Goal: Task Accomplishment & Management: Manage account settings

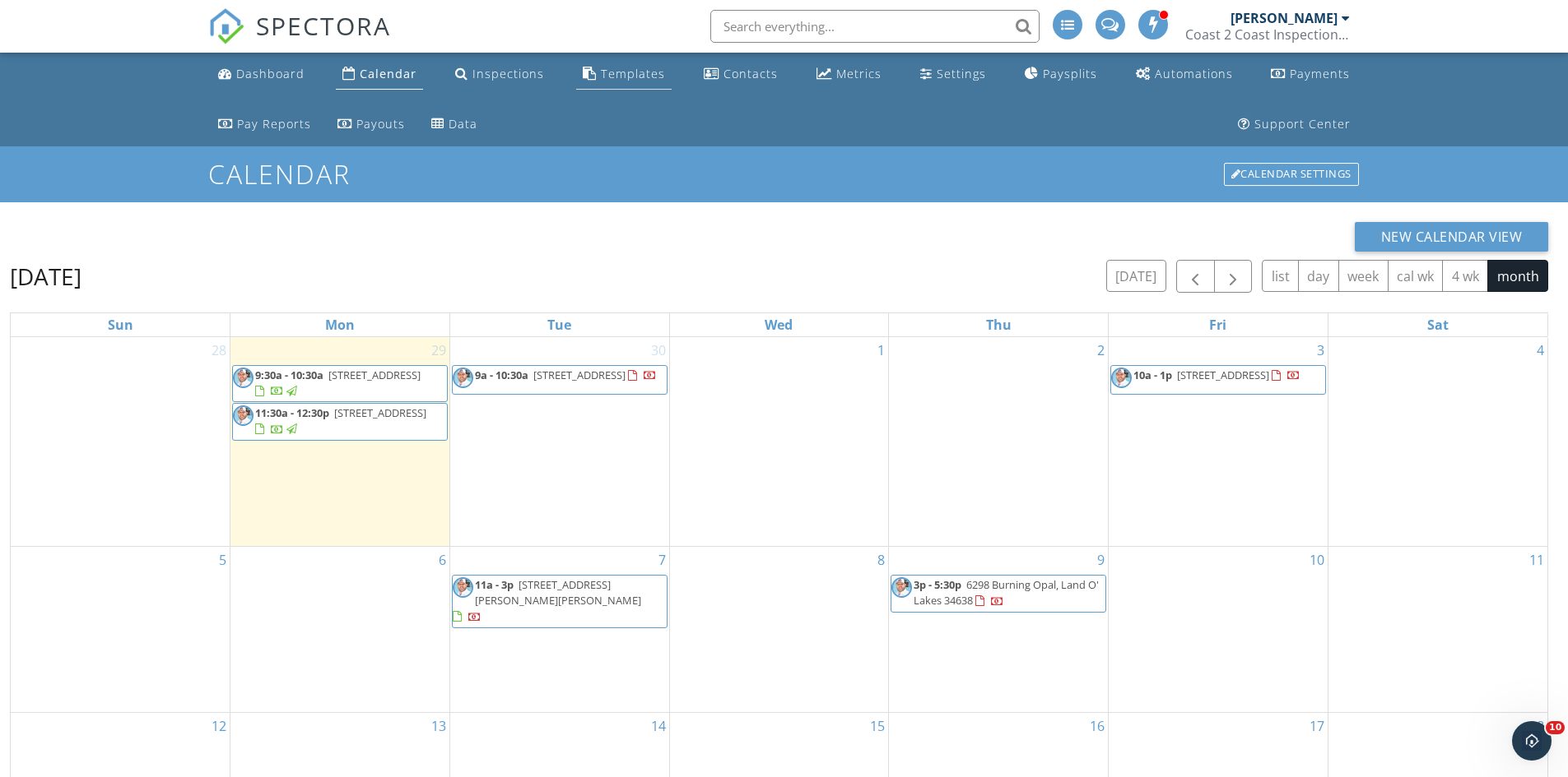
click at [601, 74] on div "Templates" at bounding box center [632, 74] width 64 height 16
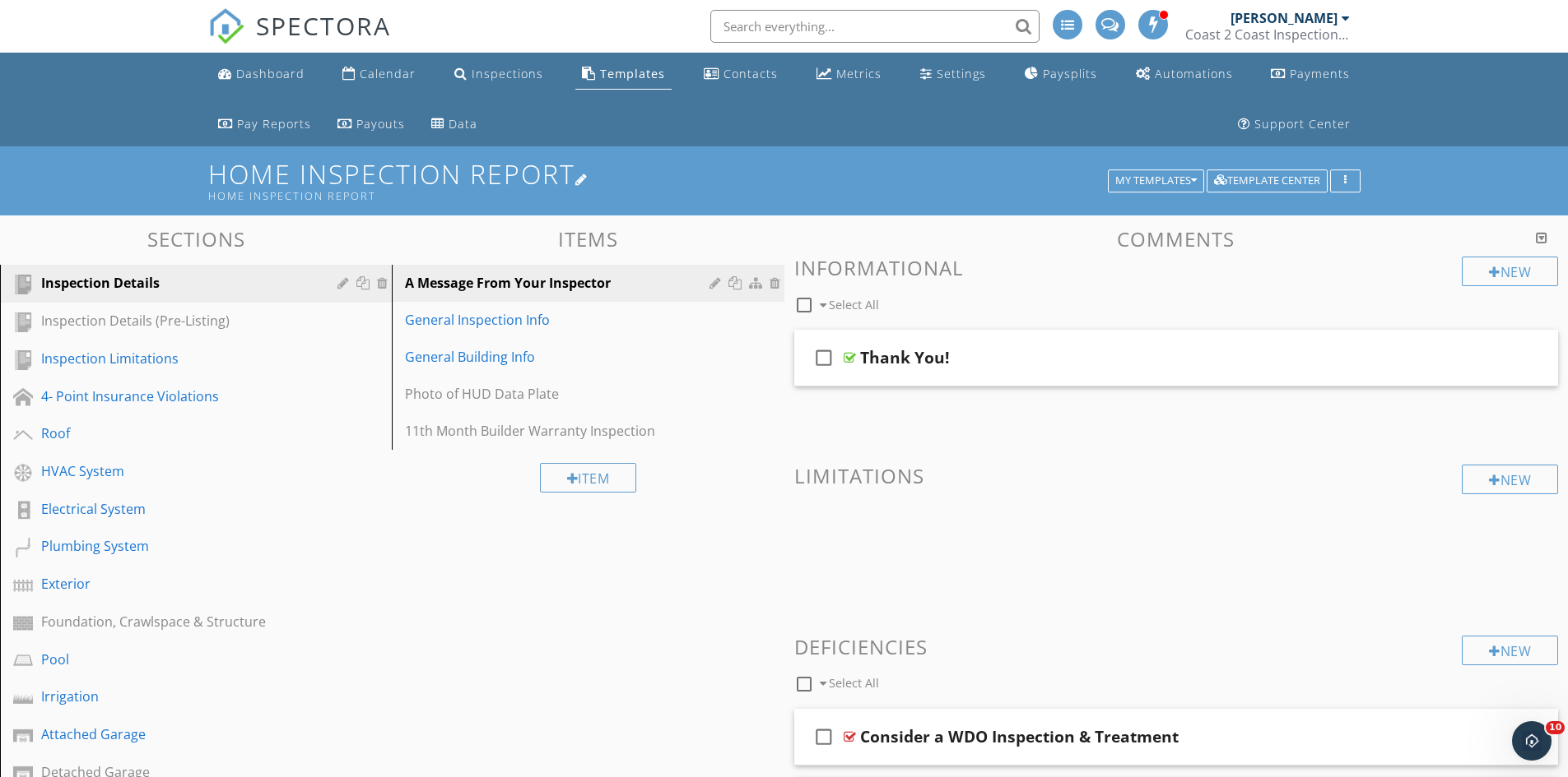
click at [1179, 168] on h1 "Home Inspection Report Home Inspection Report" at bounding box center [784, 181] width 1152 height 42
click at [1499, 147] on div at bounding box center [784, 388] width 1568 height 777
click at [1185, 175] on div "My Templates" at bounding box center [1156, 180] width 82 height 11
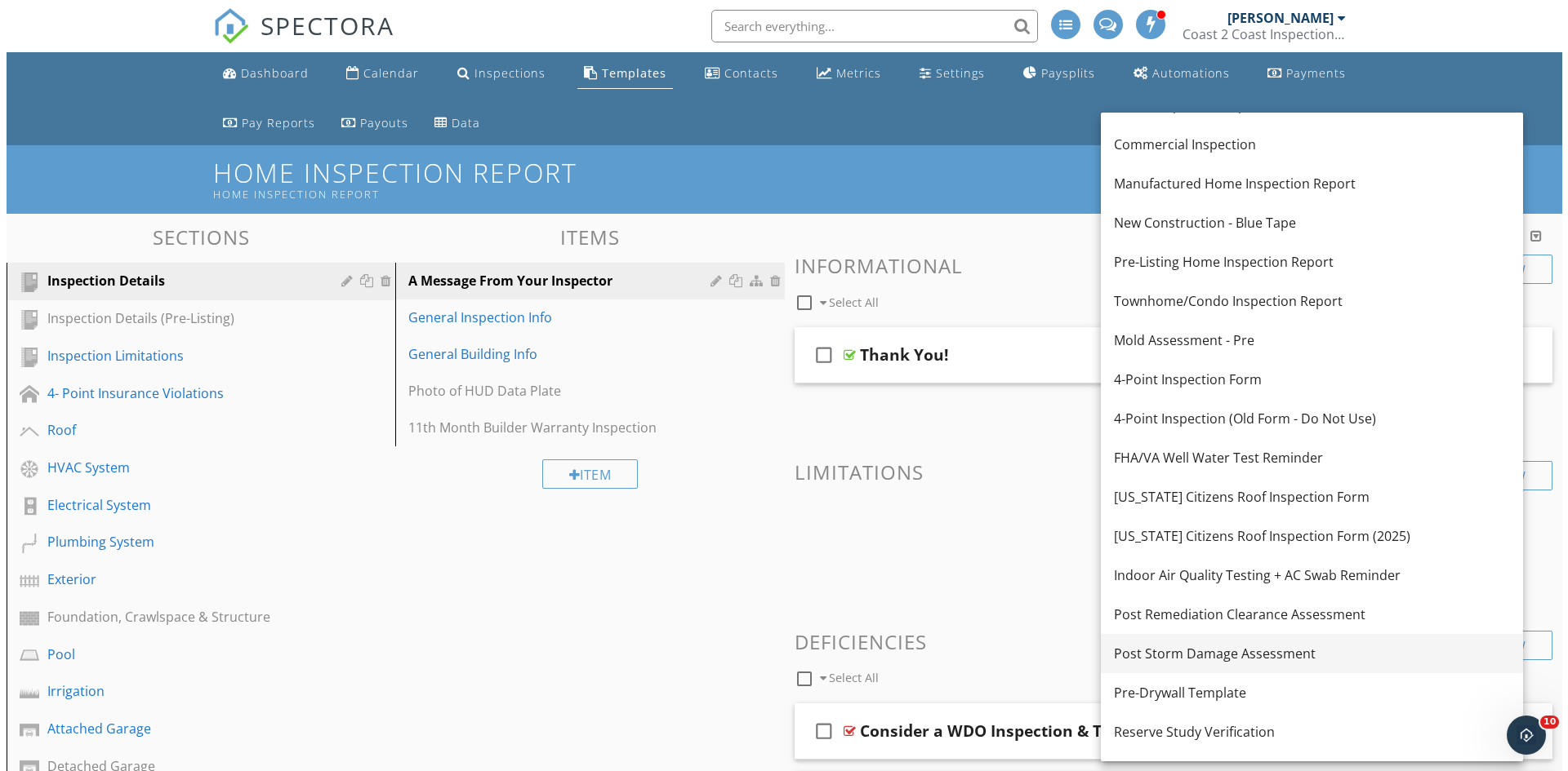
scroll to position [82, 0]
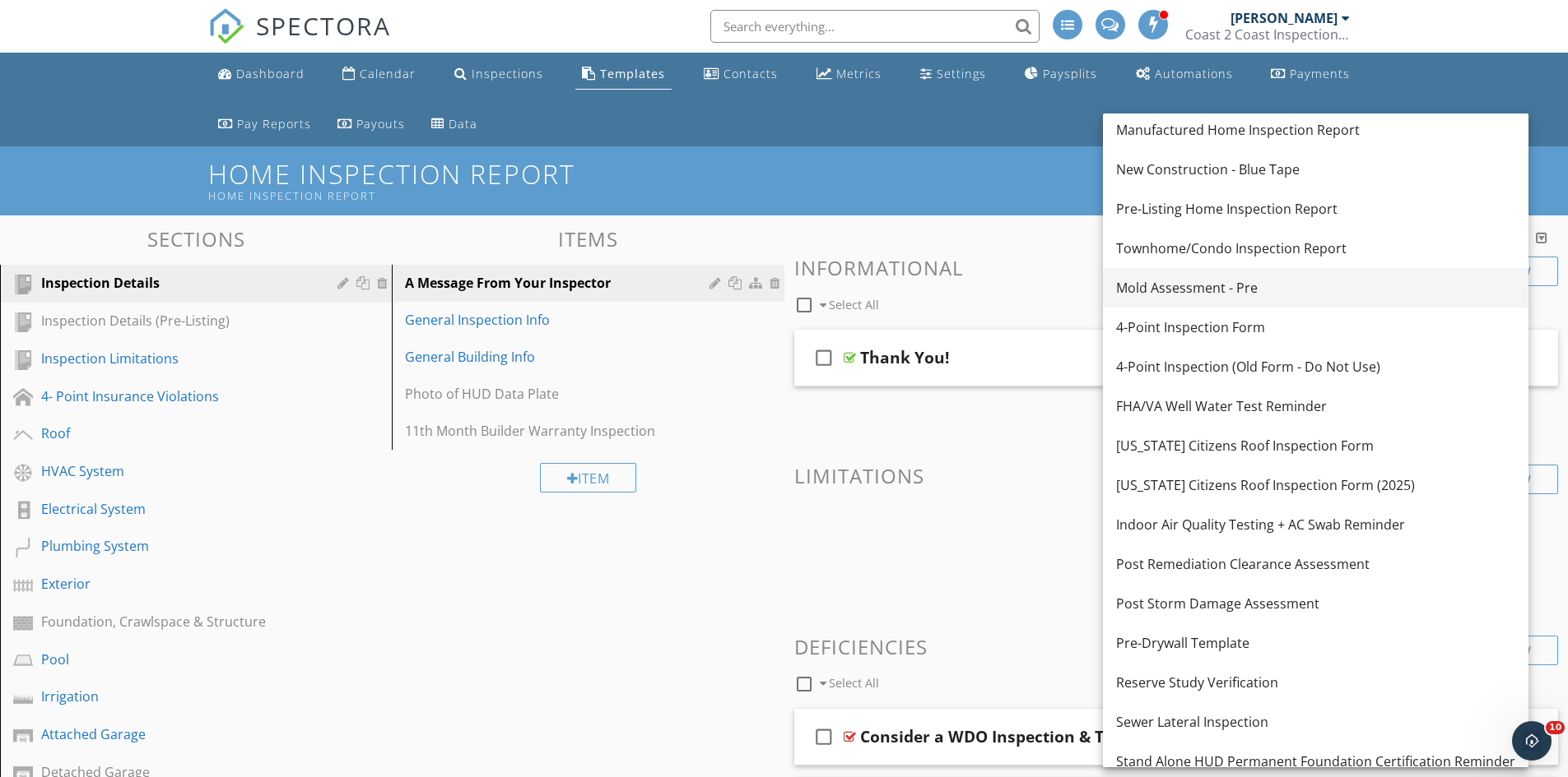
click at [1246, 287] on div "Mold Assessment - Pre" at bounding box center [1316, 287] width 399 height 19
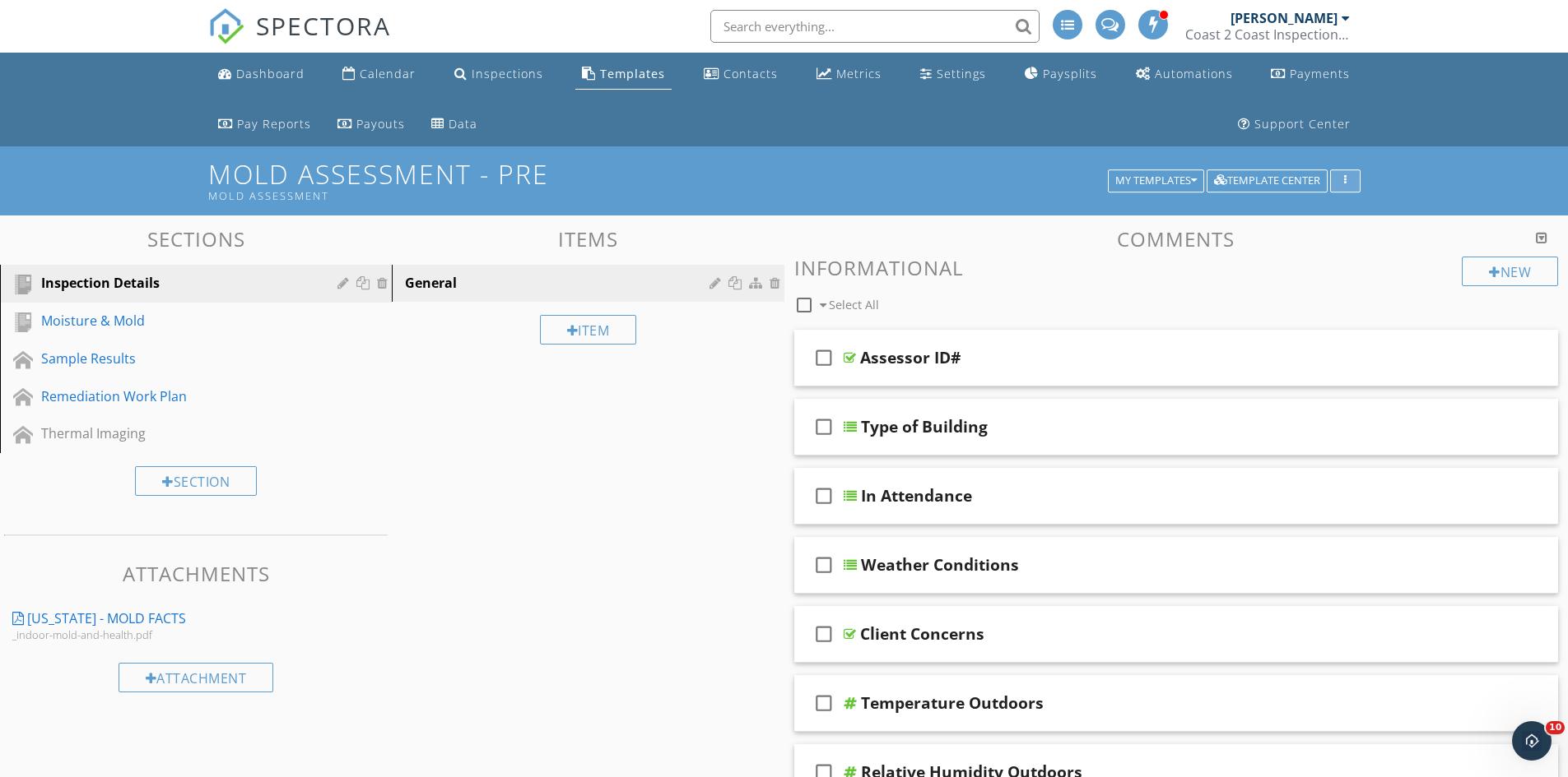
click at [1342, 176] on div "button" at bounding box center [1346, 180] width 16 height 11
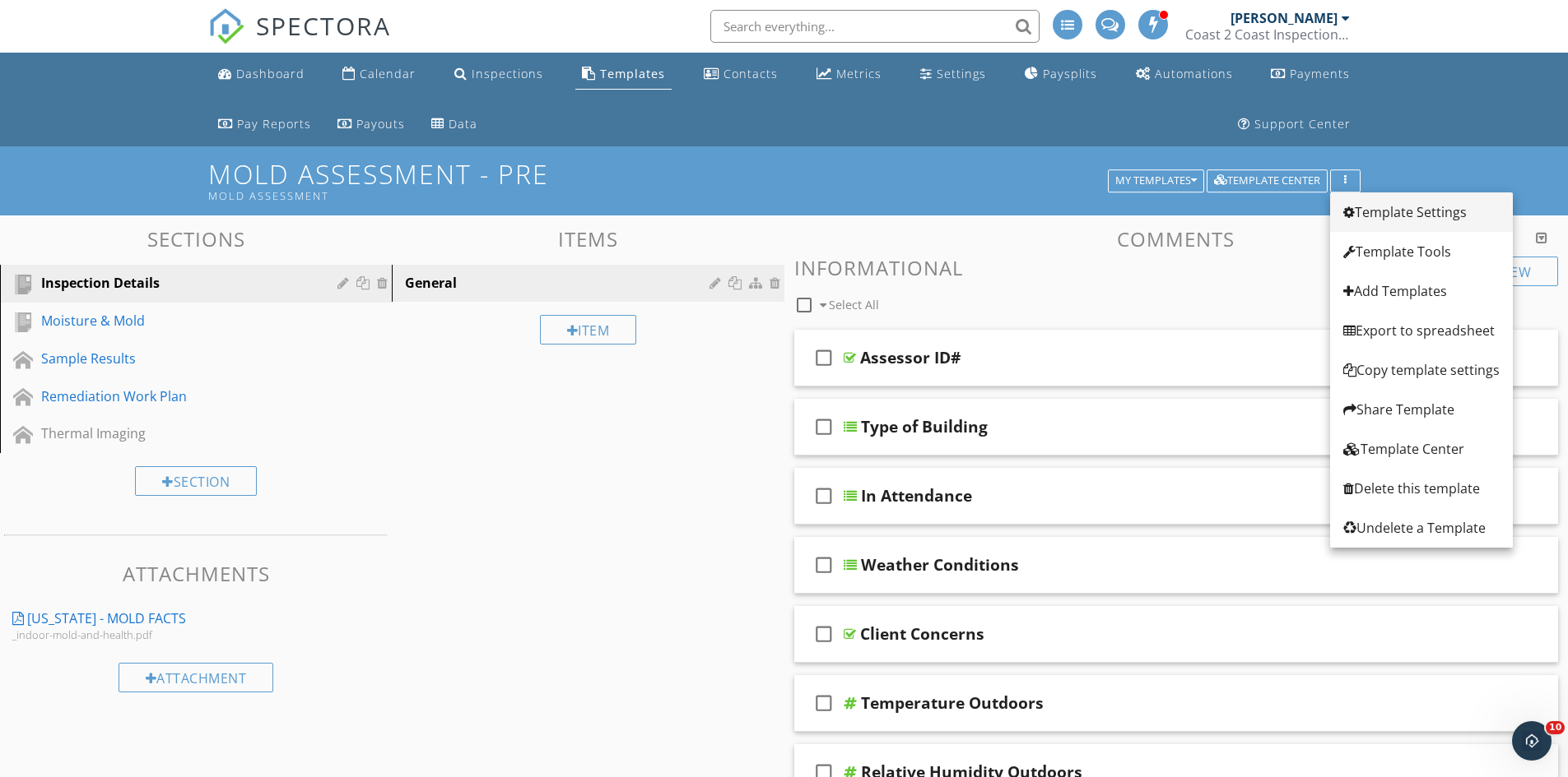
click at [1405, 212] on div "Template Settings" at bounding box center [1421, 212] width 157 height 19
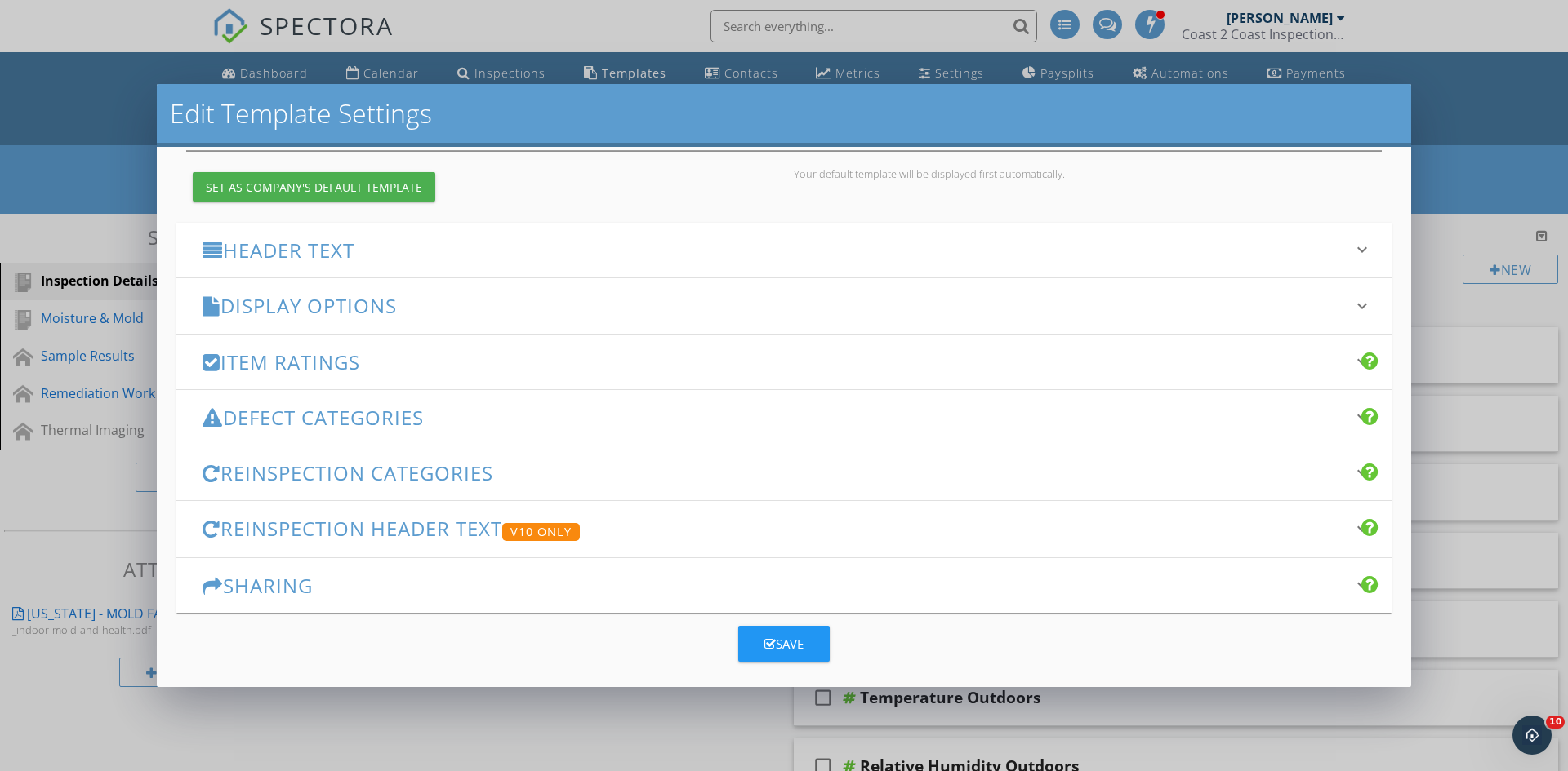
scroll to position [163, 0]
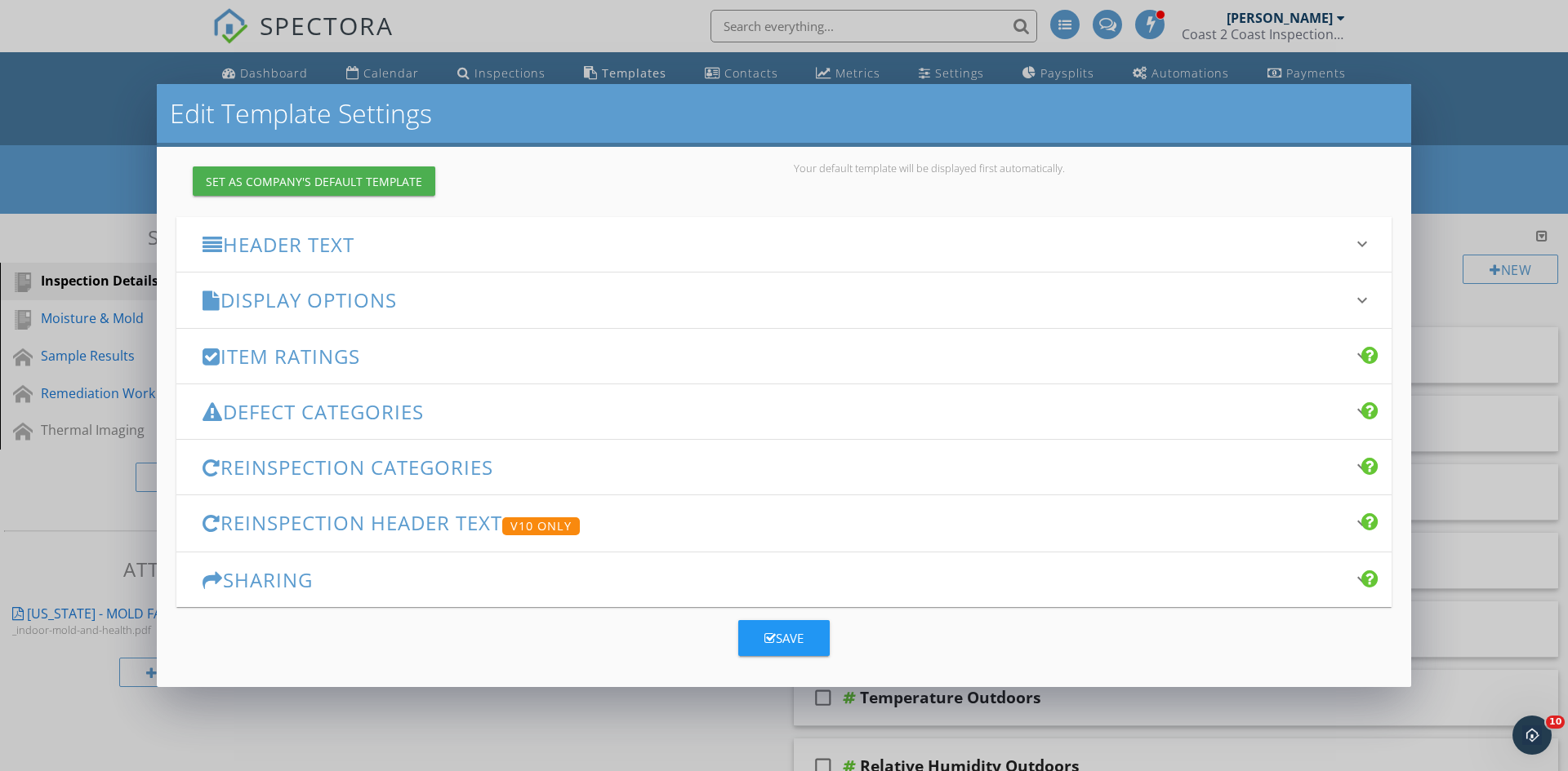
click at [454, 415] on h3 "Defect Categories" at bounding box center [774, 412] width 1143 height 22
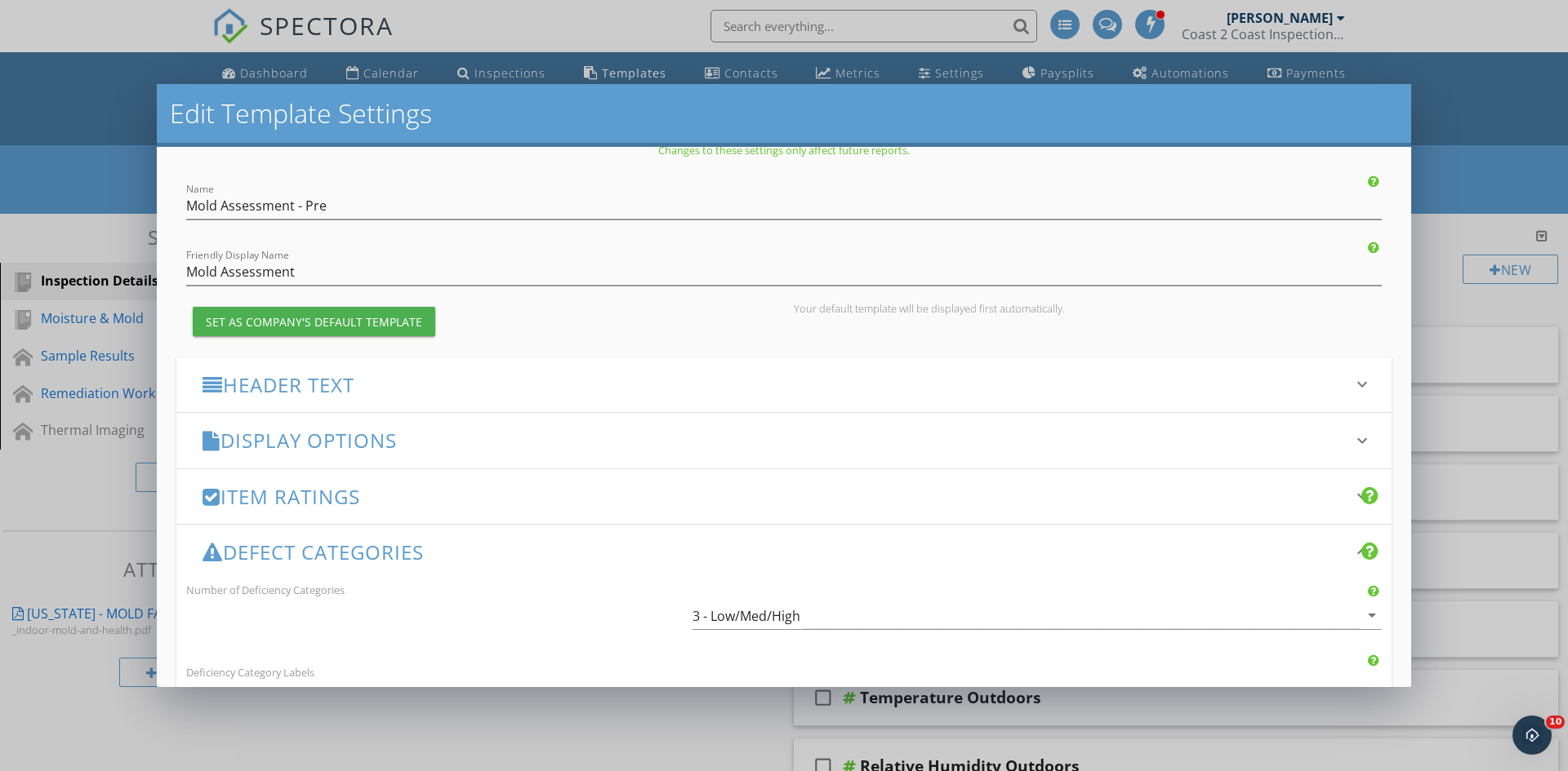
scroll to position [3, 0]
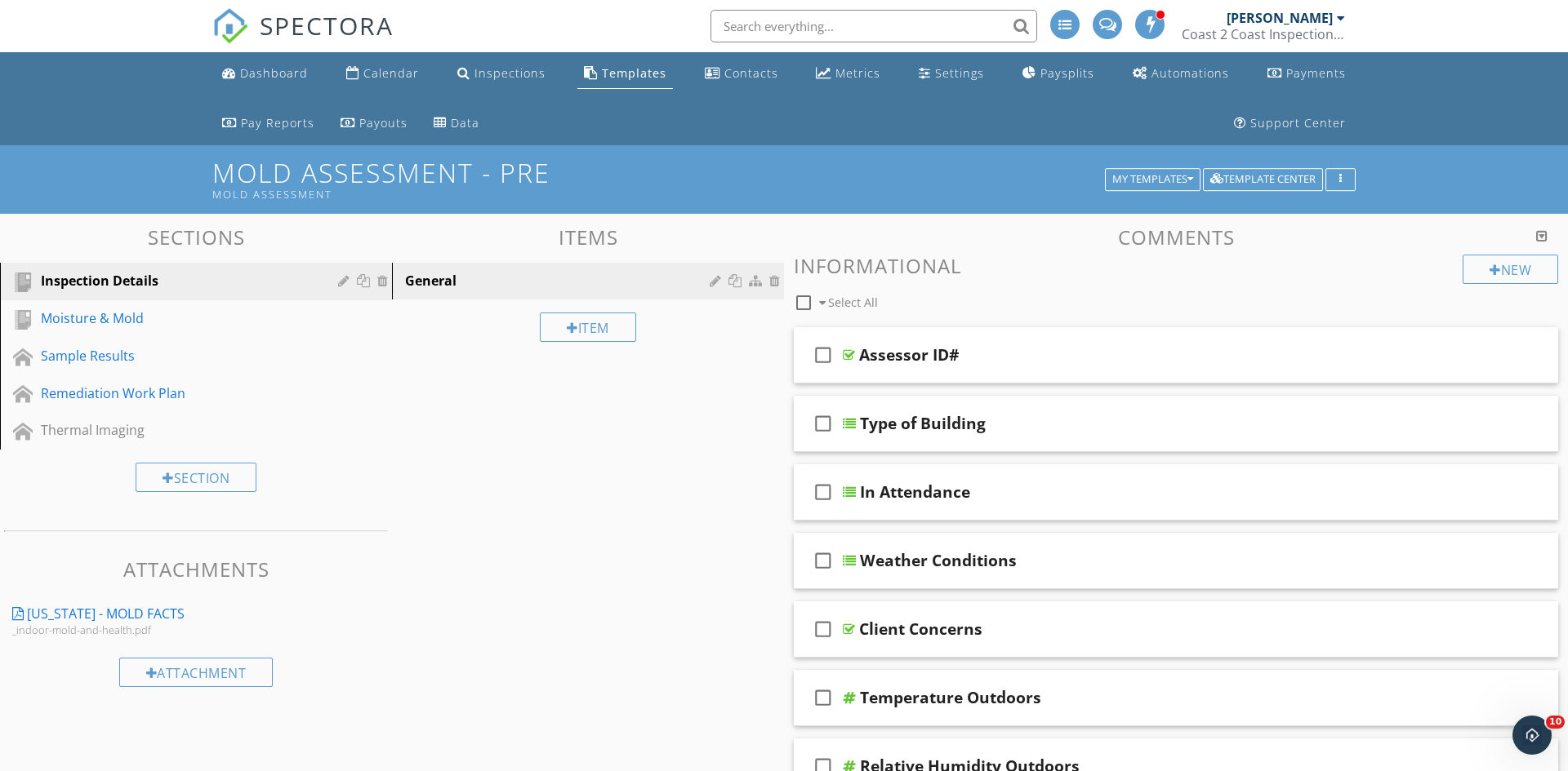
click at [1496, 133] on div at bounding box center [784, 386] width 1568 height 771
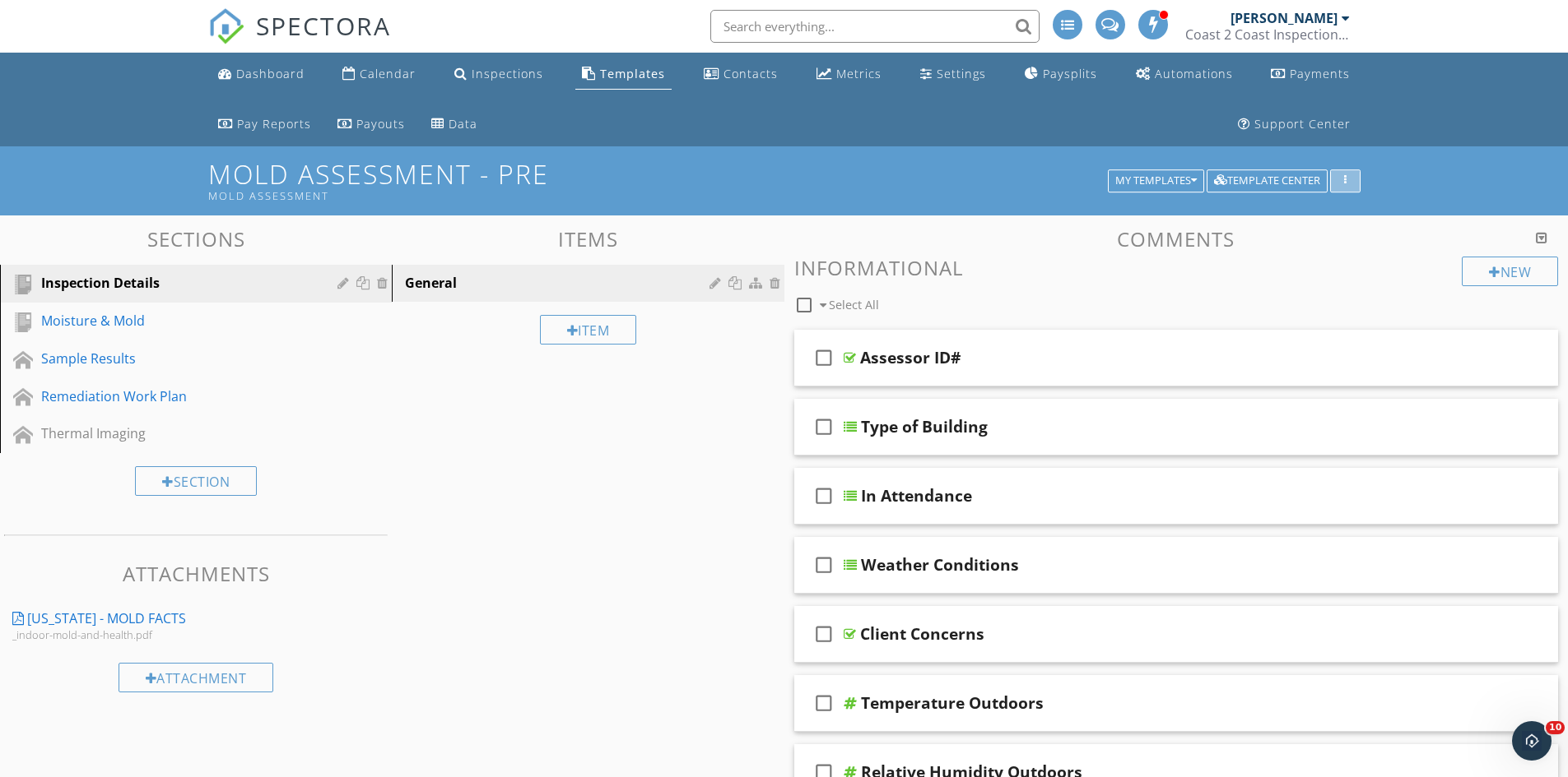
click at [1344, 178] on icon "button" at bounding box center [1345, 180] width 3 height 11
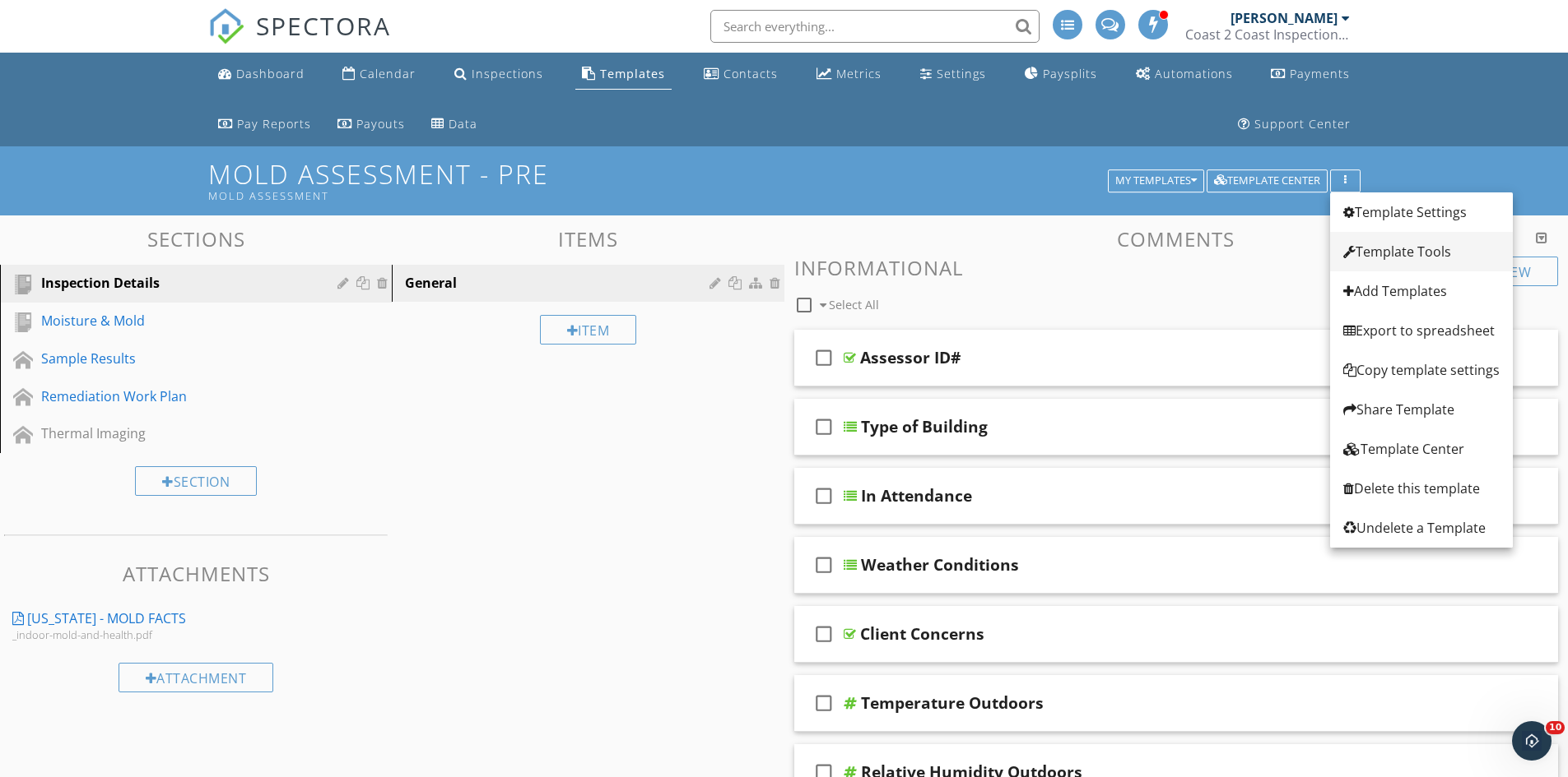
click at [1435, 250] on div "Template Tools" at bounding box center [1421, 251] width 157 height 19
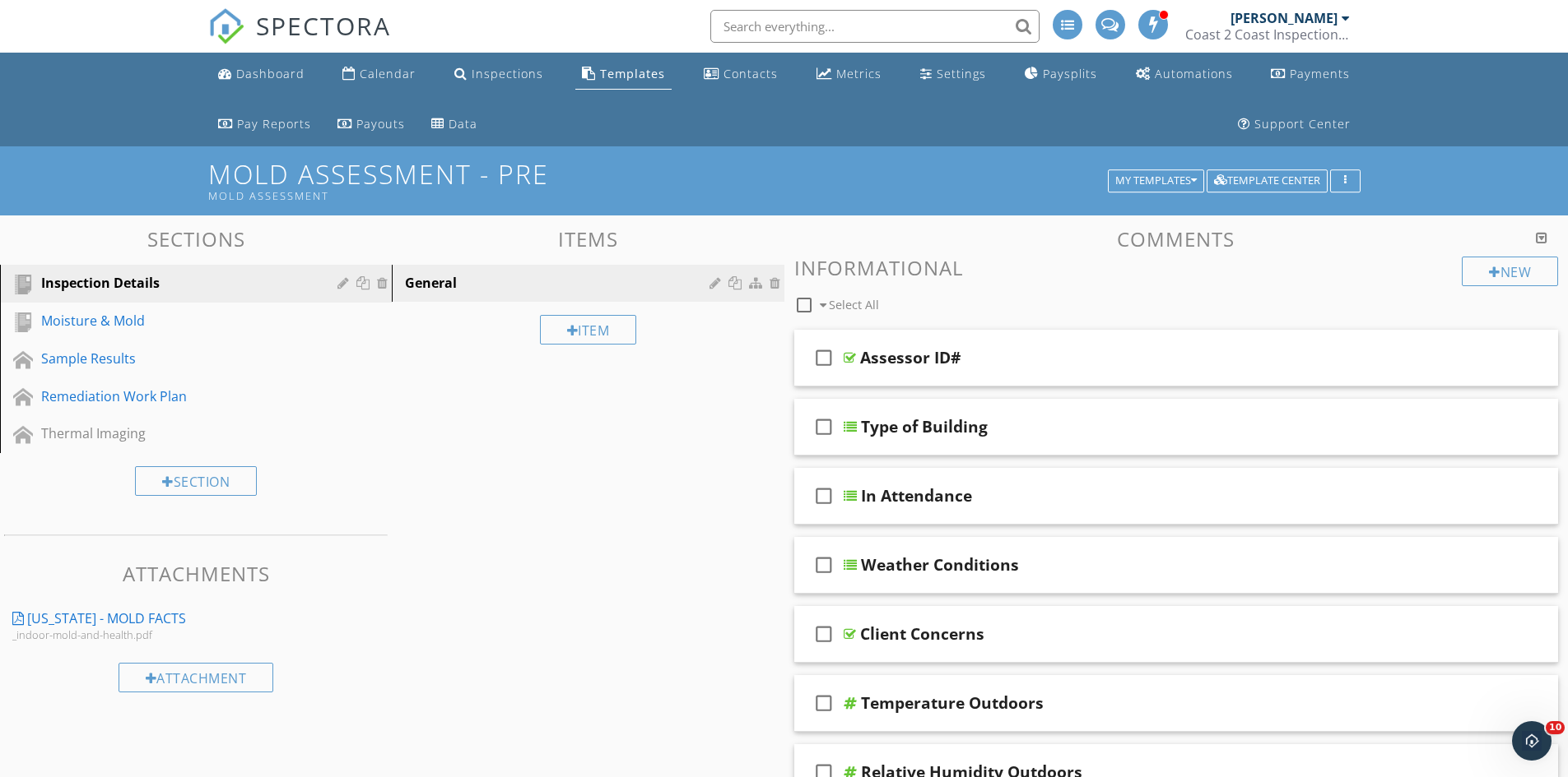
click at [1418, 251] on div at bounding box center [784, 388] width 1568 height 777
click at [1198, 184] on button "My Templates" at bounding box center [1156, 181] width 96 height 23
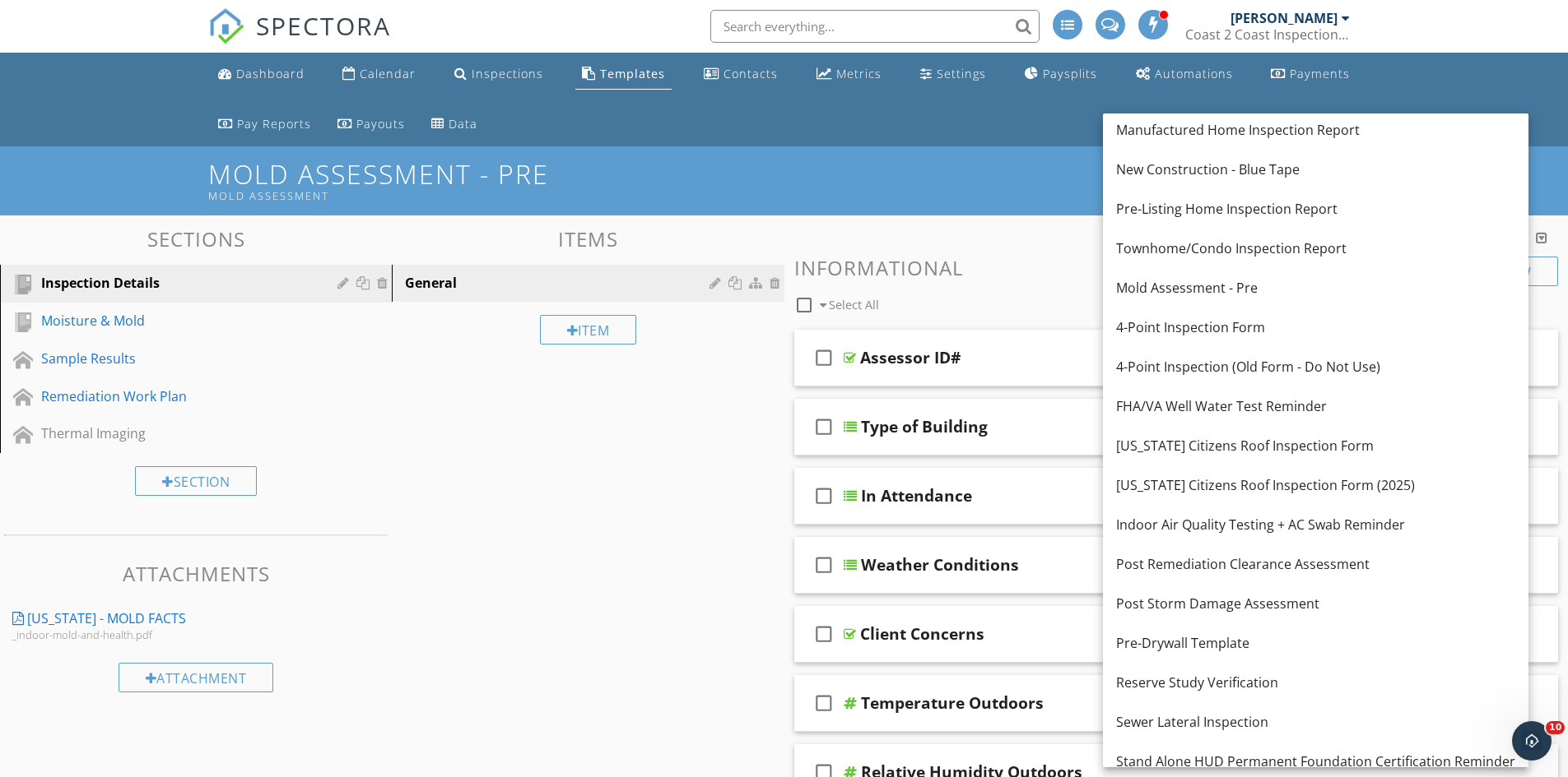
click at [1430, 83] on ul "Dashboard Calendar Inspections Templates Contacts Metrics Settings Paysplits Au…" at bounding box center [784, 99] width 1568 height 94
drag, startPoint x: 1426, startPoint y: 71, endPoint x: 1431, endPoint y: 120, distance: 49.3
click at [1426, 72] on ul "Dashboard Calendar Inspections Templates Contacts Metrics Settings Paysplits Au…" at bounding box center [784, 99] width 1568 height 94
drag, startPoint x: 1559, startPoint y: 177, endPoint x: 1552, endPoint y: 182, distance: 8.6
click at [1559, 176] on div "Mold Assessment - Pre Mold Assessment My Templates Template Center" at bounding box center [784, 181] width 1568 height 69
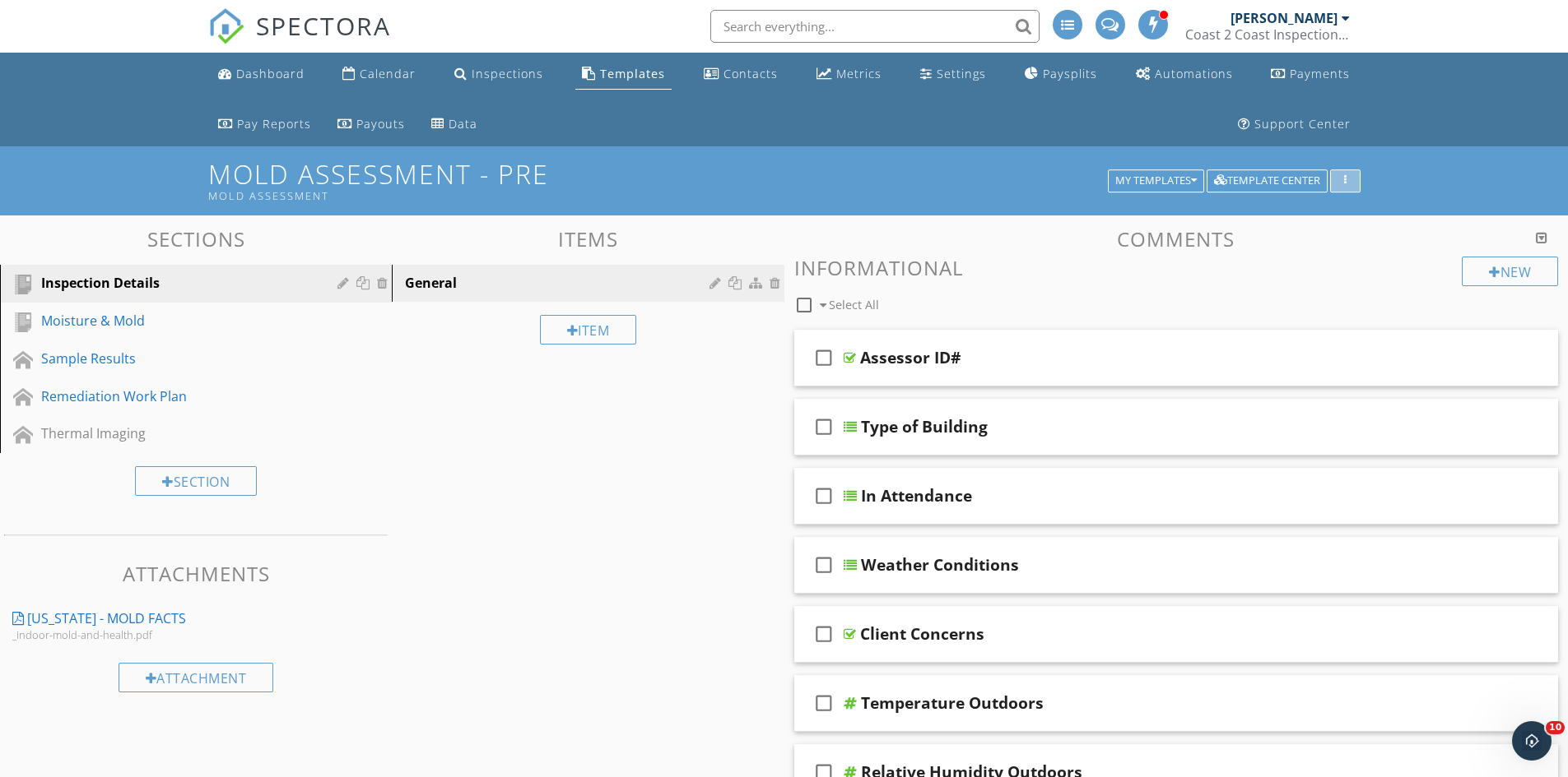
click at [1353, 184] on button "button" at bounding box center [1345, 181] width 31 height 23
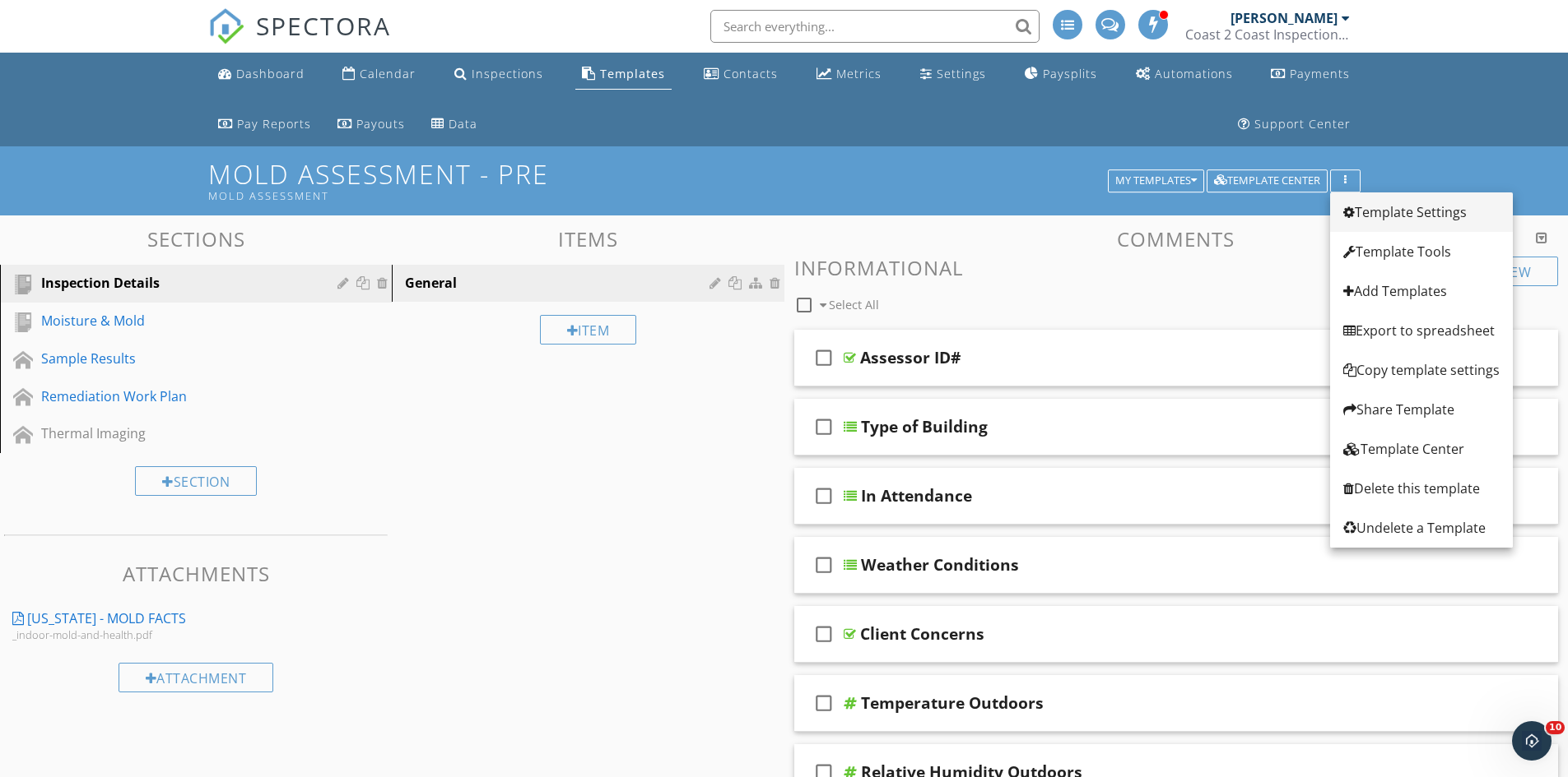
click at [1380, 207] on div "Template Settings" at bounding box center [1421, 212] width 157 height 19
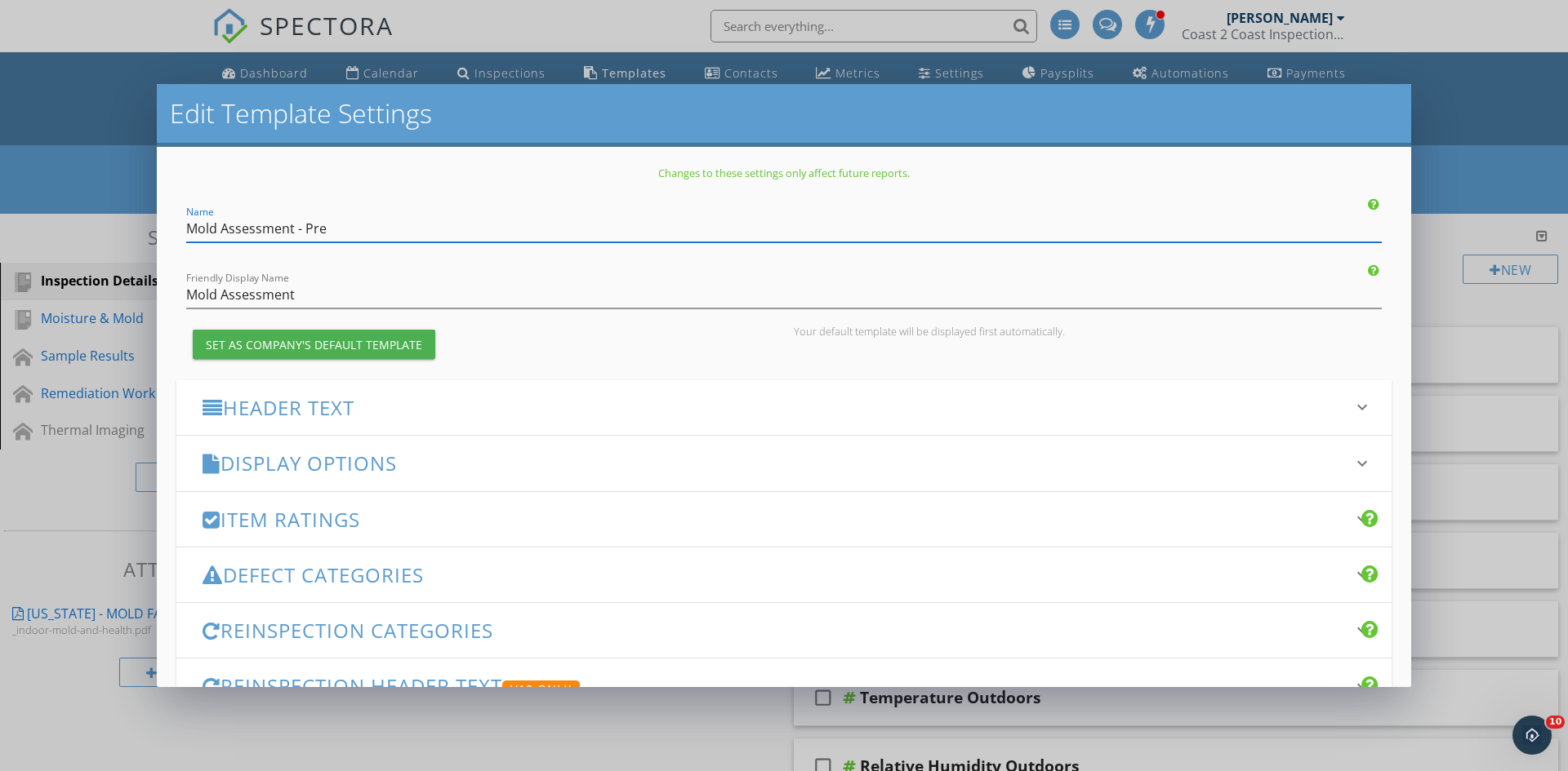
click at [469, 392] on div "Header Text keyboard_arrow_down" at bounding box center [784, 407] width 1215 height 55
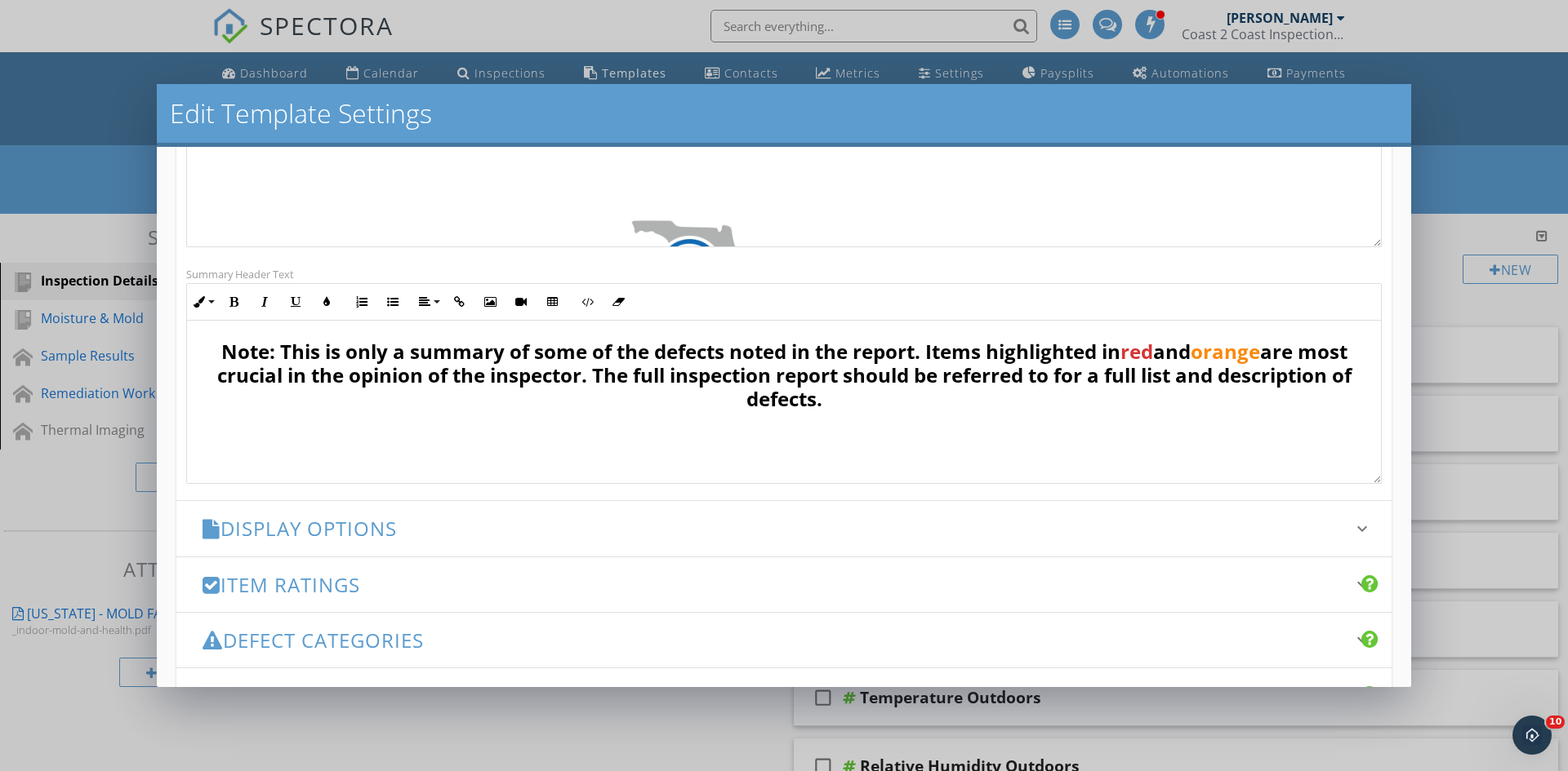
scroll to position [1, 0]
click at [626, 515] on div "Display Options keyboard_arrow_down" at bounding box center [784, 529] width 1215 height 55
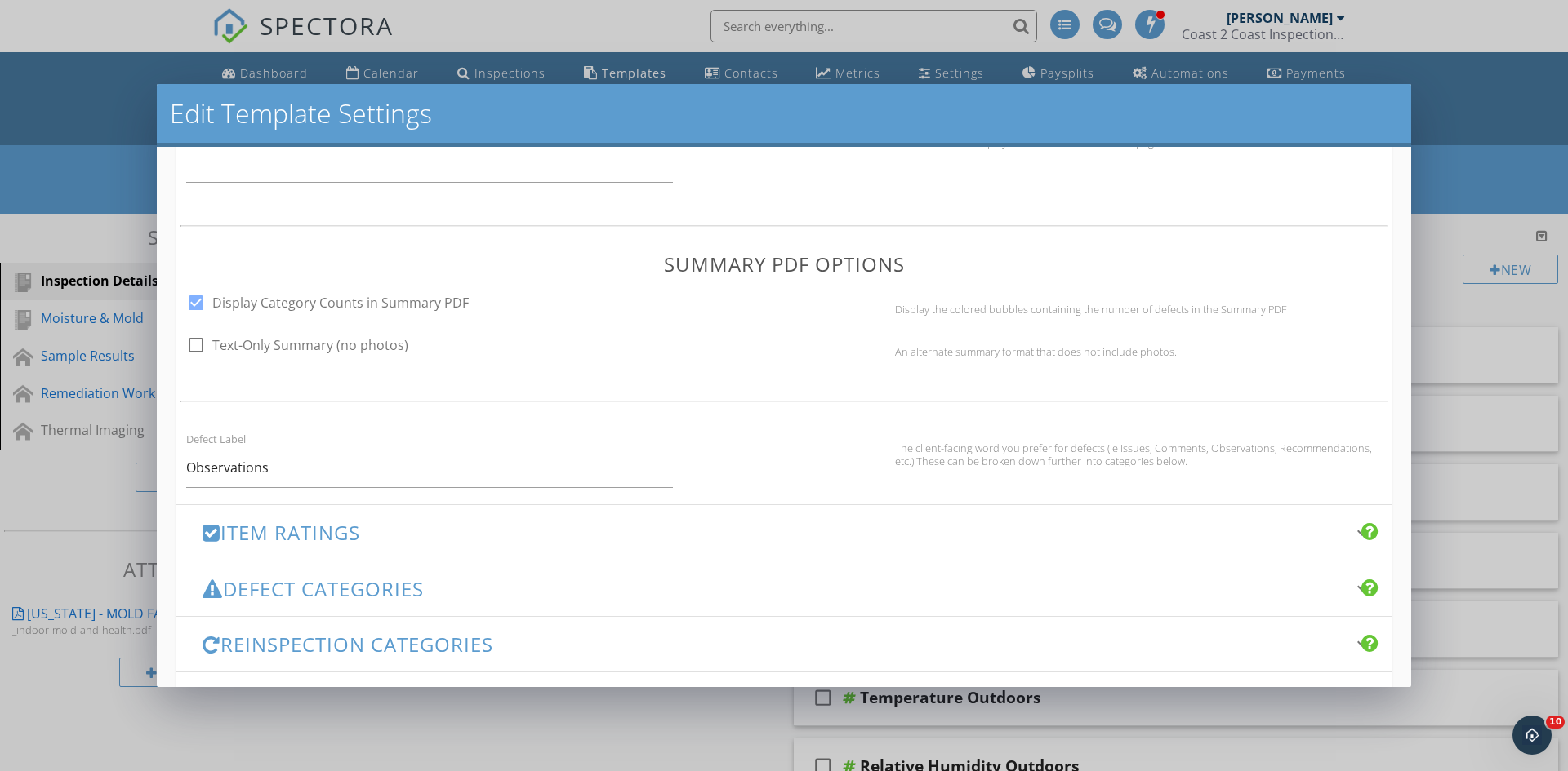
scroll to position [897, 0]
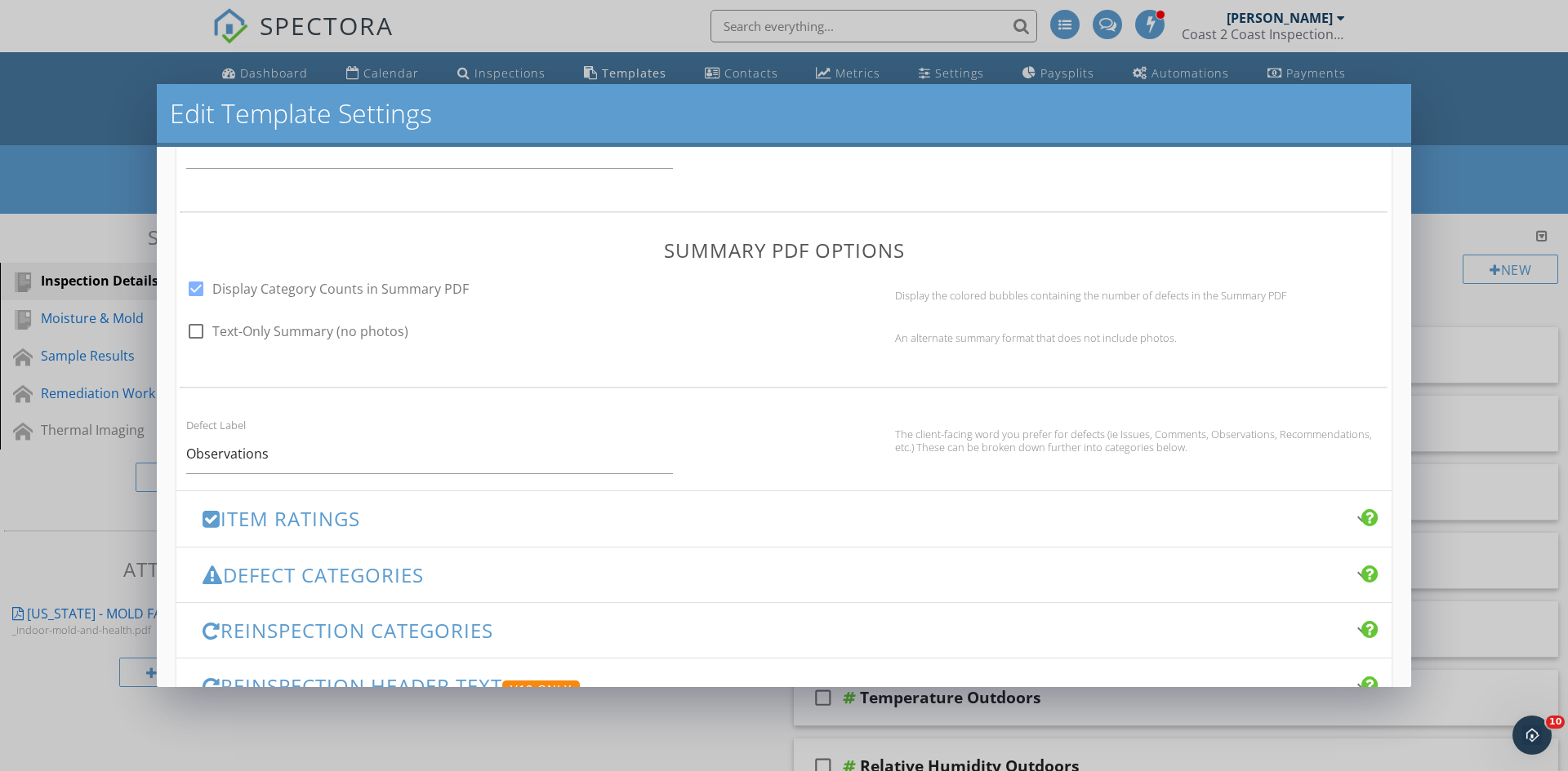
click at [414, 507] on div "Item Ratings keyboard_arrow_down" at bounding box center [784, 518] width 1215 height 55
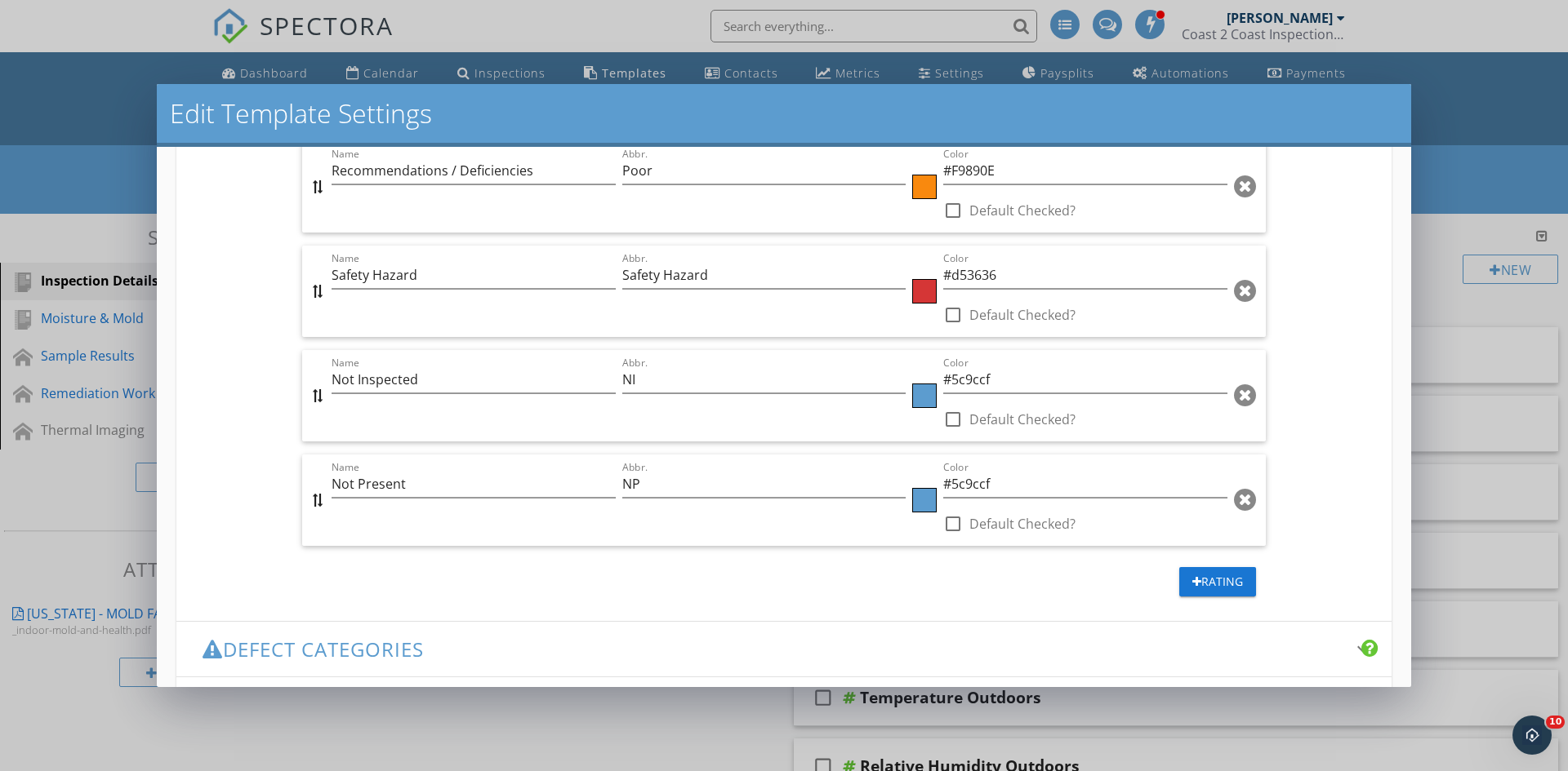
scroll to position [1243, 0]
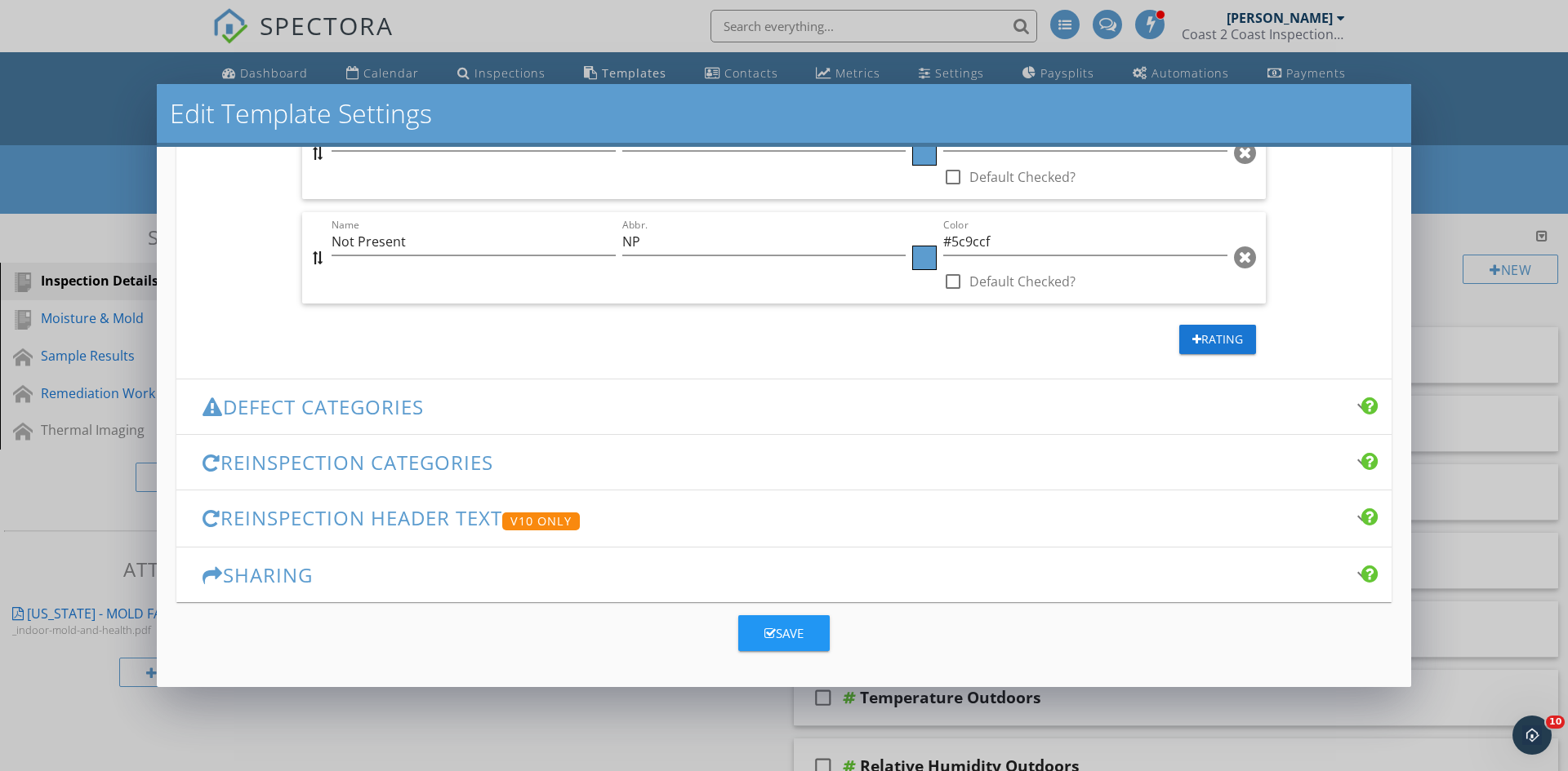
click at [600, 388] on div "Defect Categories keyboard_arrow_down" at bounding box center [784, 406] width 1215 height 55
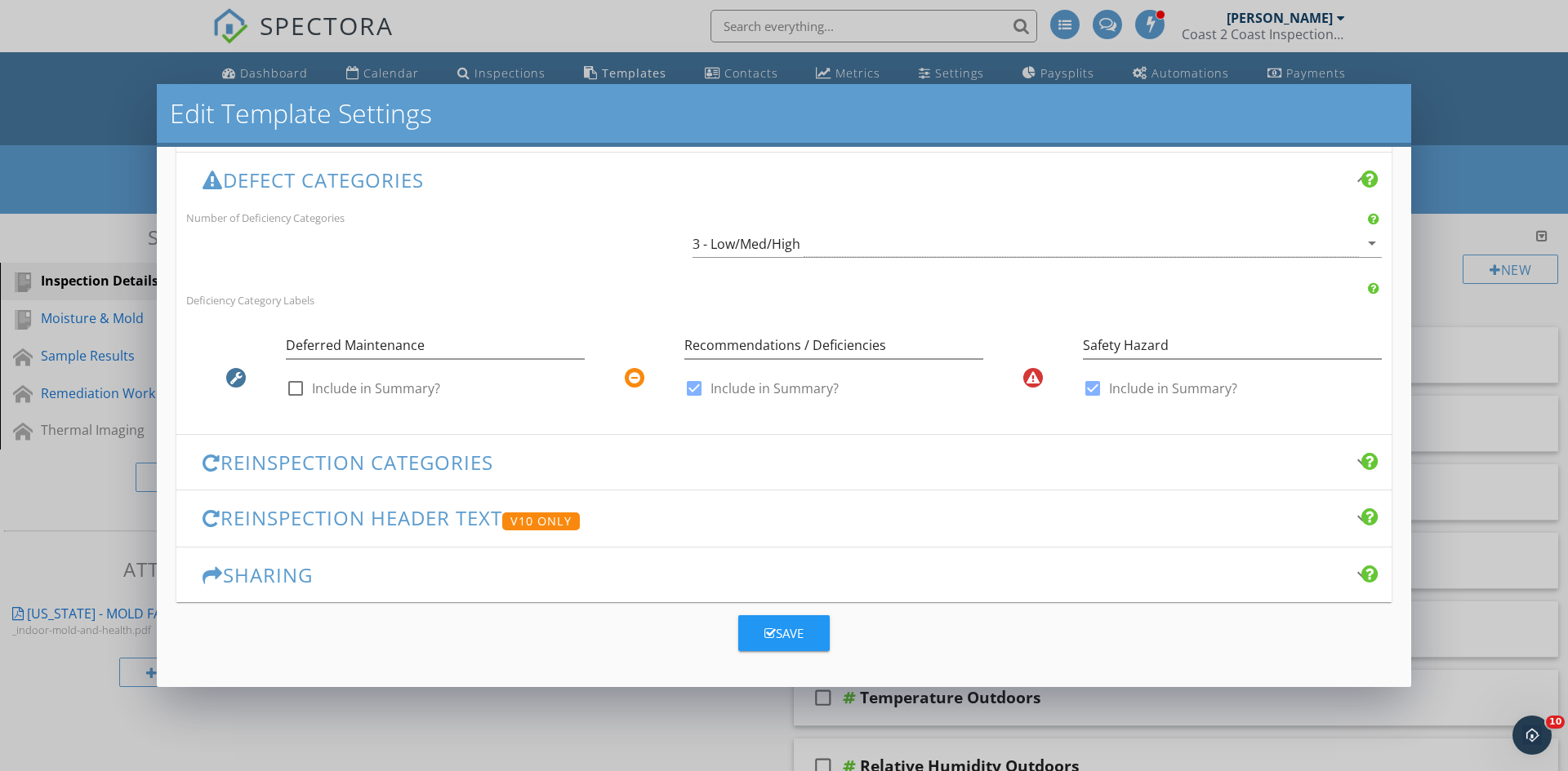
scroll to position [399, 0]
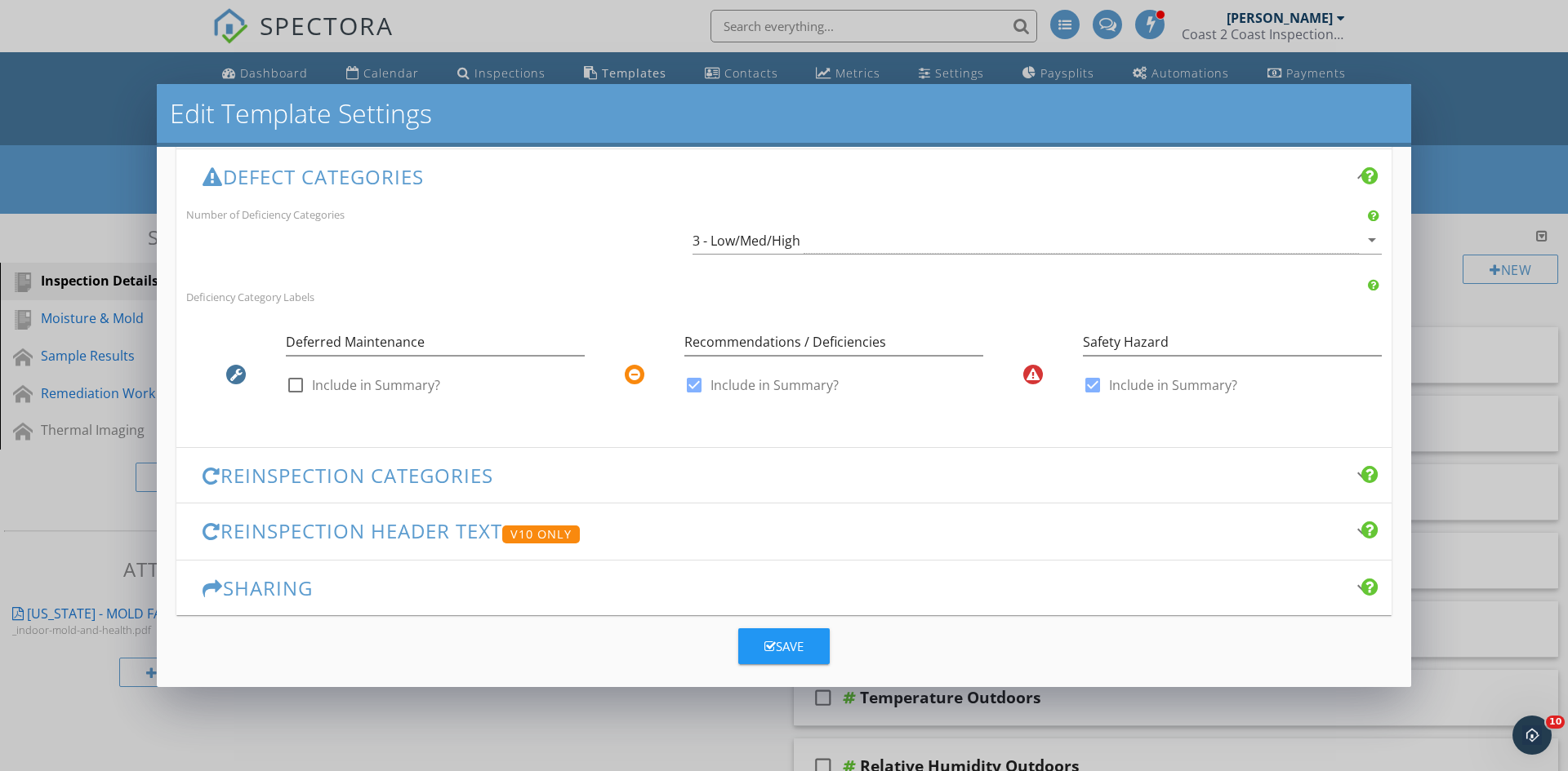
click at [587, 481] on h3 "Reinspection Categories" at bounding box center [774, 475] width 1143 height 22
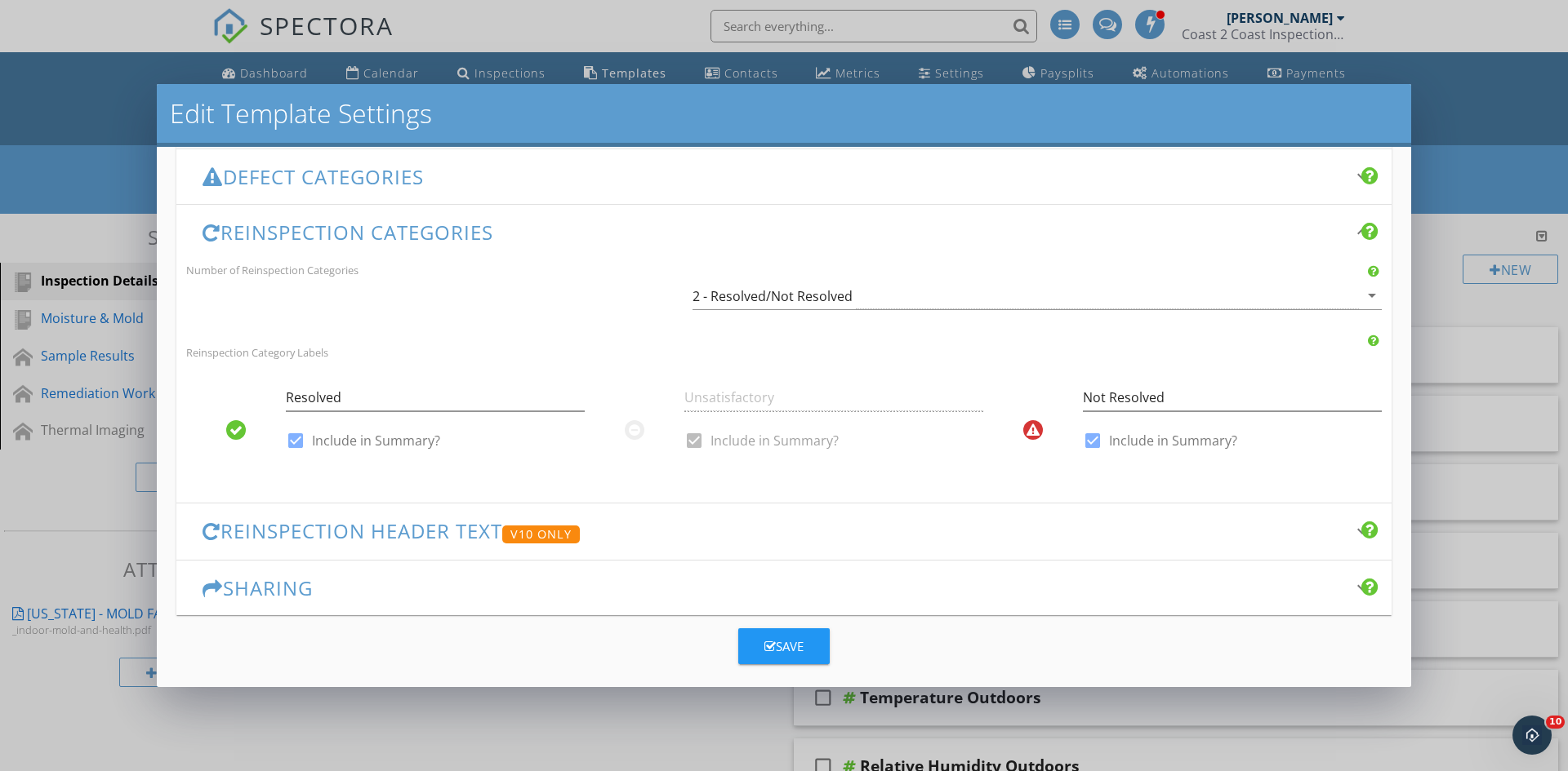
click at [656, 527] on h3 "Reinspection Header Text V10 Only" at bounding box center [774, 531] width 1143 height 24
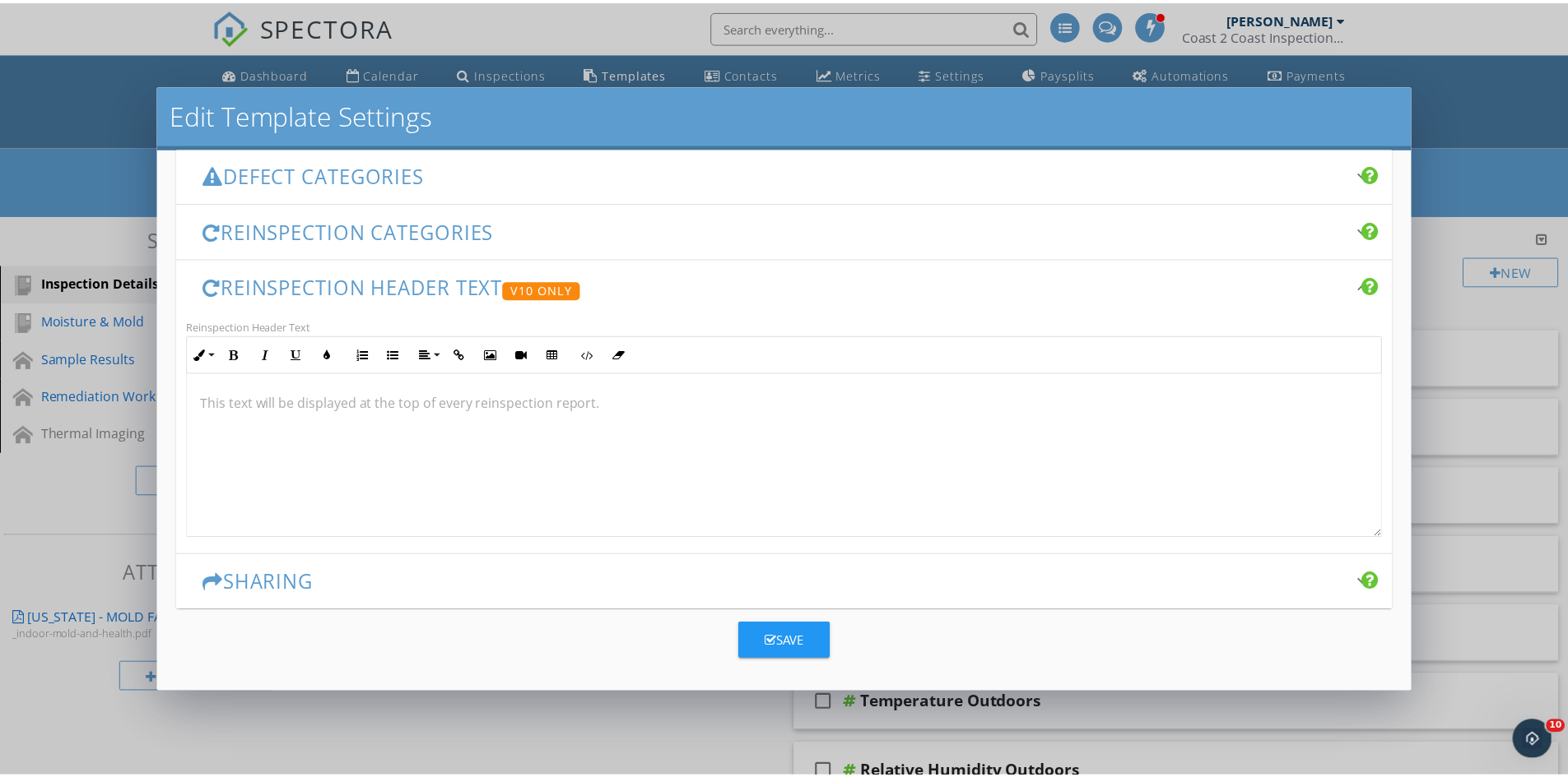
scroll to position [408, 0]
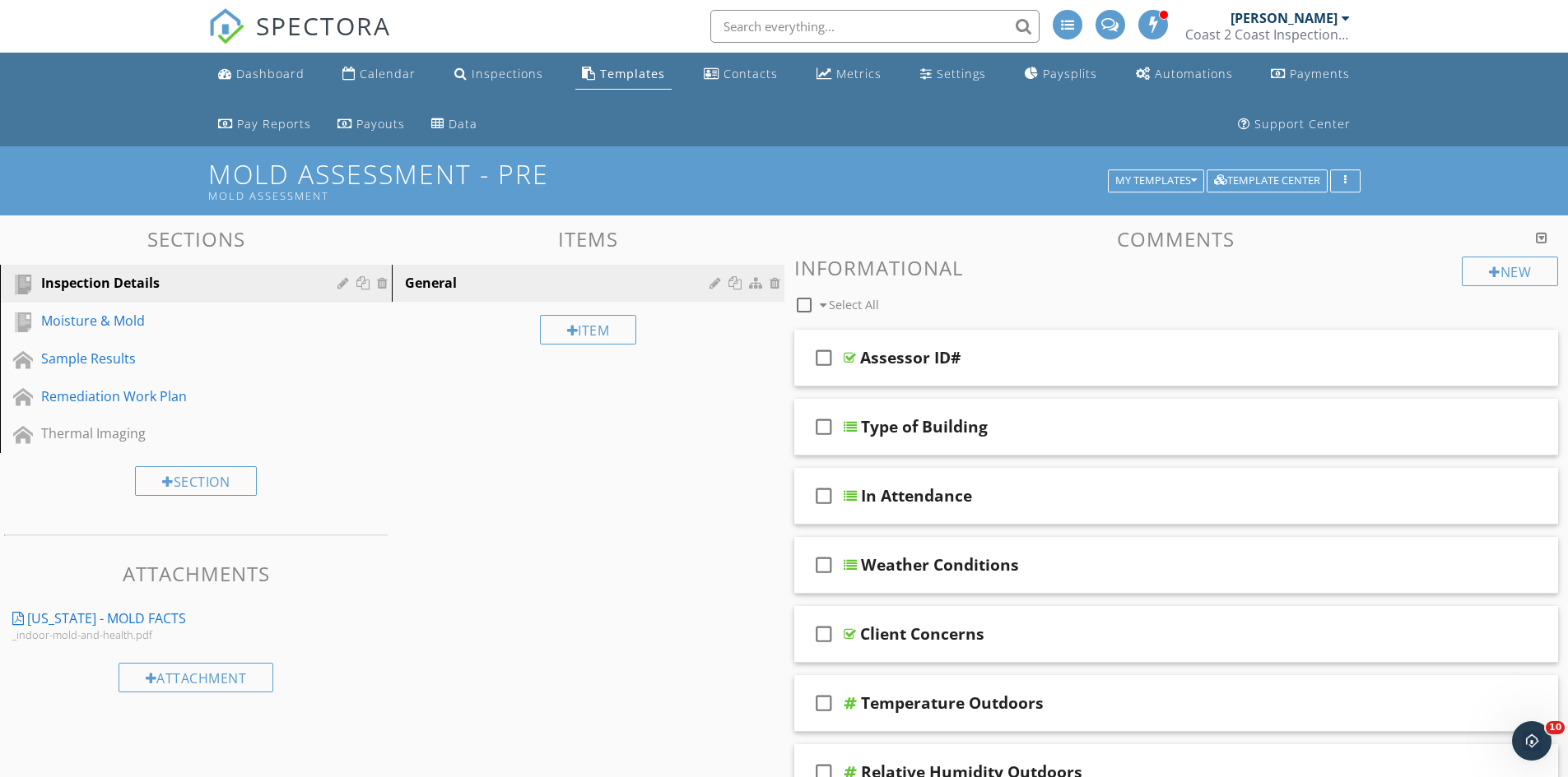
drag, startPoint x: 1541, startPoint y: 132, endPoint x: 1530, endPoint y: 138, distance: 12.5
click at [1540, 134] on div at bounding box center [784, 388] width 1568 height 777
click at [1525, 735] on icon "Open Intercom Messenger" at bounding box center [1529, 738] width 27 height 27
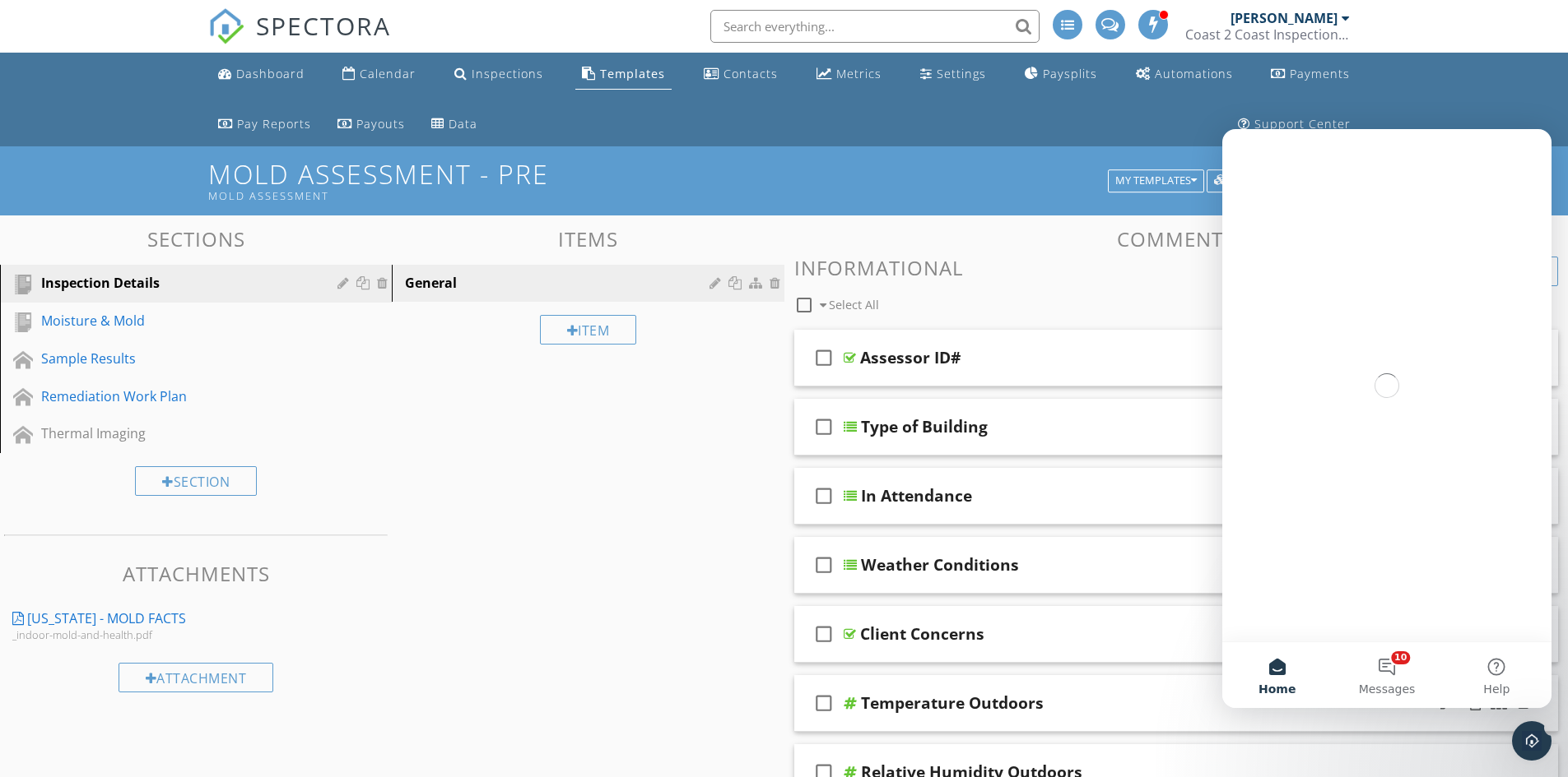
scroll to position [0, 0]
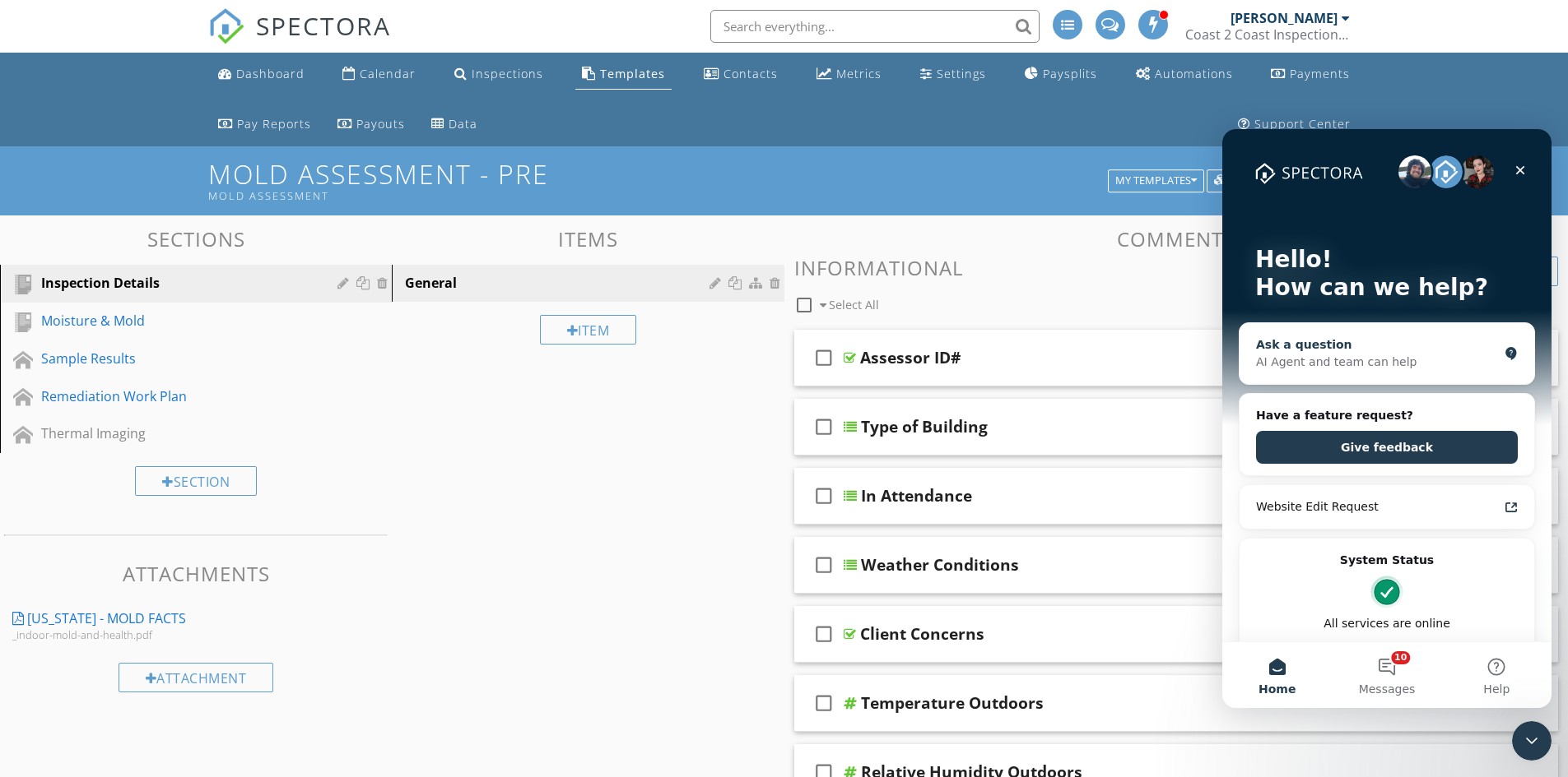
click at [1379, 331] on div "Ask a question AI Agent and team can help" at bounding box center [1386, 353] width 295 height 61
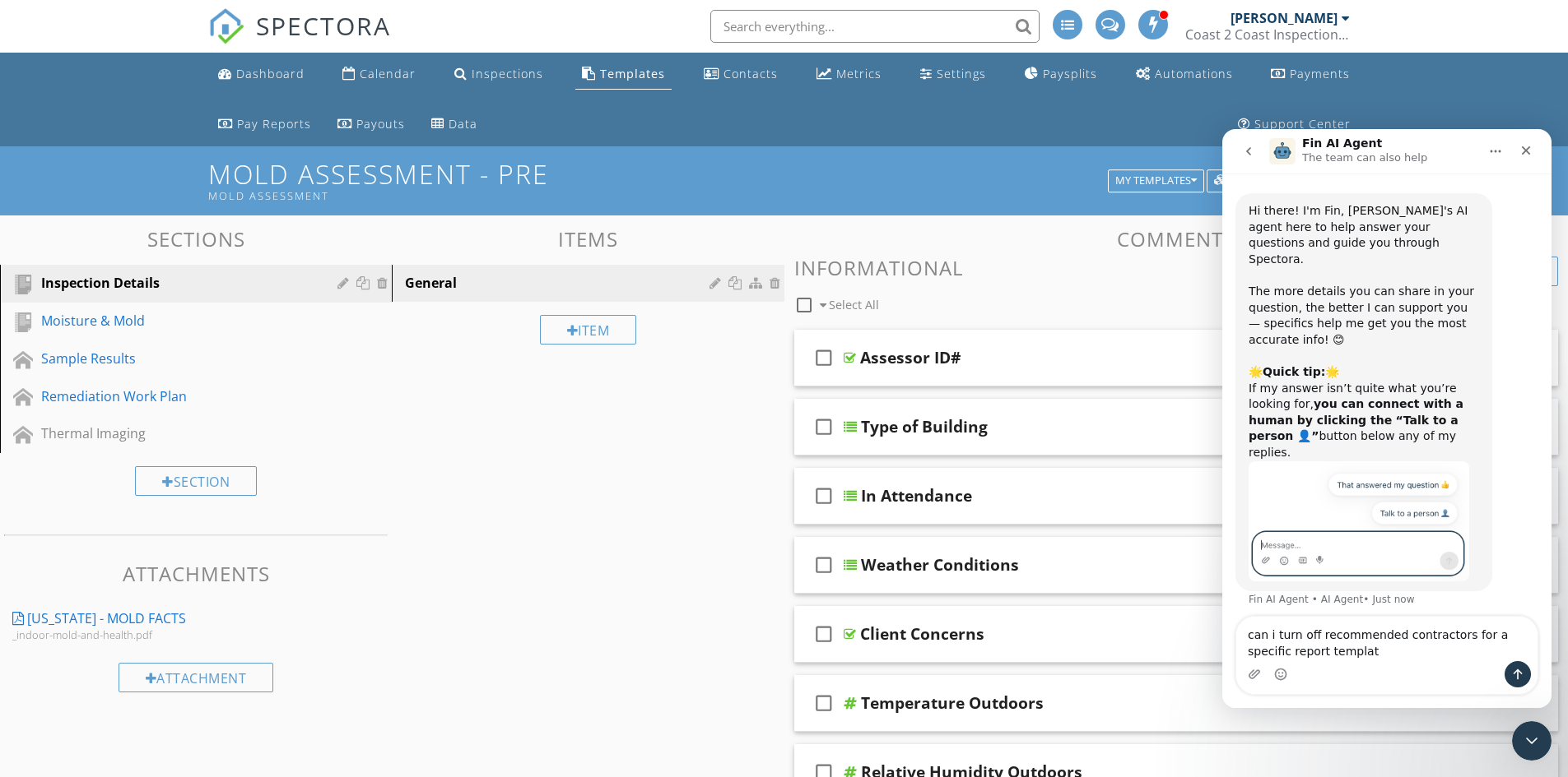
type textarea "can i turn off recommended contractors for a specific report template"
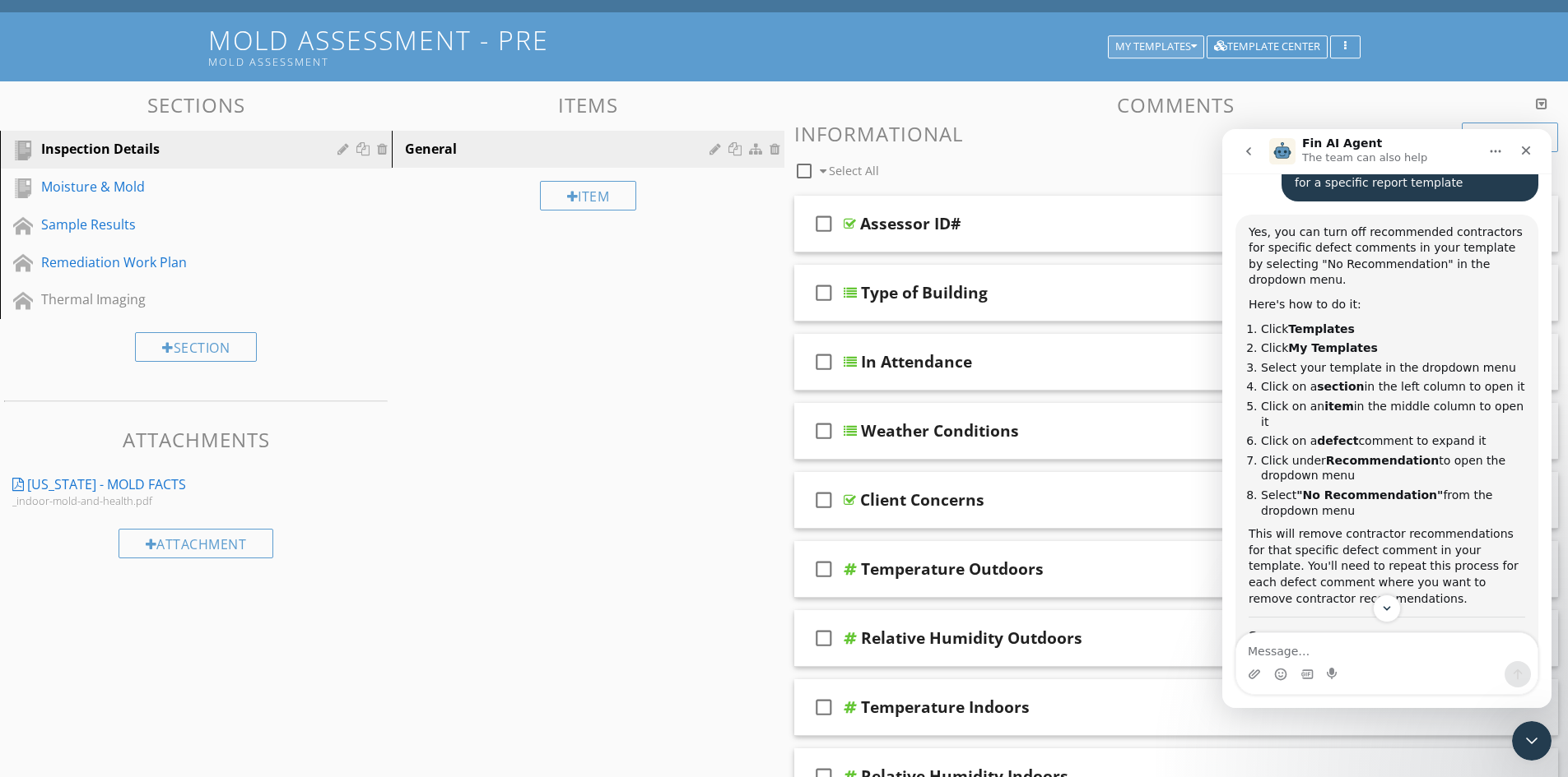
scroll to position [83, 0]
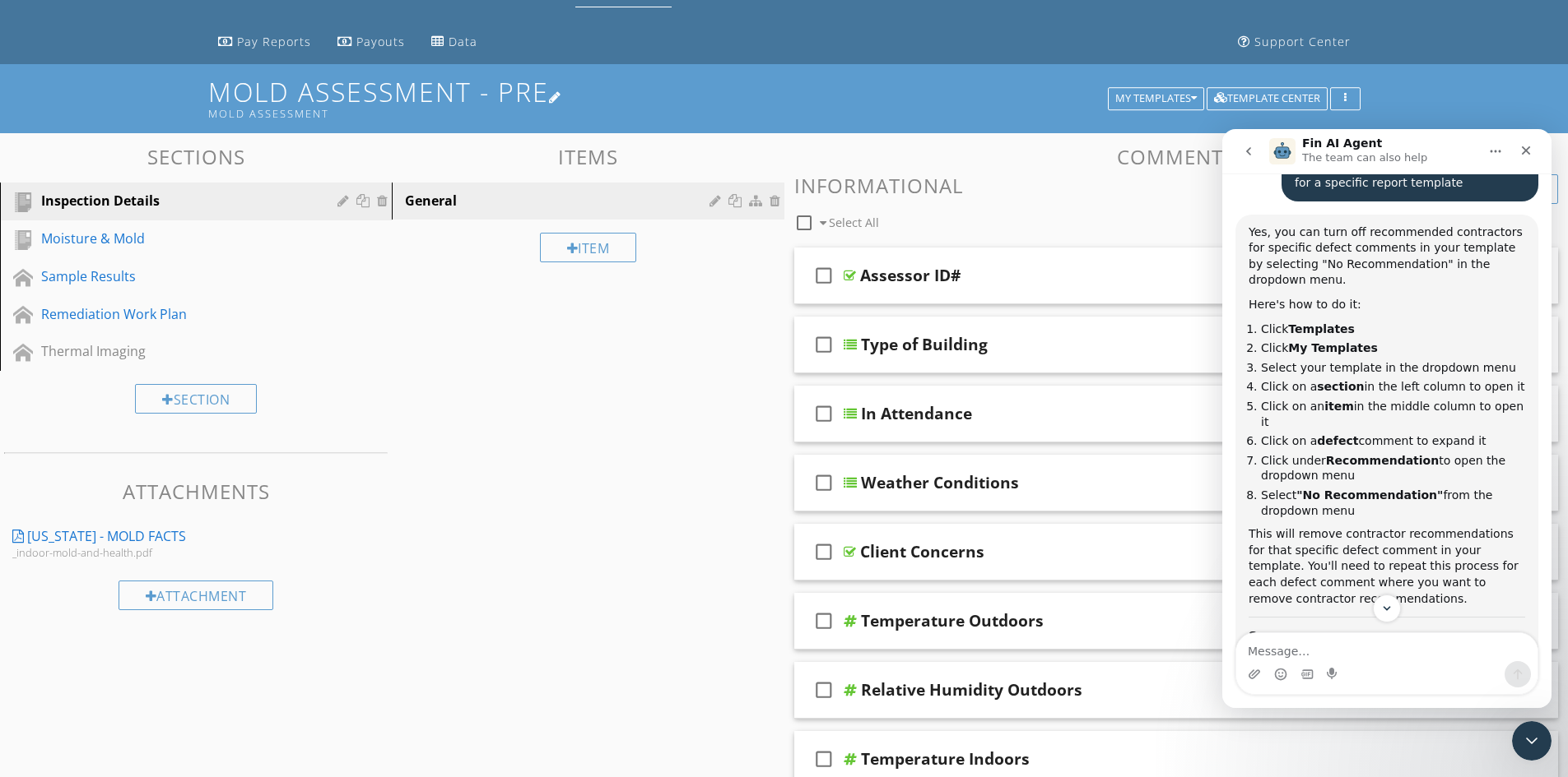
click at [1199, 84] on h1 "Mold Assessment - Pre Mold Assessment" at bounding box center [784, 98] width 1152 height 42
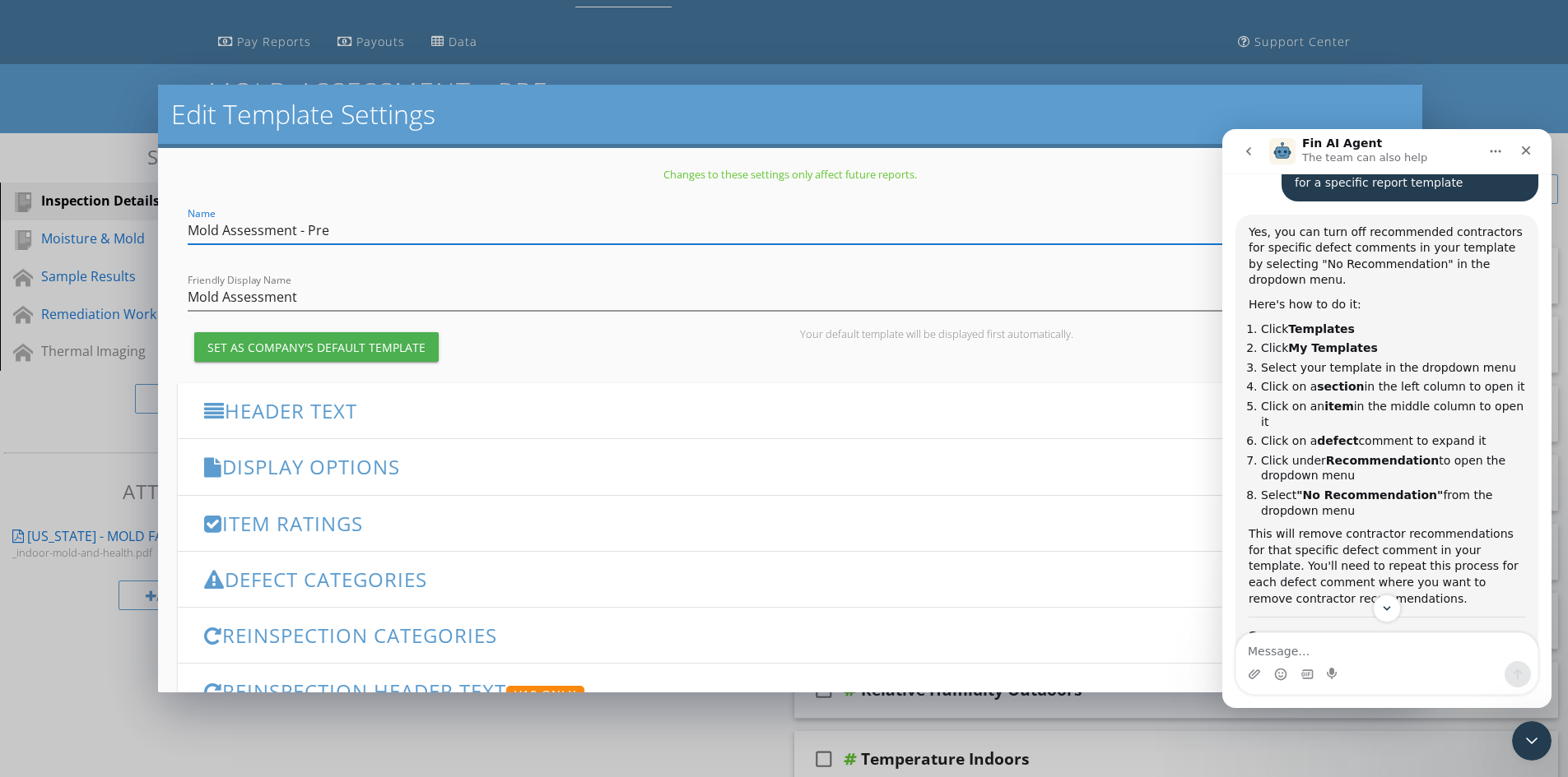
click at [851, 47] on div "Edit Template Settings Changes to these settings only affect future reports. Na…" at bounding box center [784, 388] width 1568 height 777
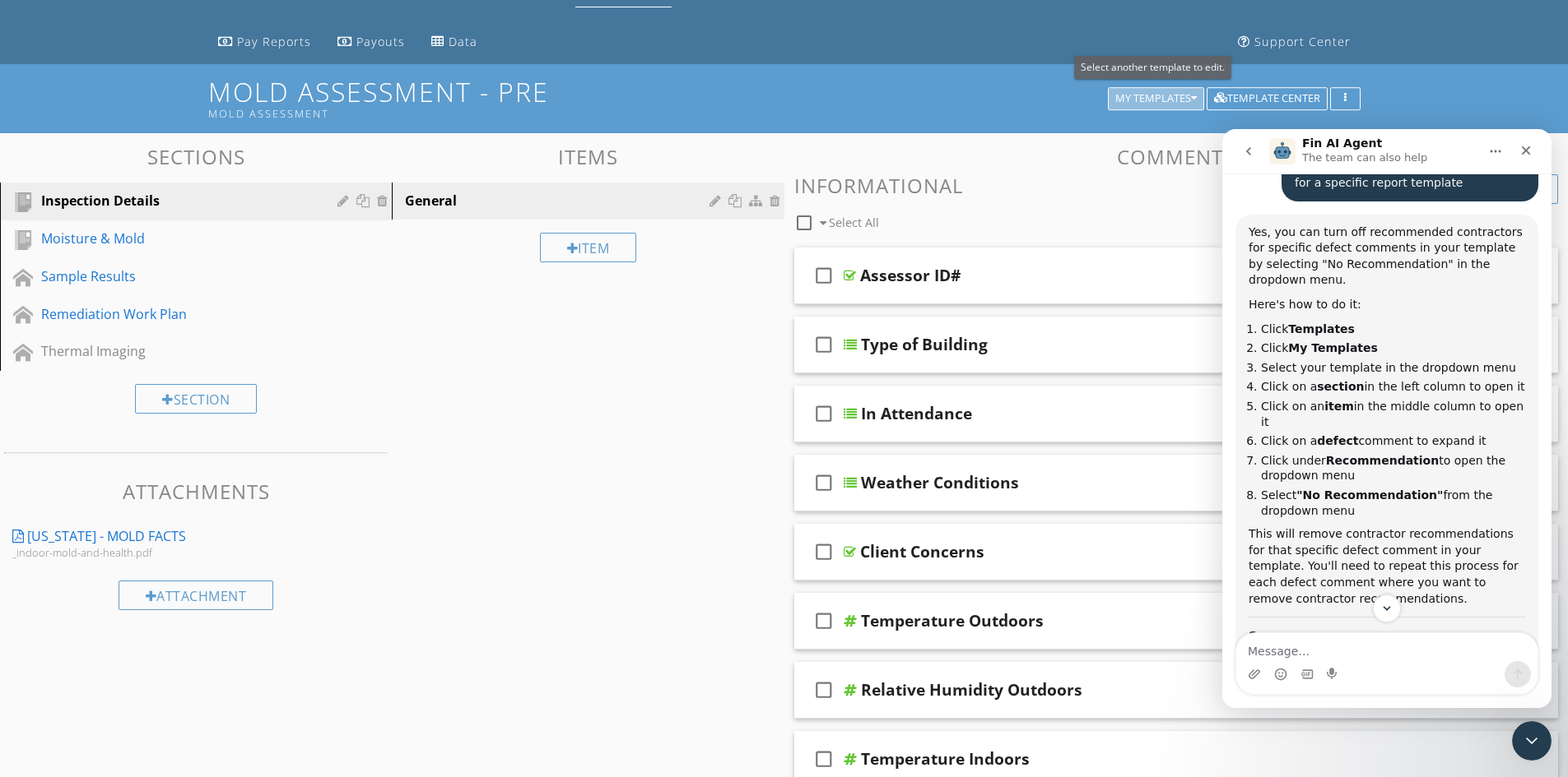
click at [1193, 98] on icon "button" at bounding box center [1193, 98] width 6 height 11
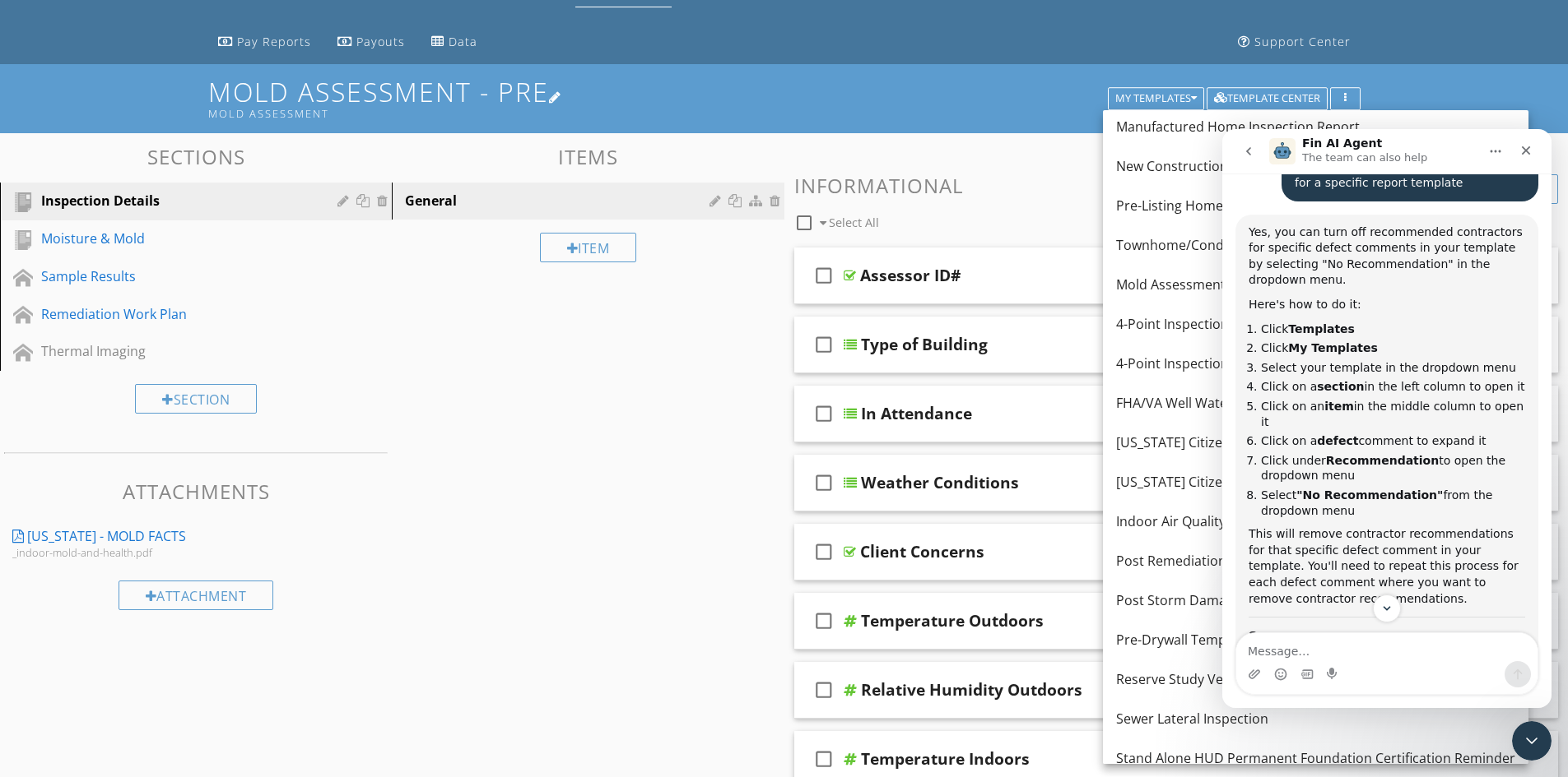
click at [1059, 99] on h1 "Mold Assessment - Pre Mold Assessment" at bounding box center [784, 98] width 1152 height 42
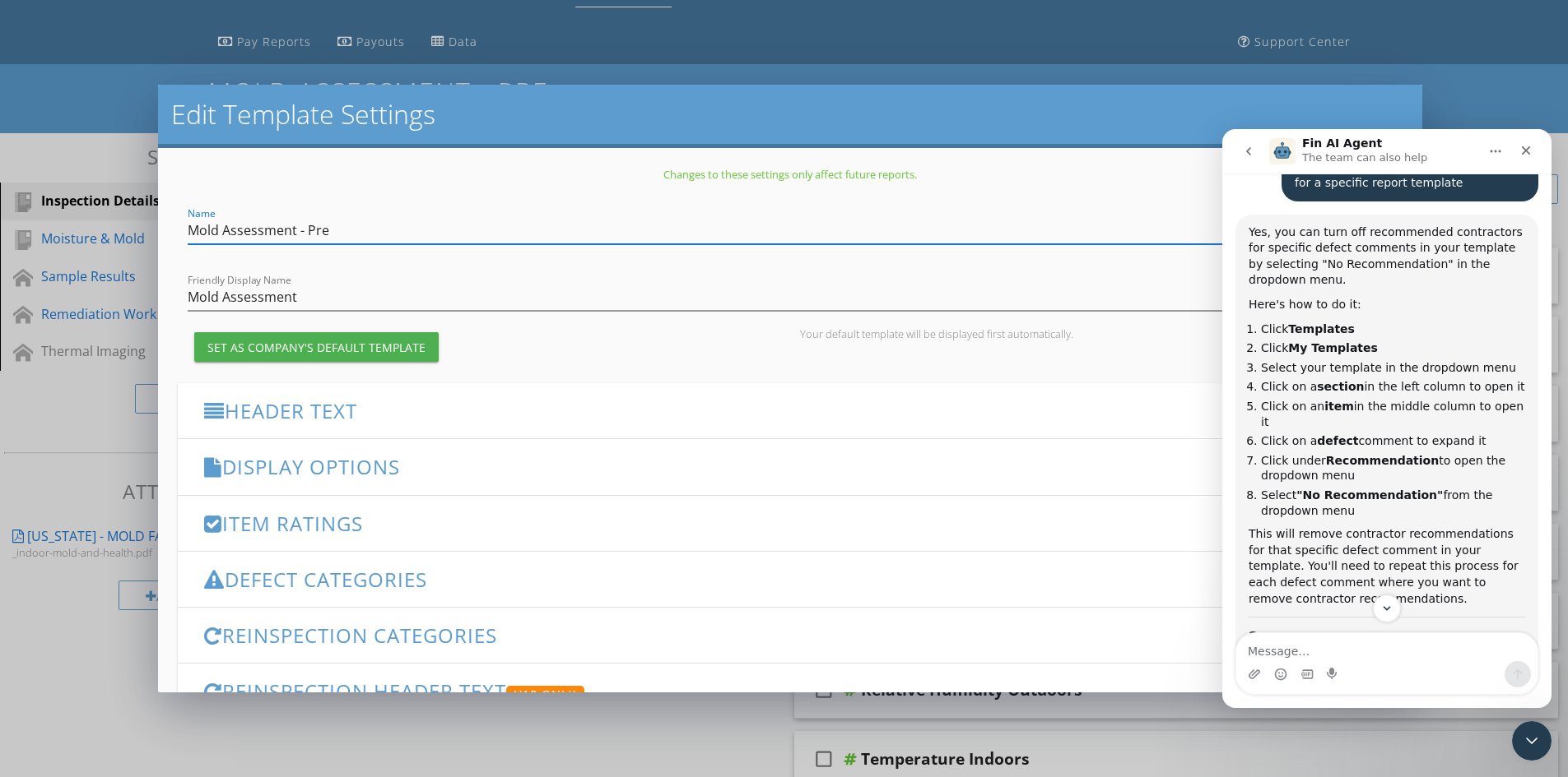
click at [658, 42] on div "Edit Template Settings Changes to these settings only affect future reports. Na…" at bounding box center [784, 388] width 1568 height 777
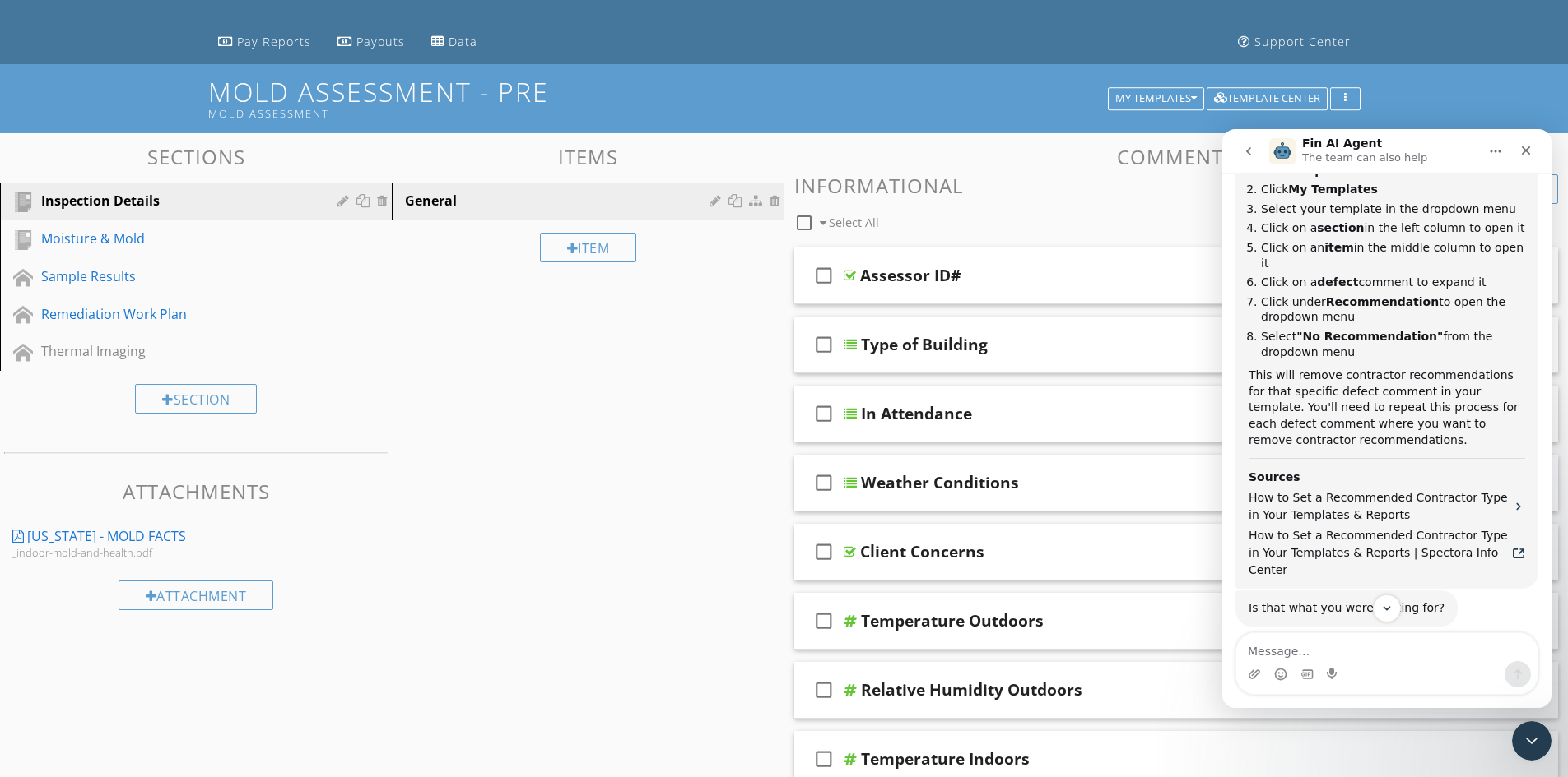
scroll to position [659, 0]
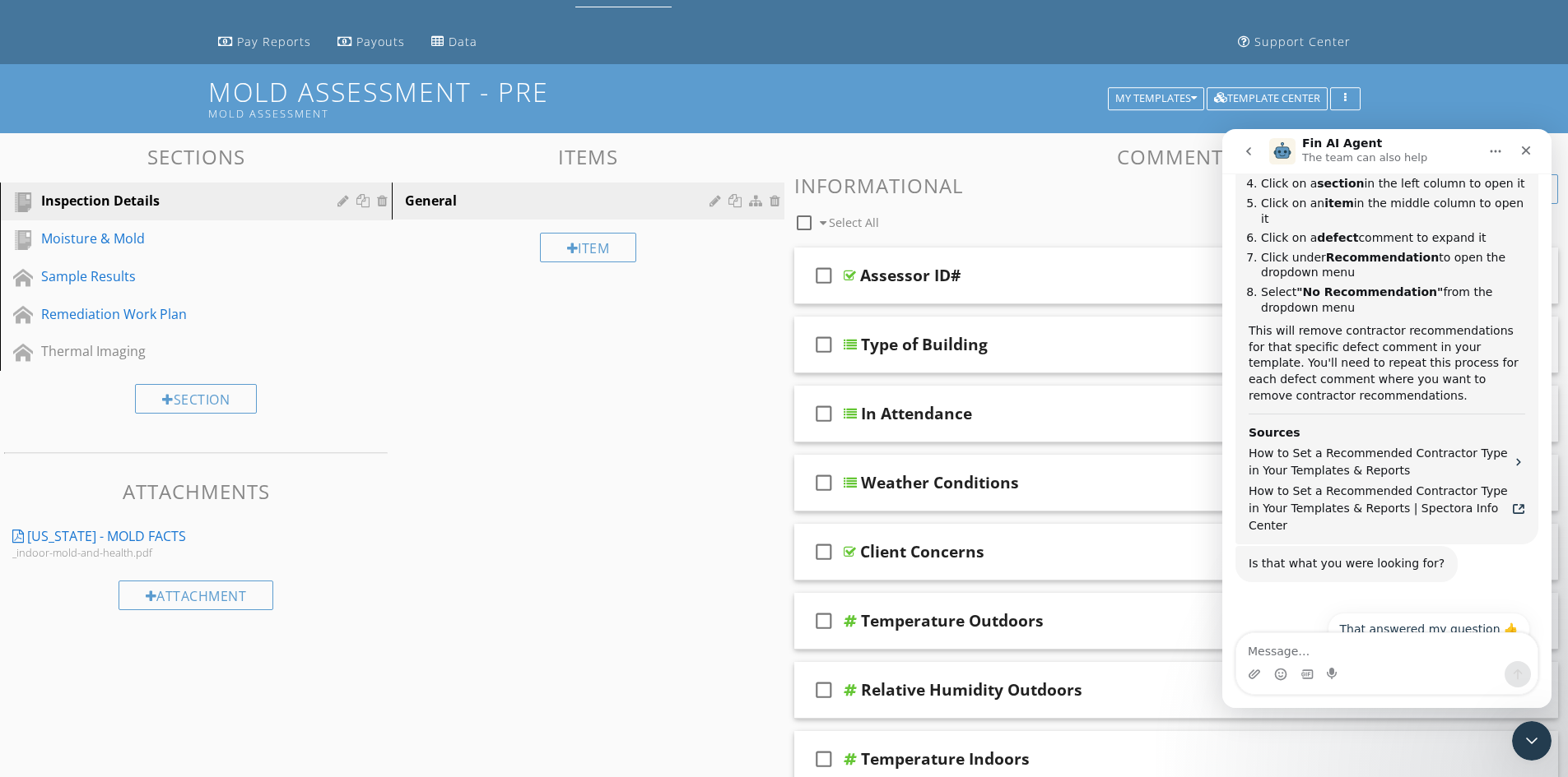
click at [1440, 654] on button "Talk to a person 👤" at bounding box center [1463, 670] width 134 height 33
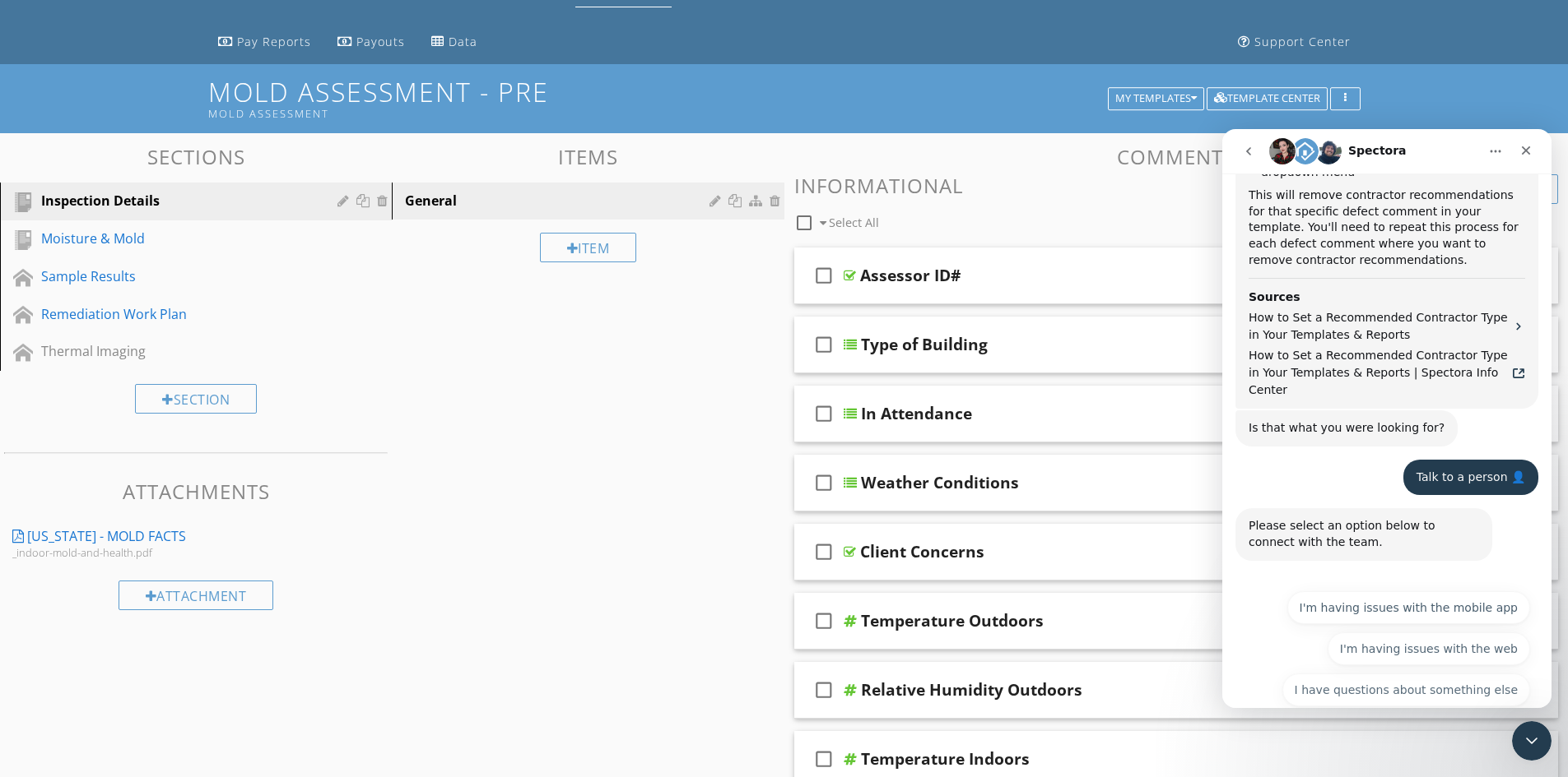
scroll to position [802, 0]
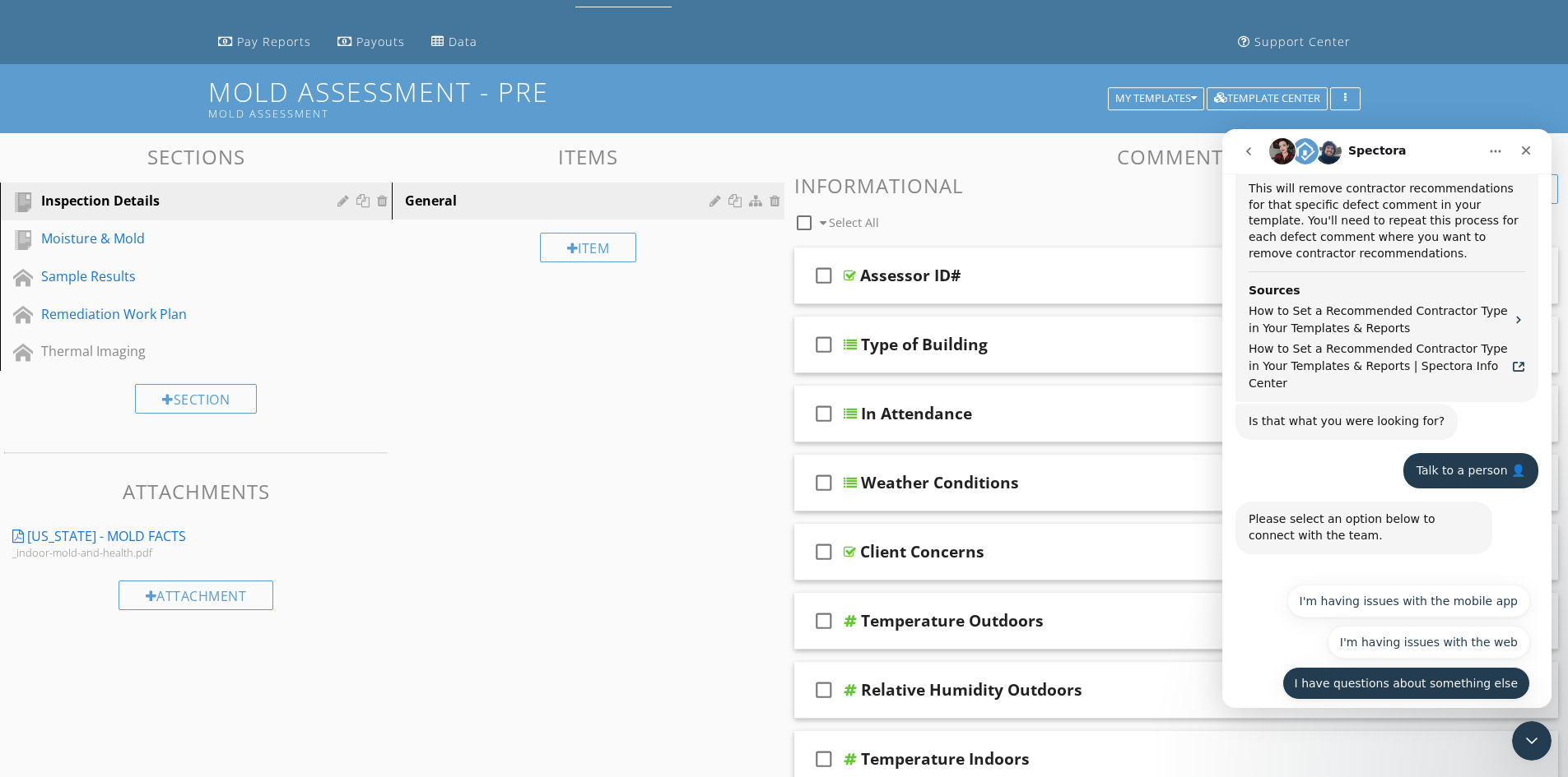
click at [1429, 667] on button "I have questions about something else" at bounding box center [1406, 683] width 248 height 33
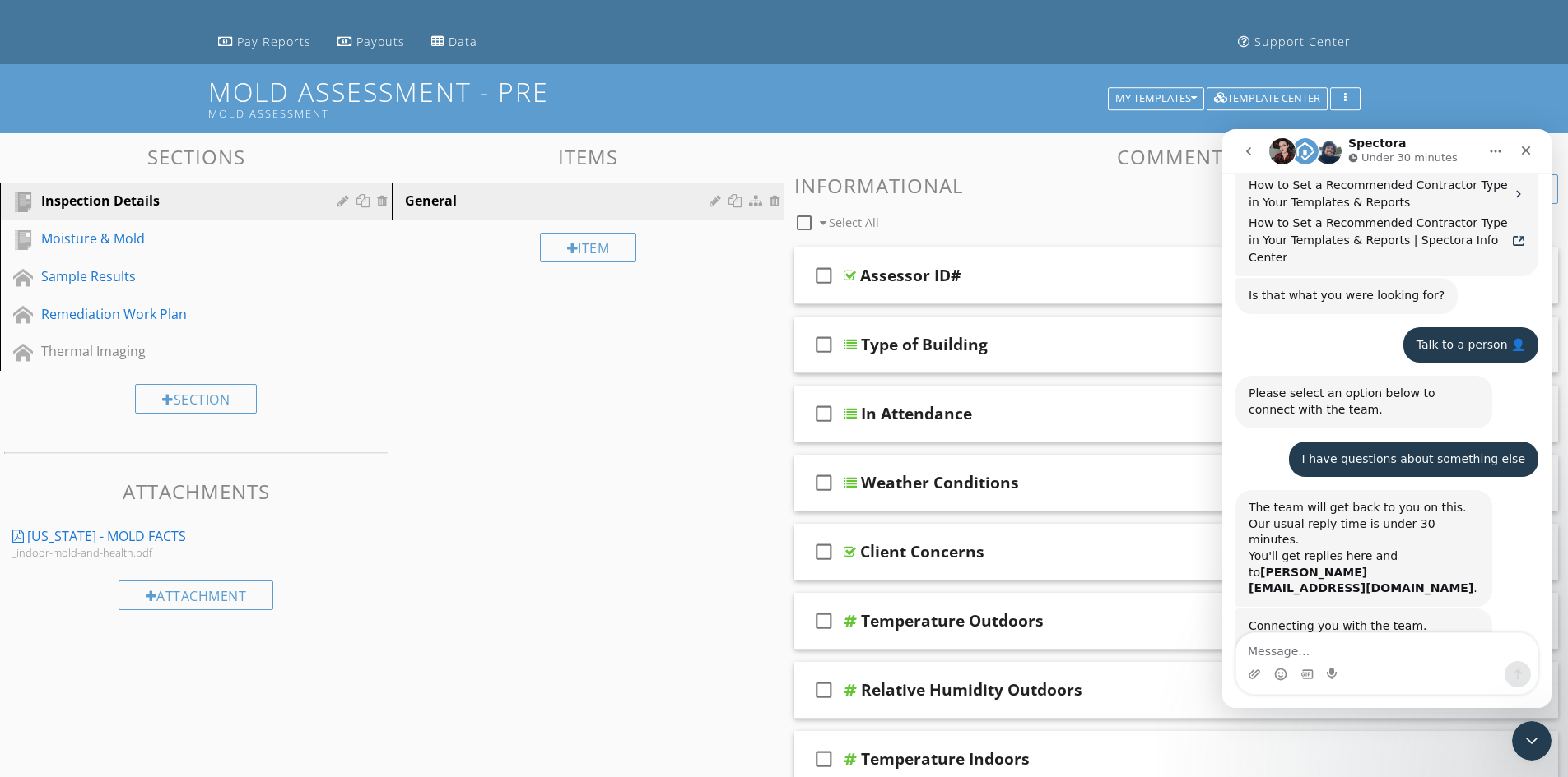
scroll to position [986, 0]
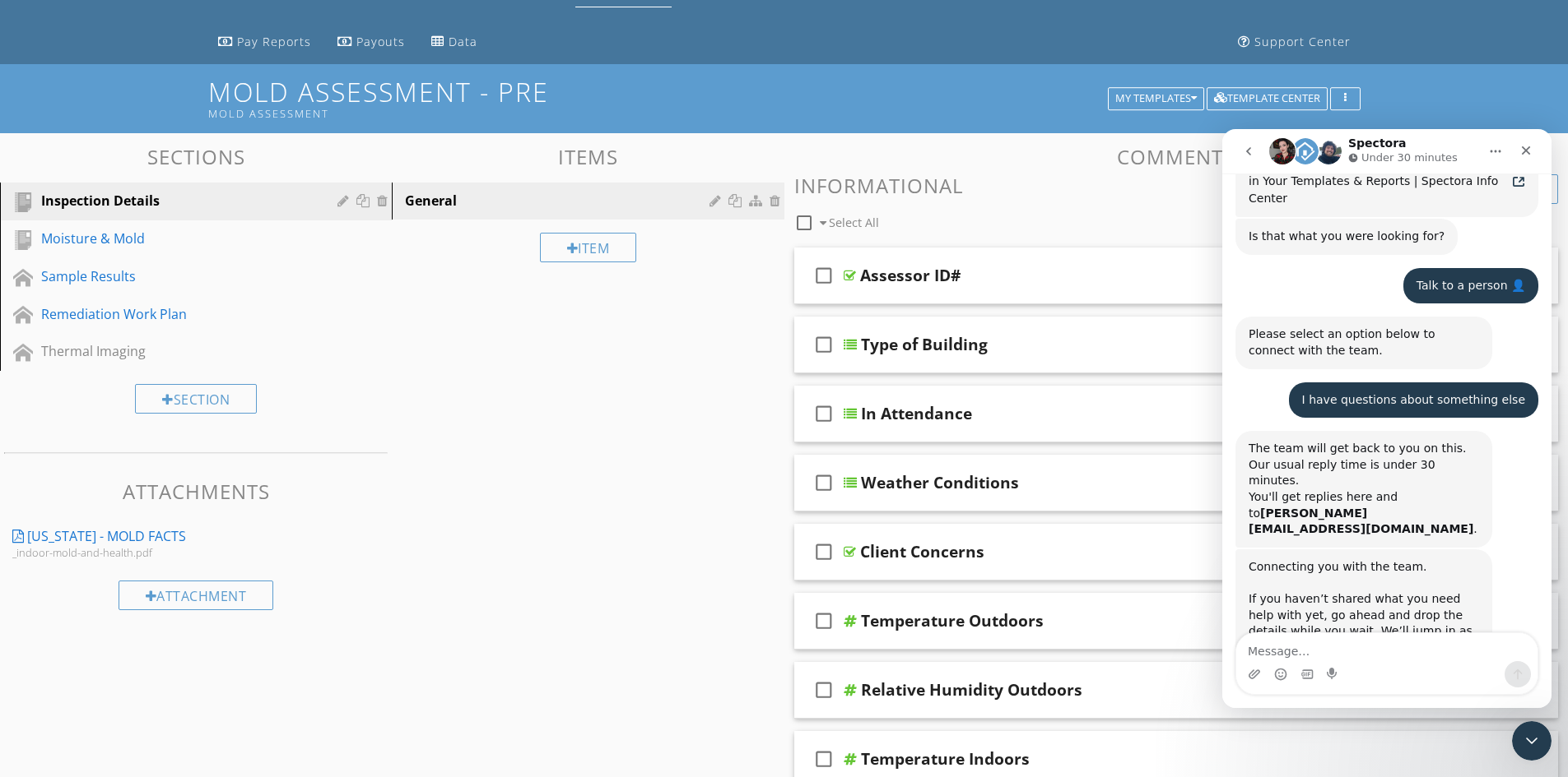
click at [1367, 654] on textarea "Message…" at bounding box center [1387, 648] width 302 height 28
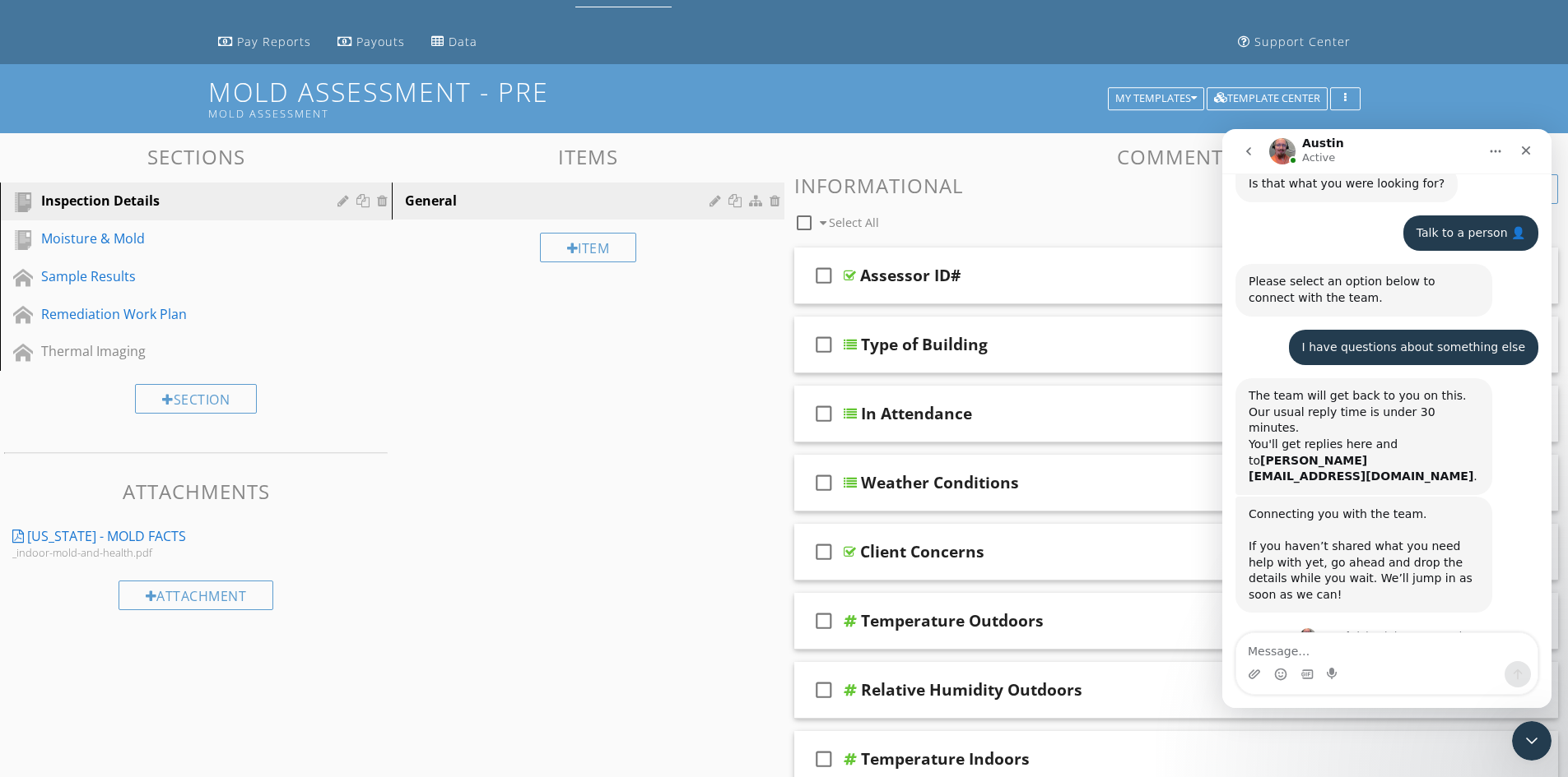
scroll to position [1043, 0]
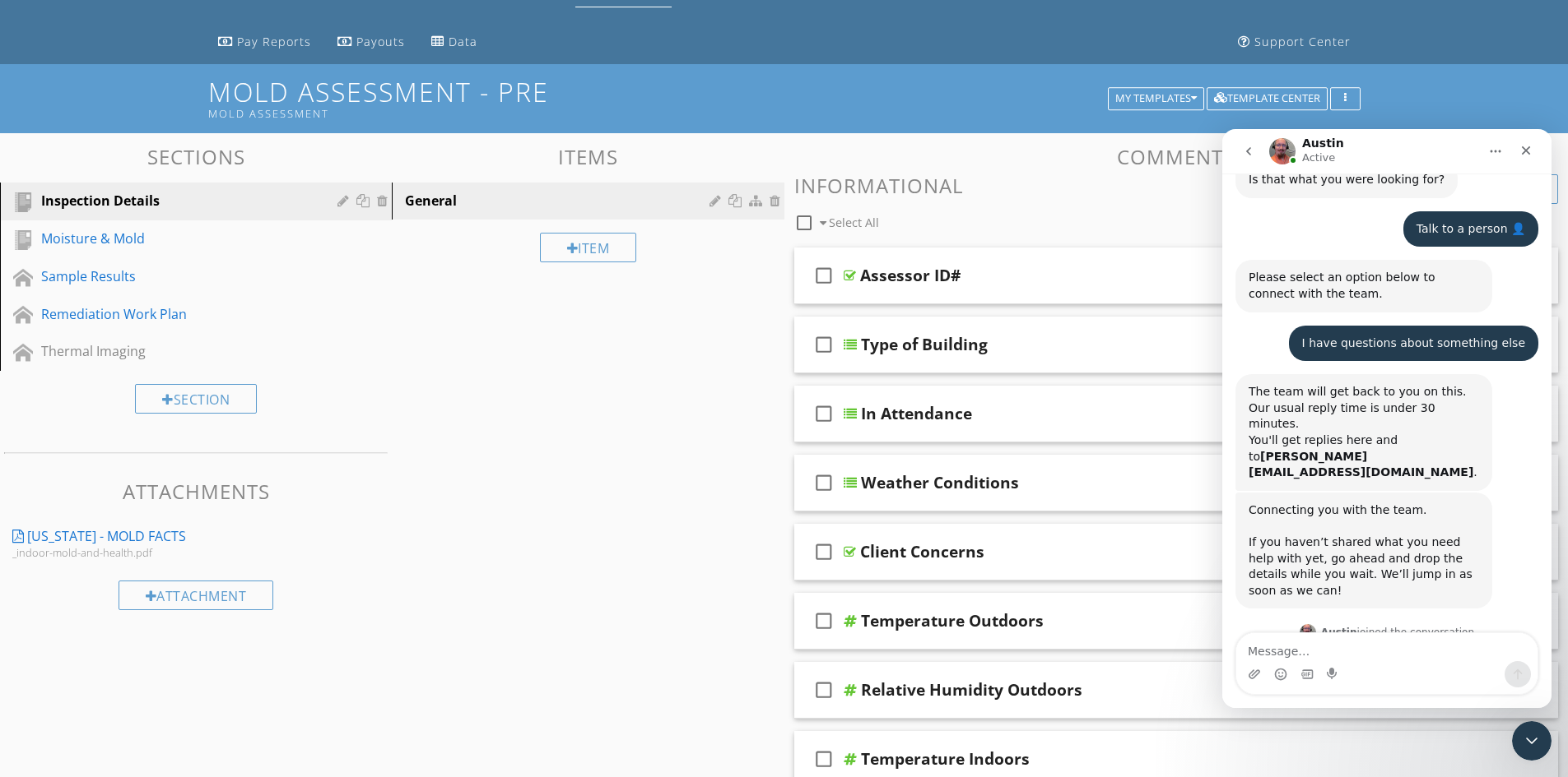
click at [1354, 649] on textarea "Message…" at bounding box center [1387, 648] width 302 height 28
type textarea "Hey there!"
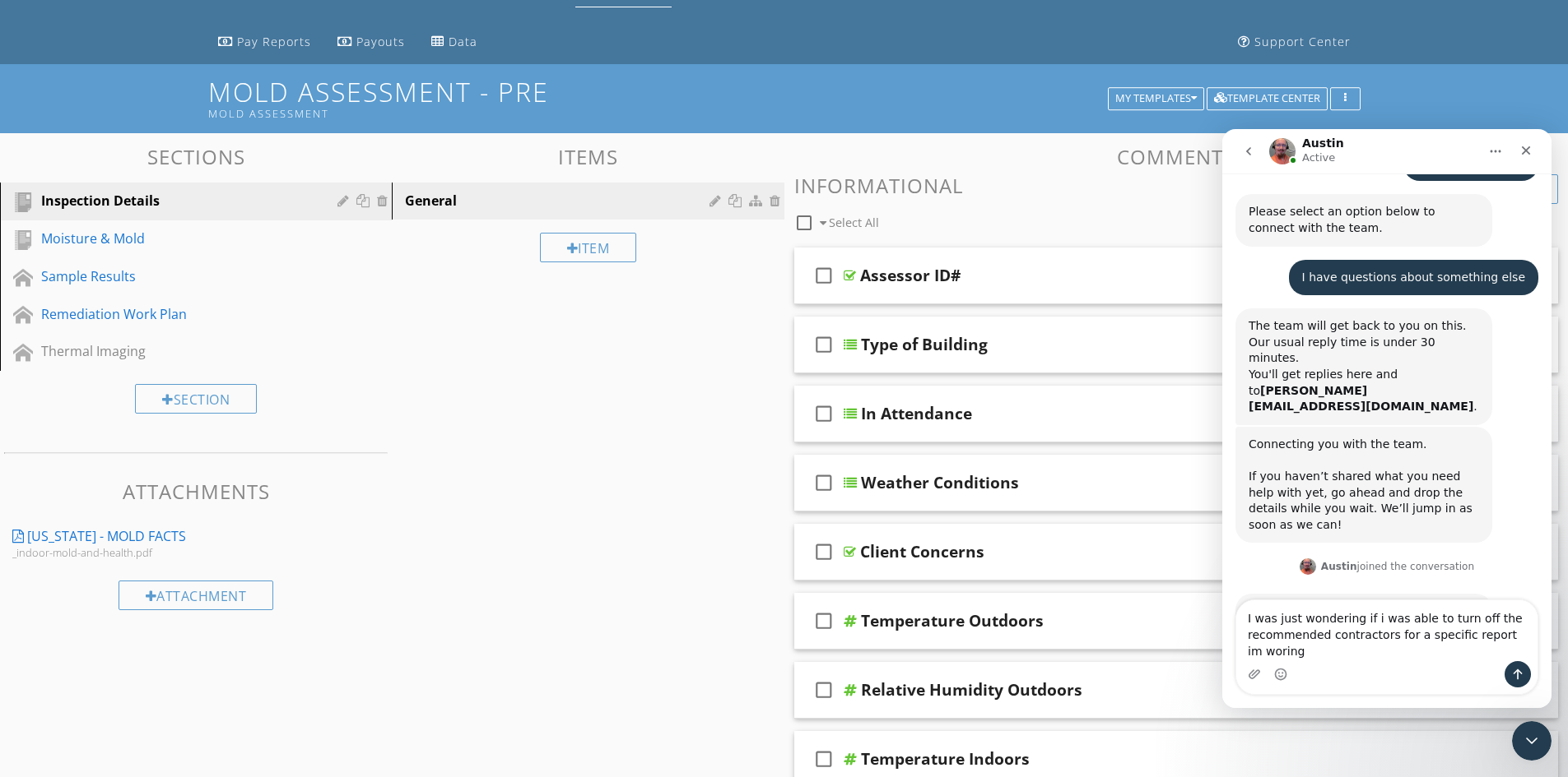
scroll to position [1125, 0]
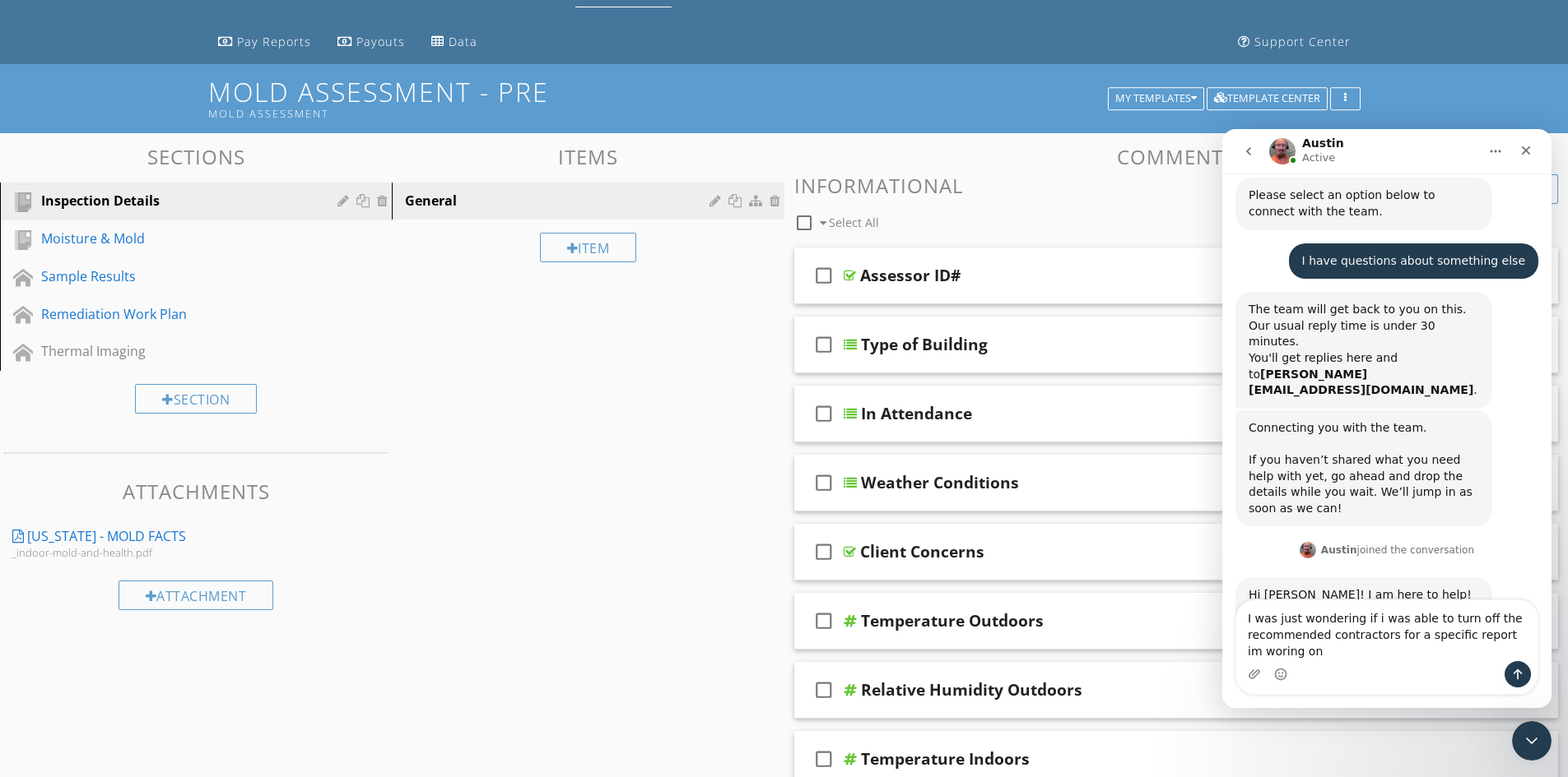
click at [1483, 639] on textarea "I was just wondering if i was able to turn off the recommended contractors for …" at bounding box center [1387, 630] width 302 height 61
drag, startPoint x: 1279, startPoint y: 652, endPoint x: 1248, endPoint y: 649, distance: 31.1
click at [1248, 649] on textarea "I was just wondering if i was able to turn off the recommended contractors for …" at bounding box center [1387, 630] width 302 height 61
type textarea "I was just wondering if i was able to turn off the recommended contractors for …"
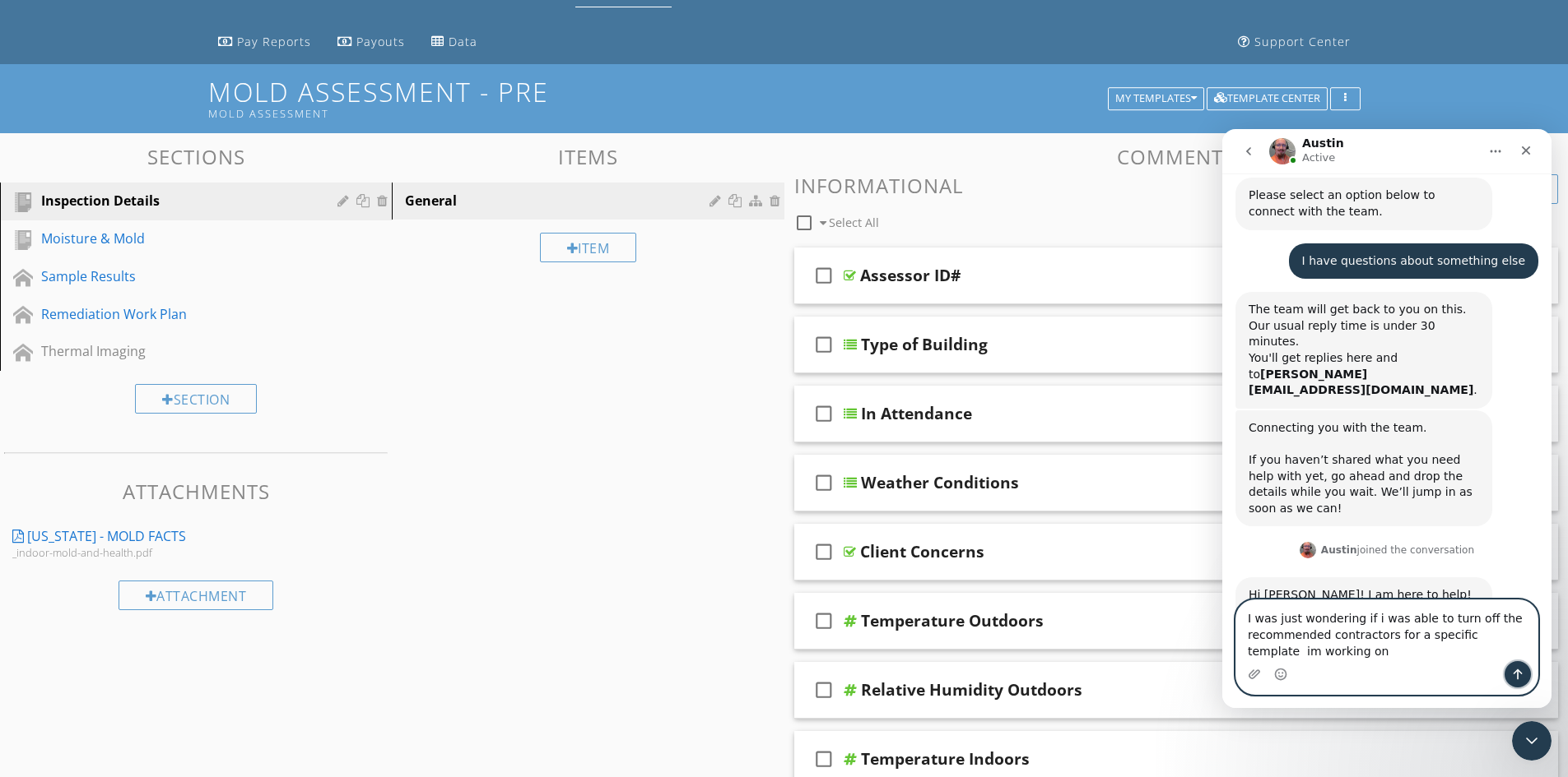
click at [1511, 672] on icon "Send a message…" at bounding box center [1517, 674] width 13 height 13
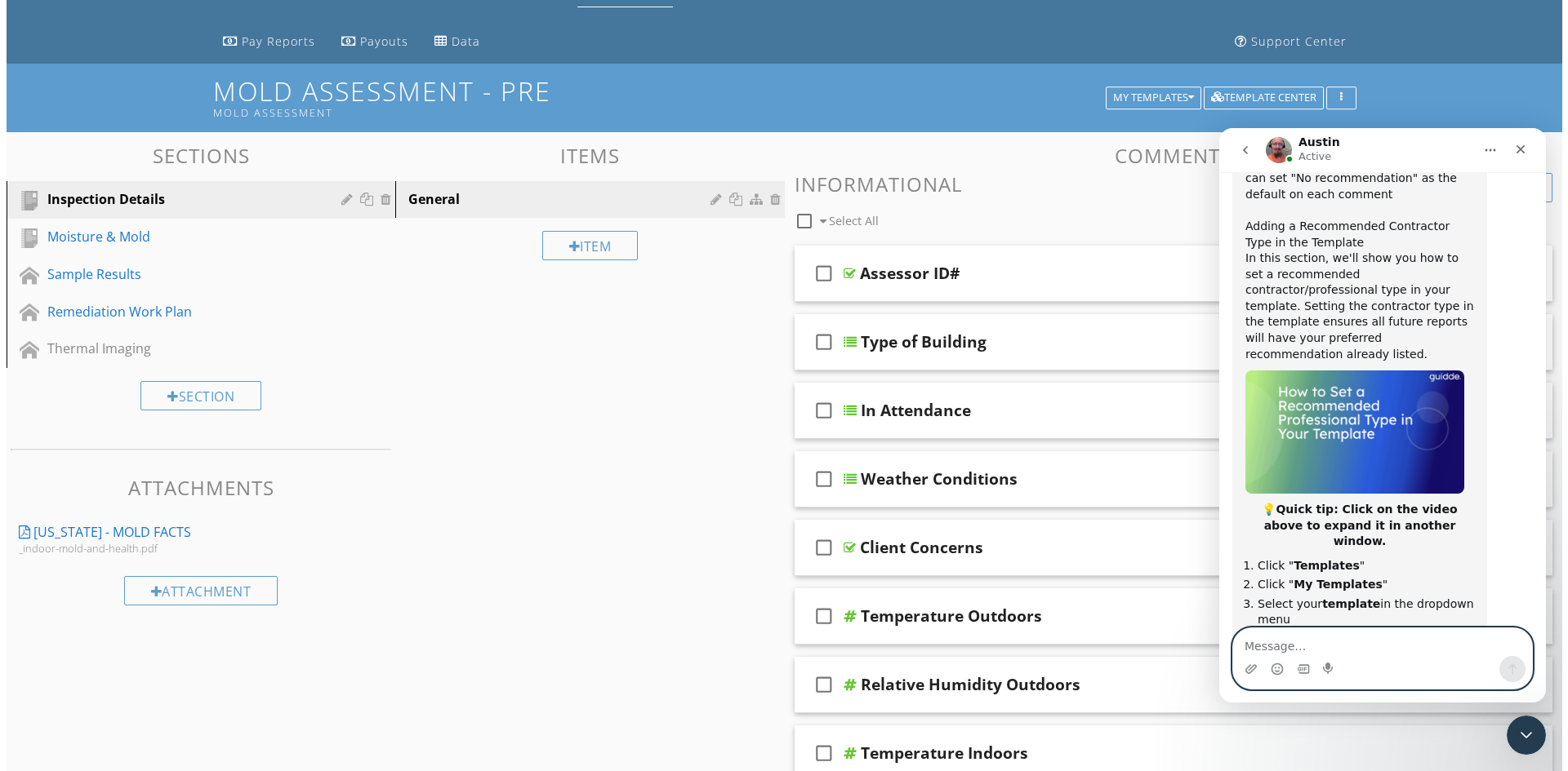
scroll to position [2214, 0]
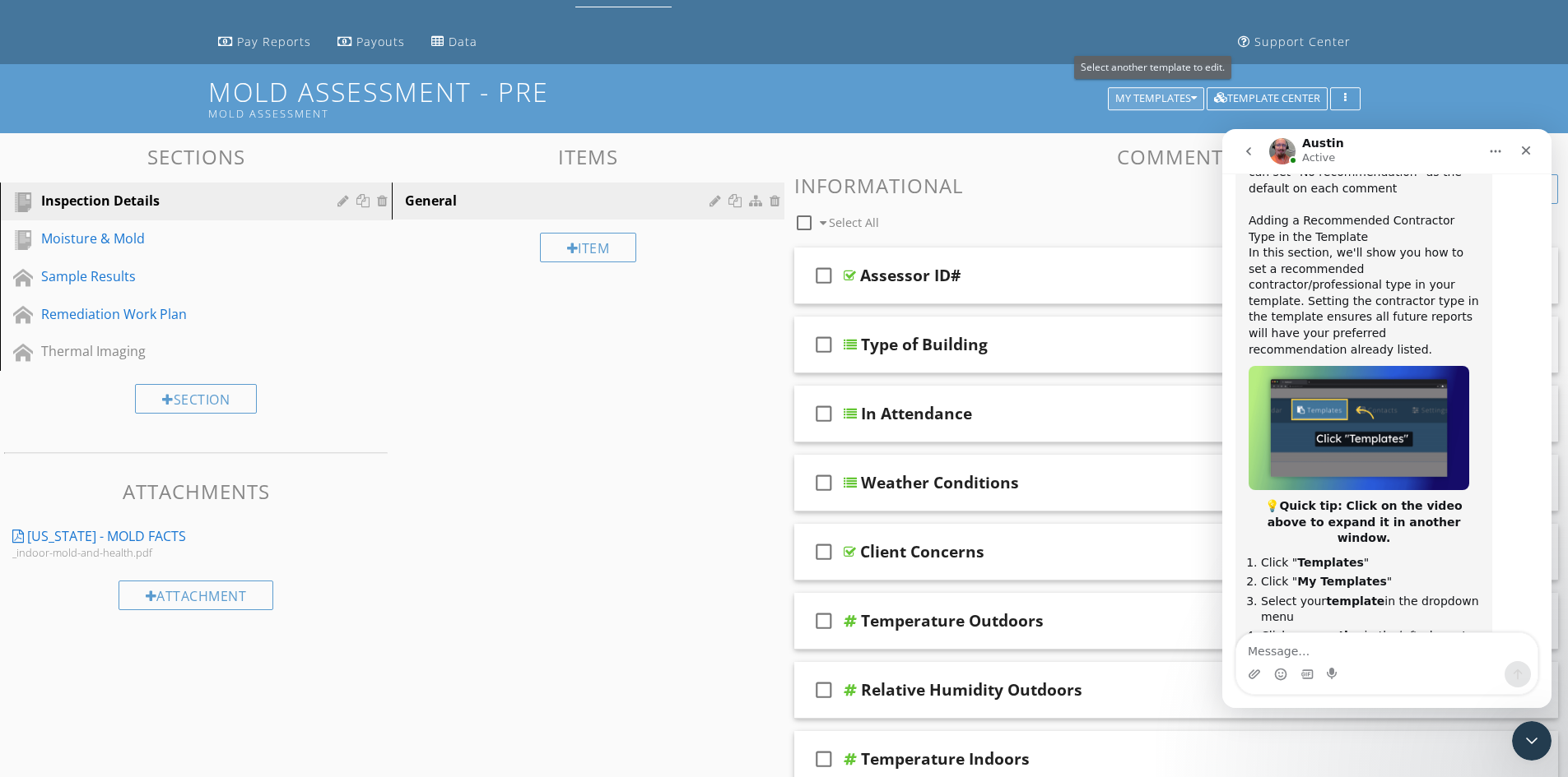
click at [1167, 96] on div "My Templates" at bounding box center [1156, 98] width 82 height 11
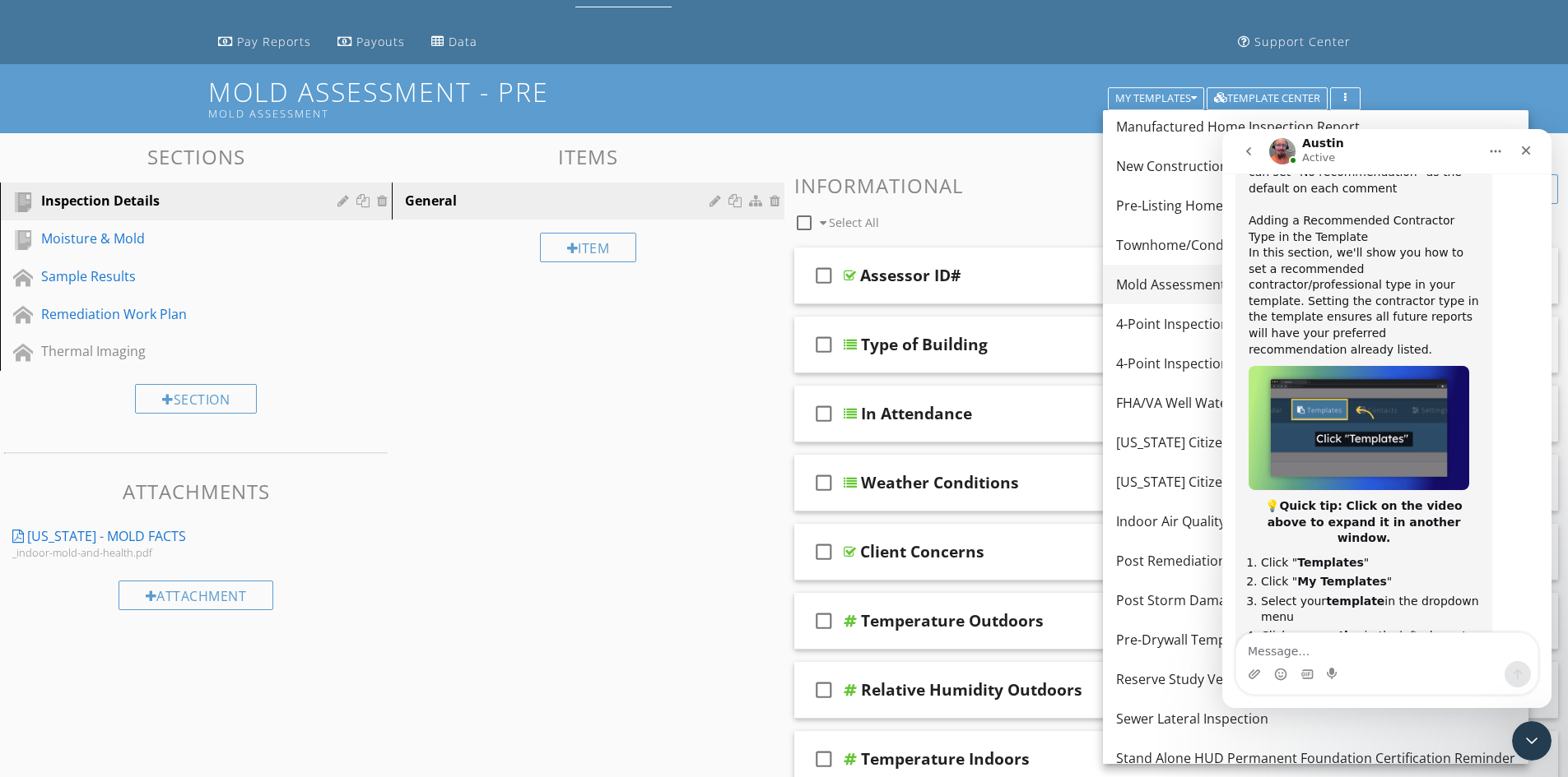
click at [1156, 280] on div "Mold Assessment - Pre" at bounding box center [1316, 285] width 399 height 19
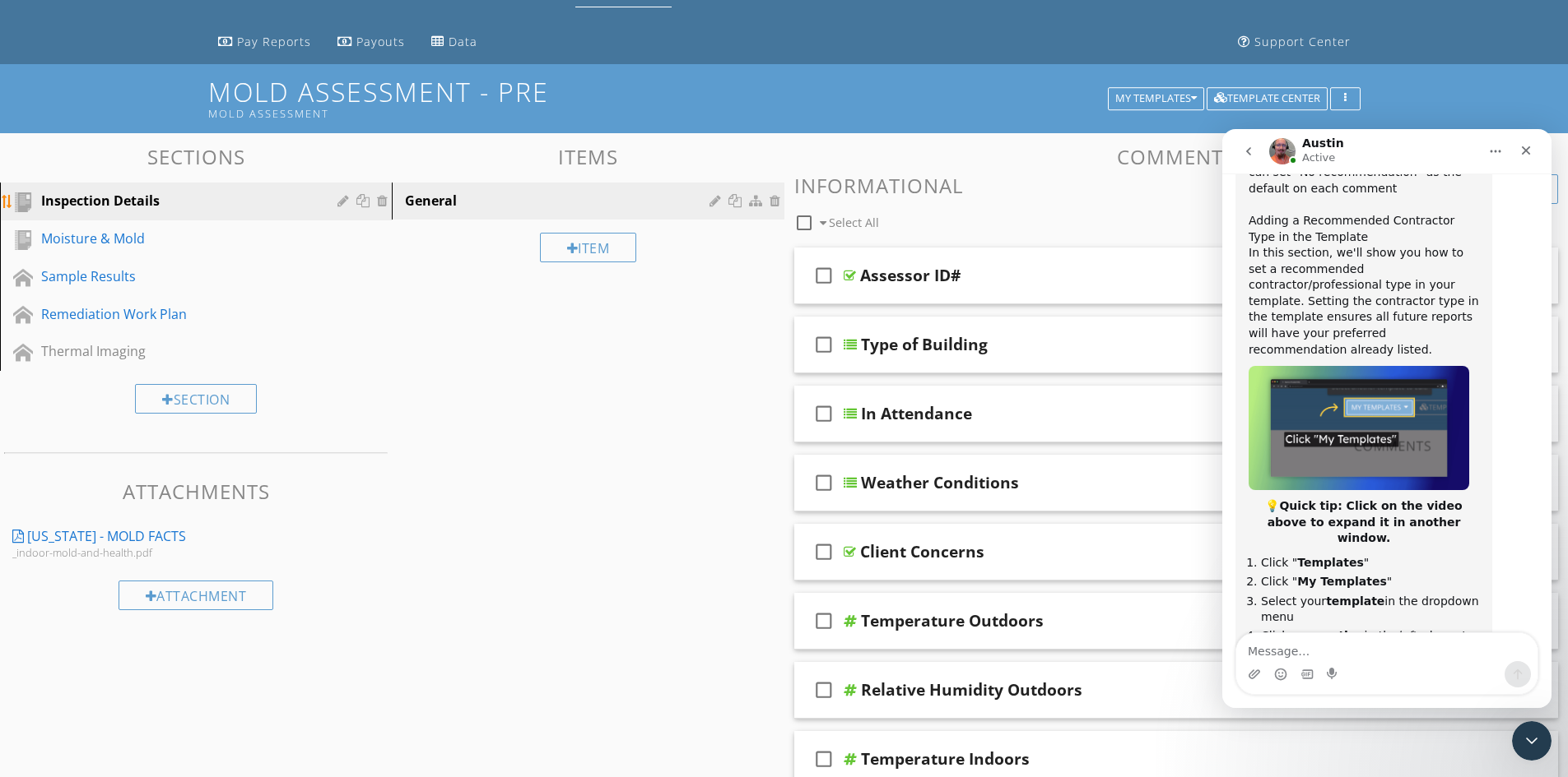
click at [343, 198] on div at bounding box center [346, 200] width 16 height 13
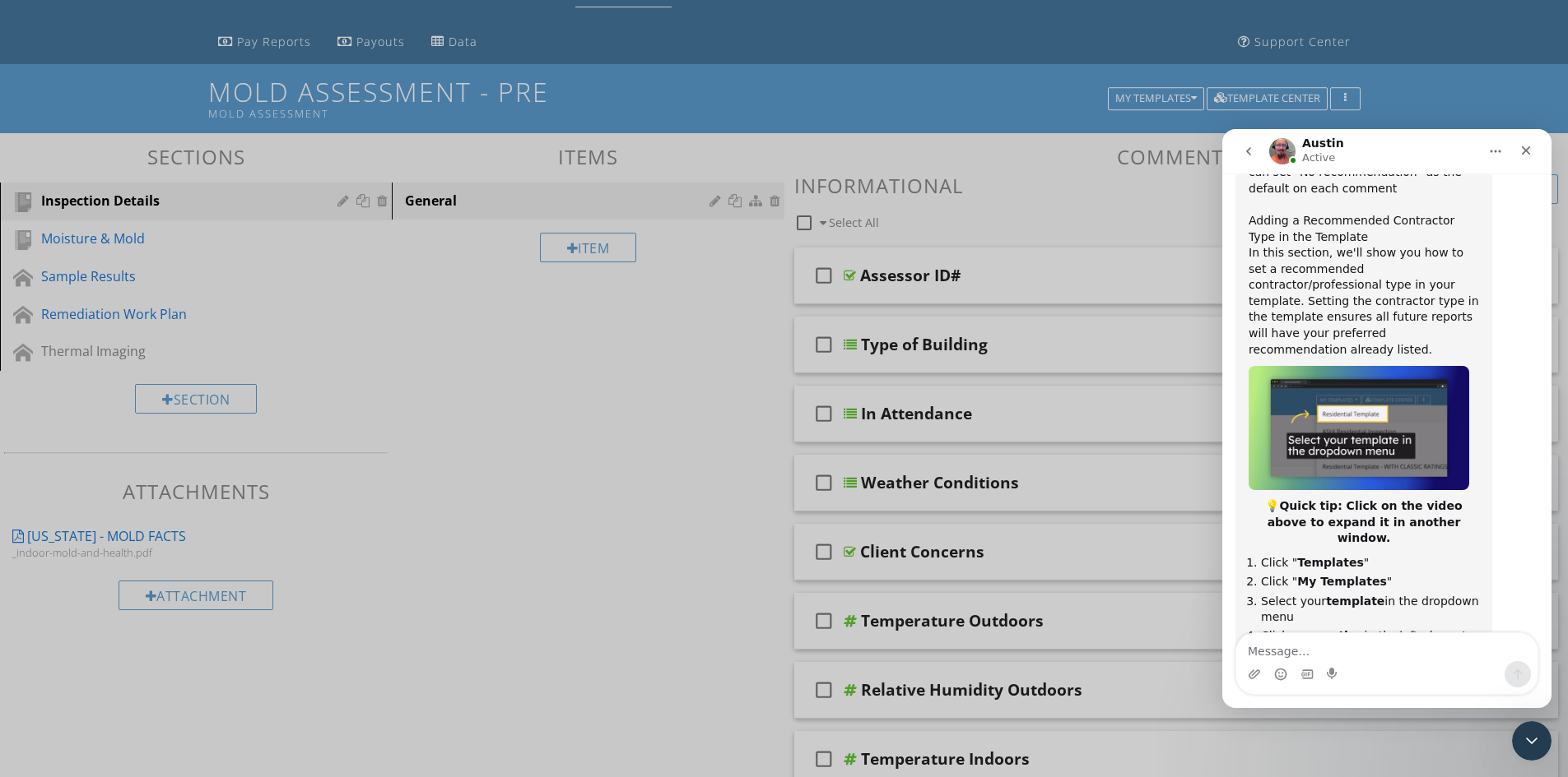
scroll to position [0, 0]
click at [69, 682] on div at bounding box center [784, 388] width 1568 height 777
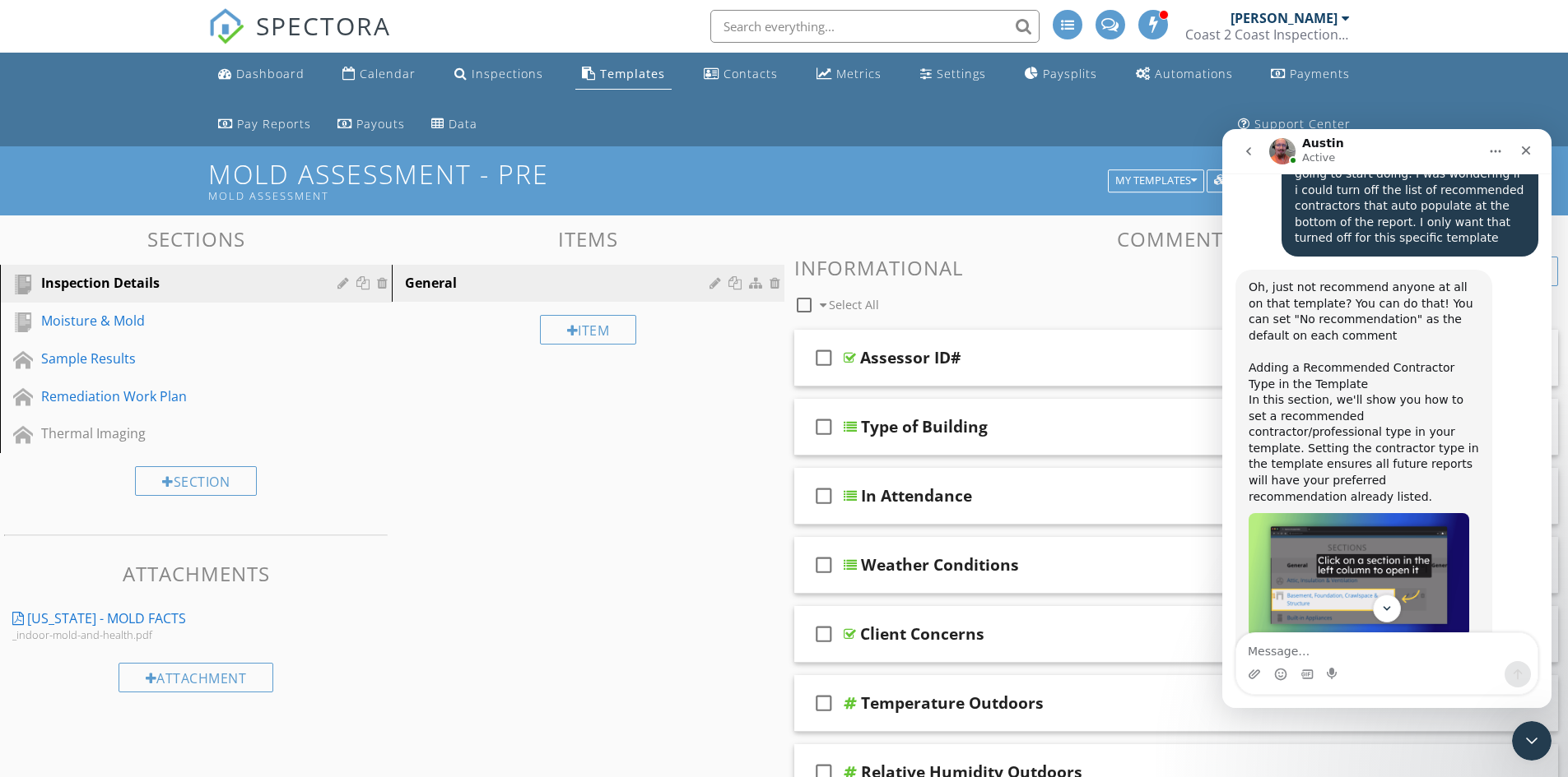
scroll to position [2148, 0]
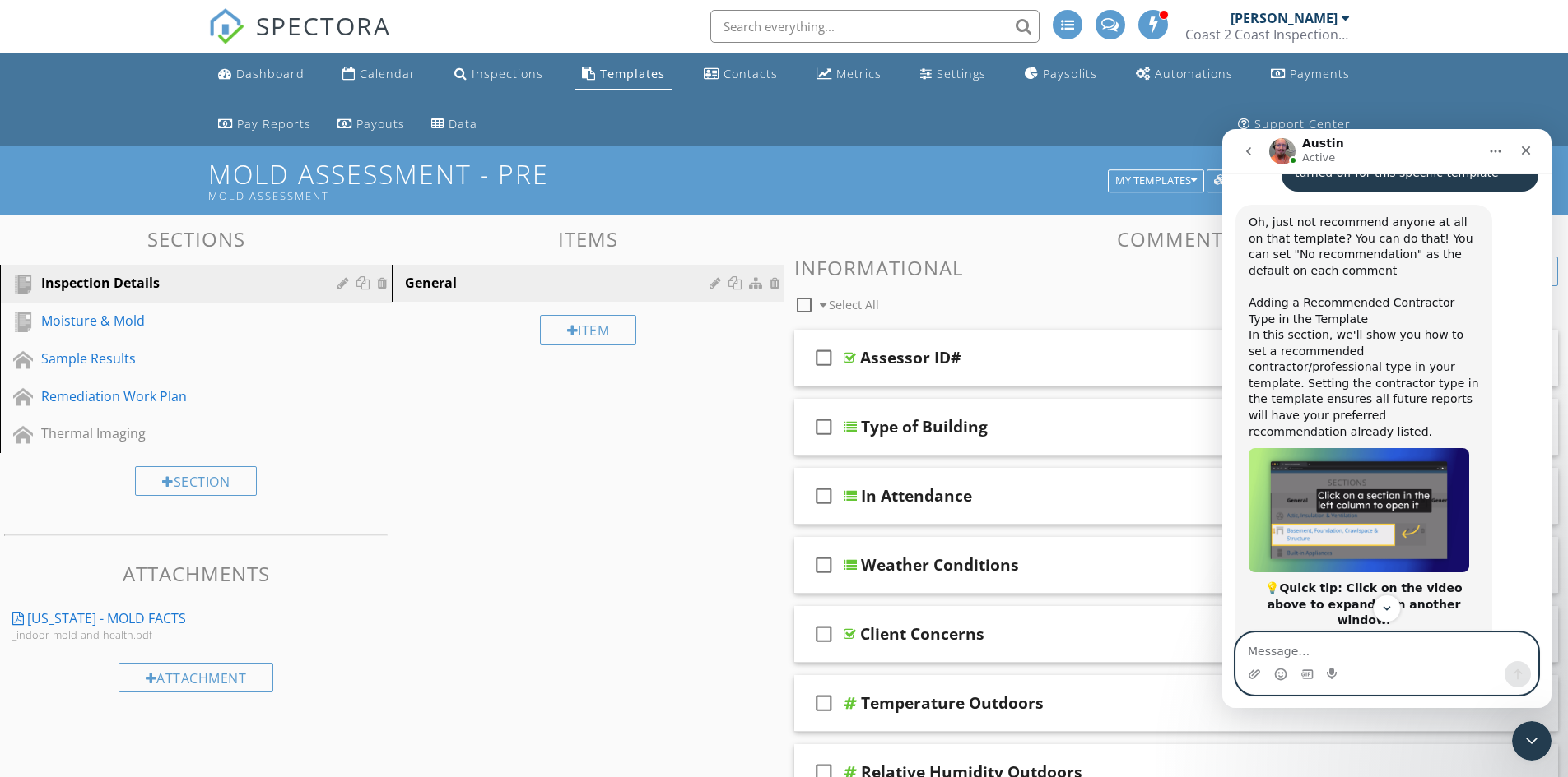
drag, startPoint x: 1343, startPoint y: 644, endPoint x: 1330, endPoint y: 645, distance: 13.0
click at [1341, 644] on textarea "Message…" at bounding box center [1387, 648] width 302 height 28
type textarea "thank you so much! I appreciate"
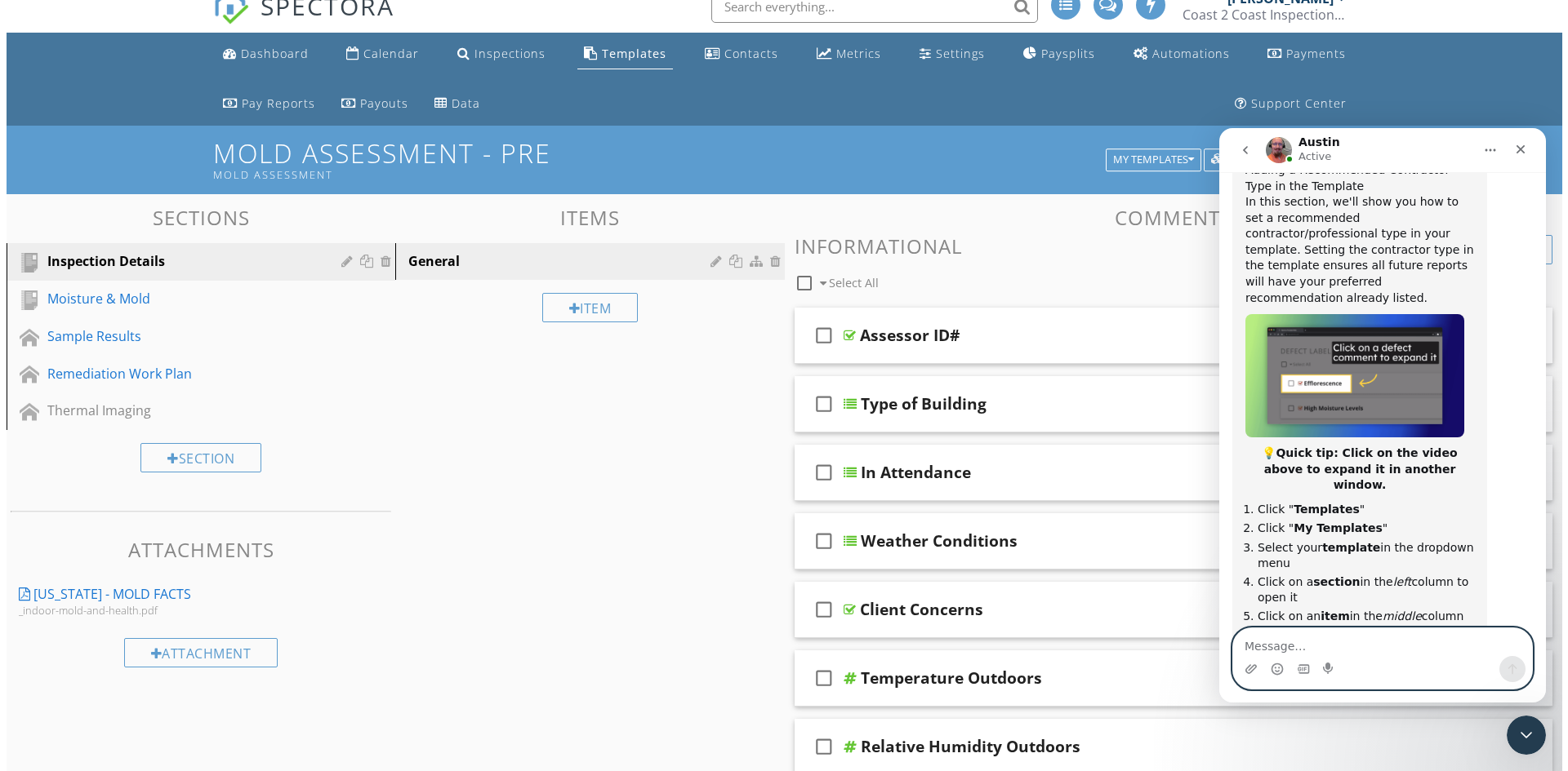
scroll to position [2284, 0]
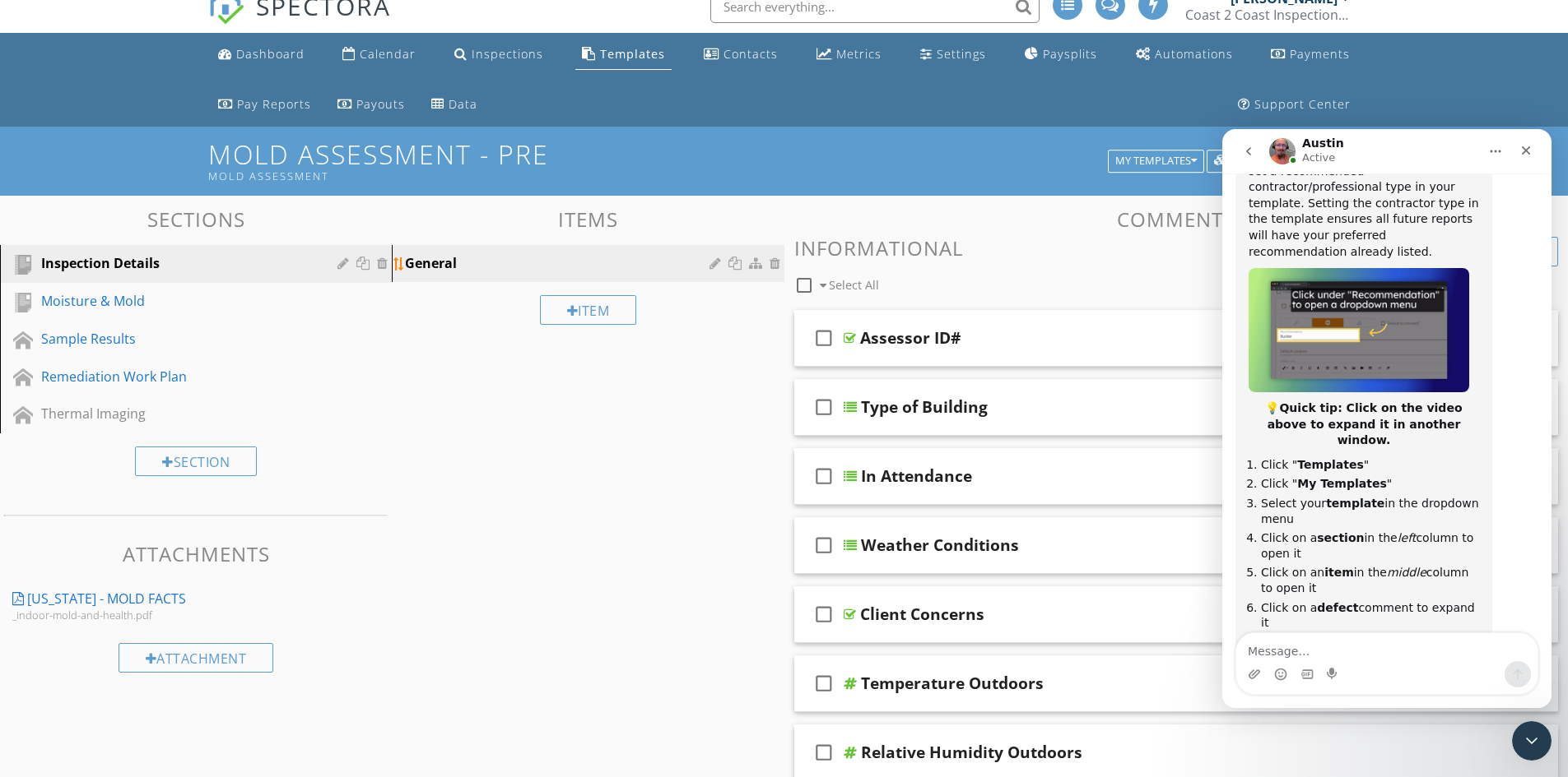
click at [712, 259] on div at bounding box center [718, 263] width 16 height 13
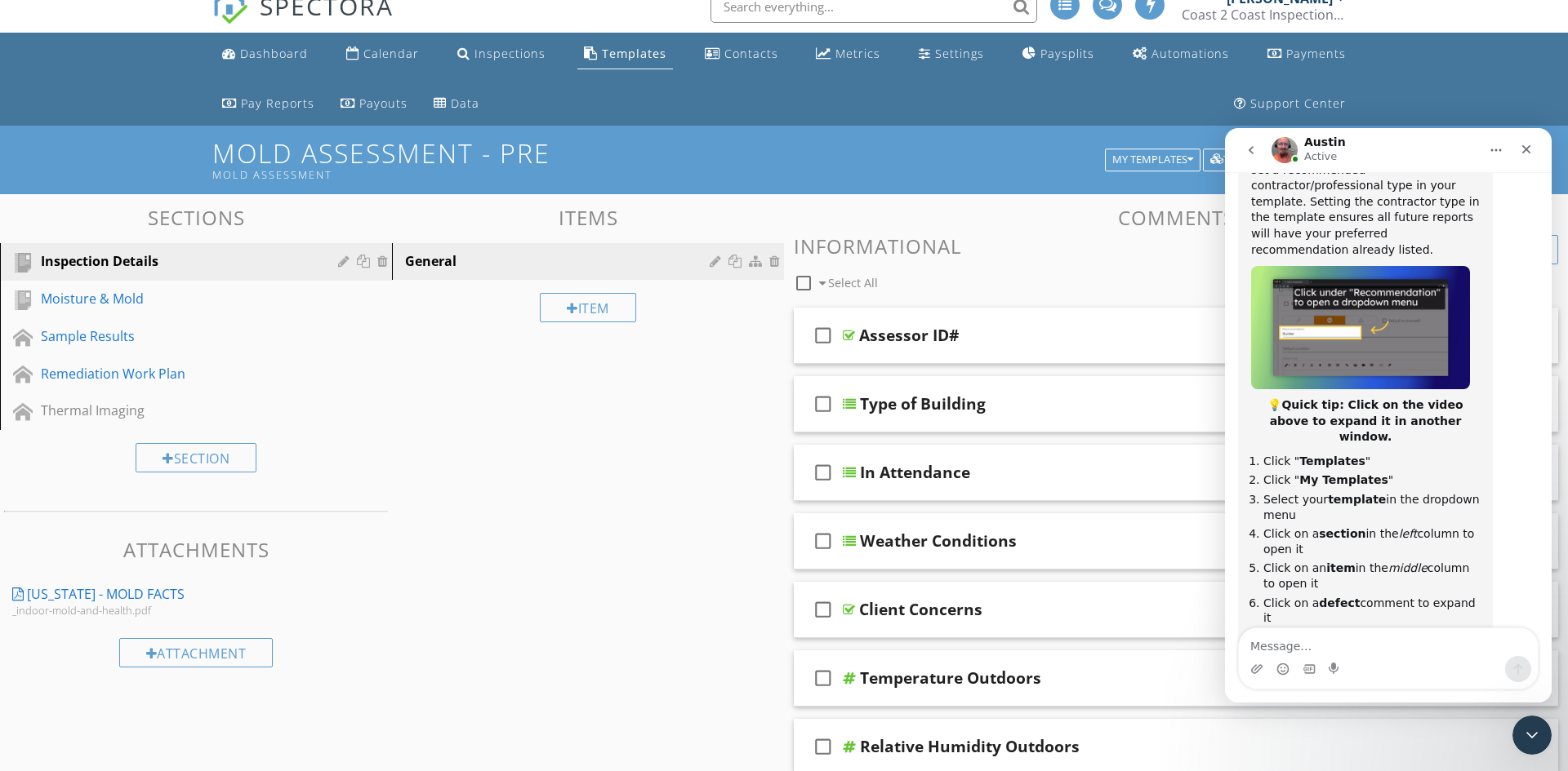
click at [54, 215] on div at bounding box center [784, 386] width 1568 height 771
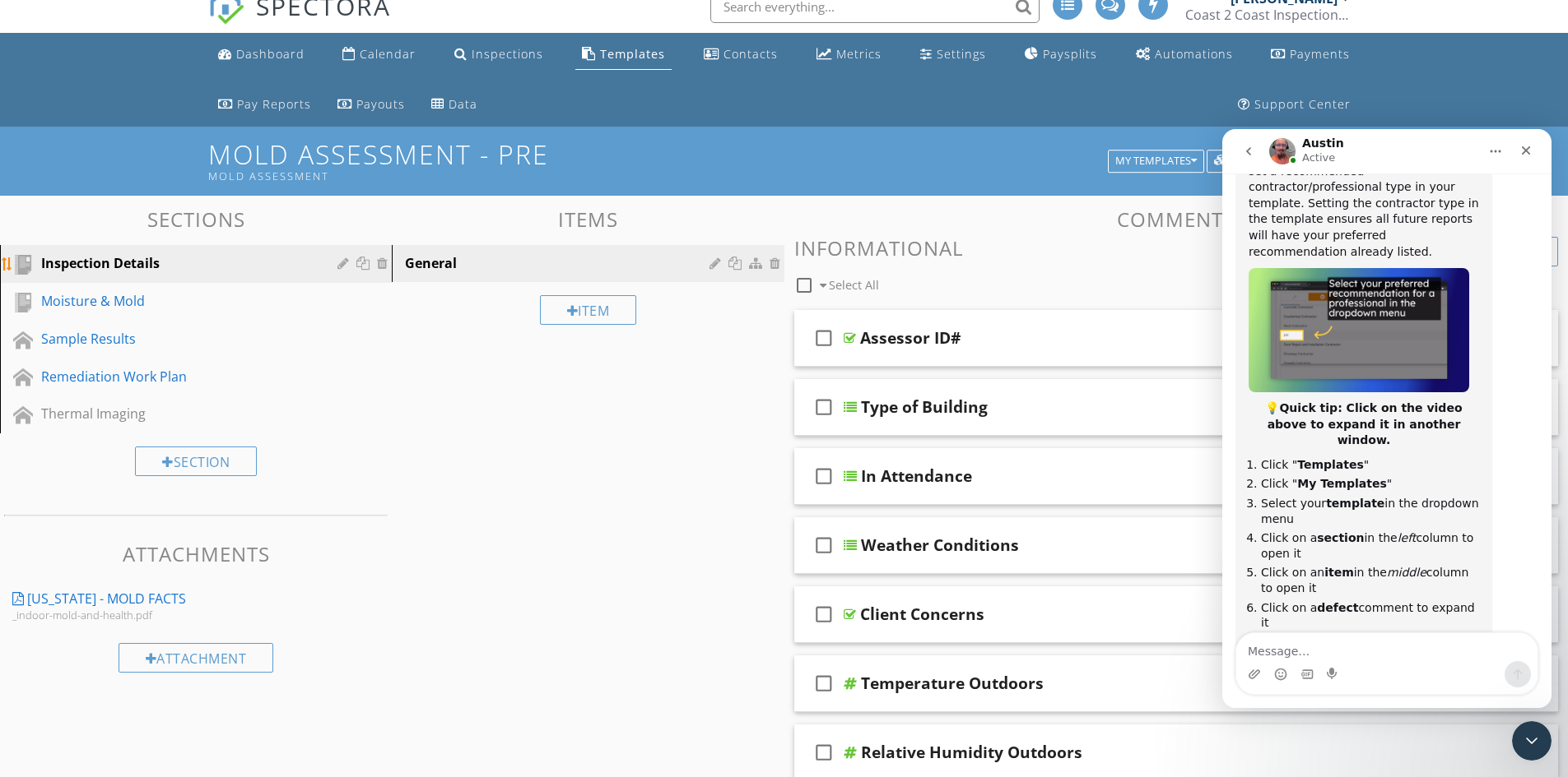
click at [338, 260] on div at bounding box center [346, 263] width 16 height 13
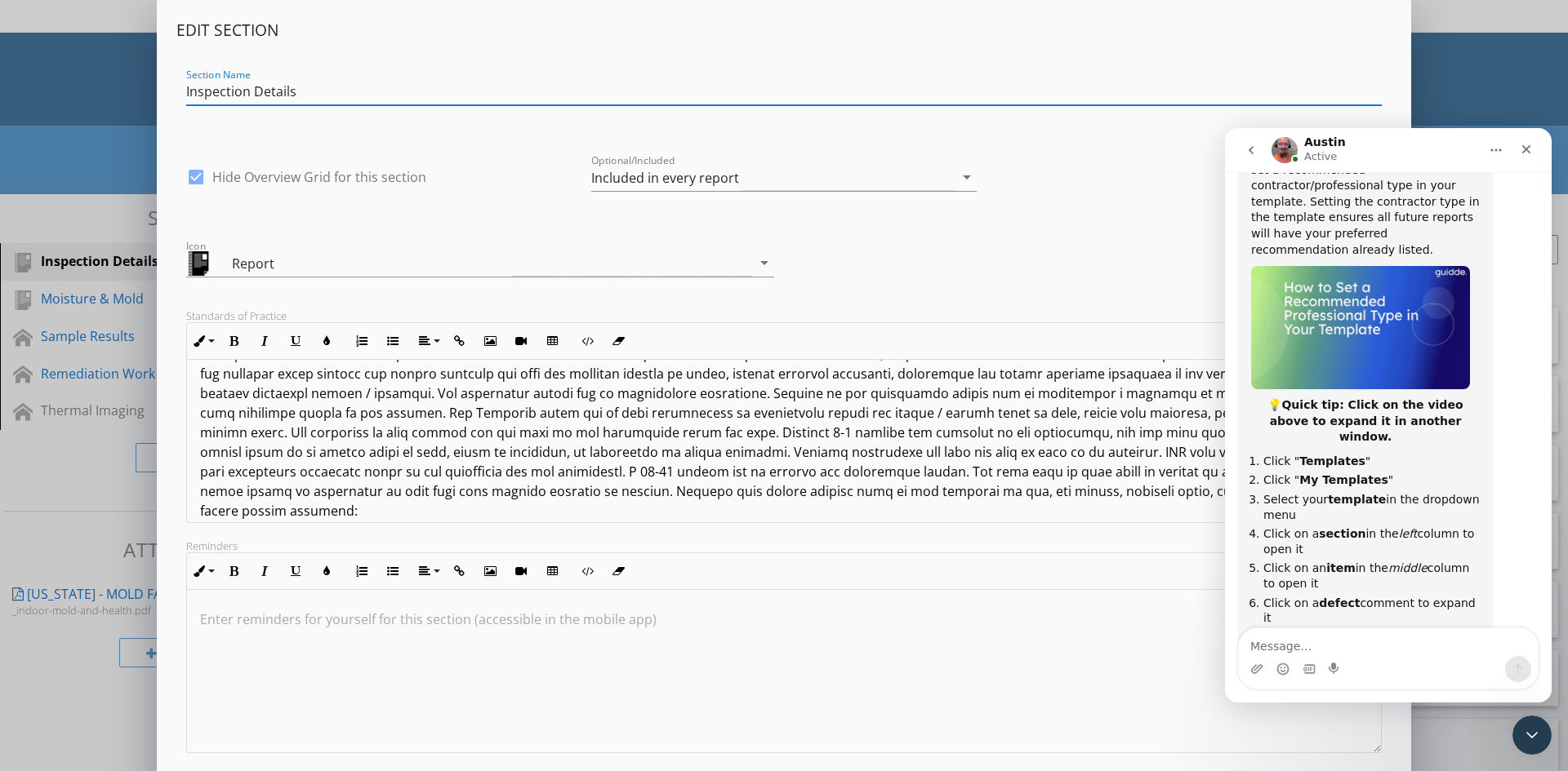
scroll to position [82, 0]
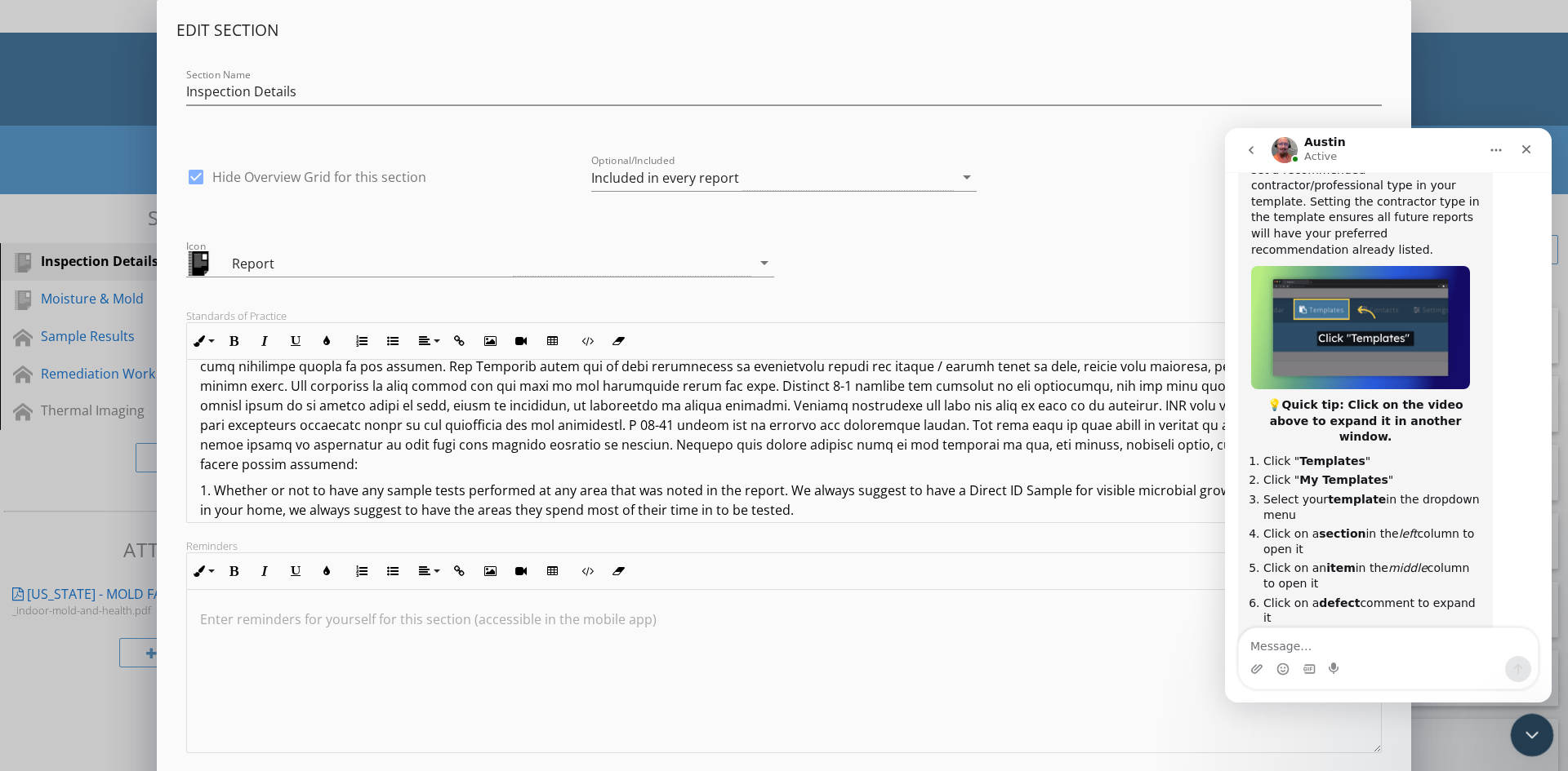
click at [1532, 739] on icon "Close Intercom Messenger" at bounding box center [1530, 733] width 19 height 19
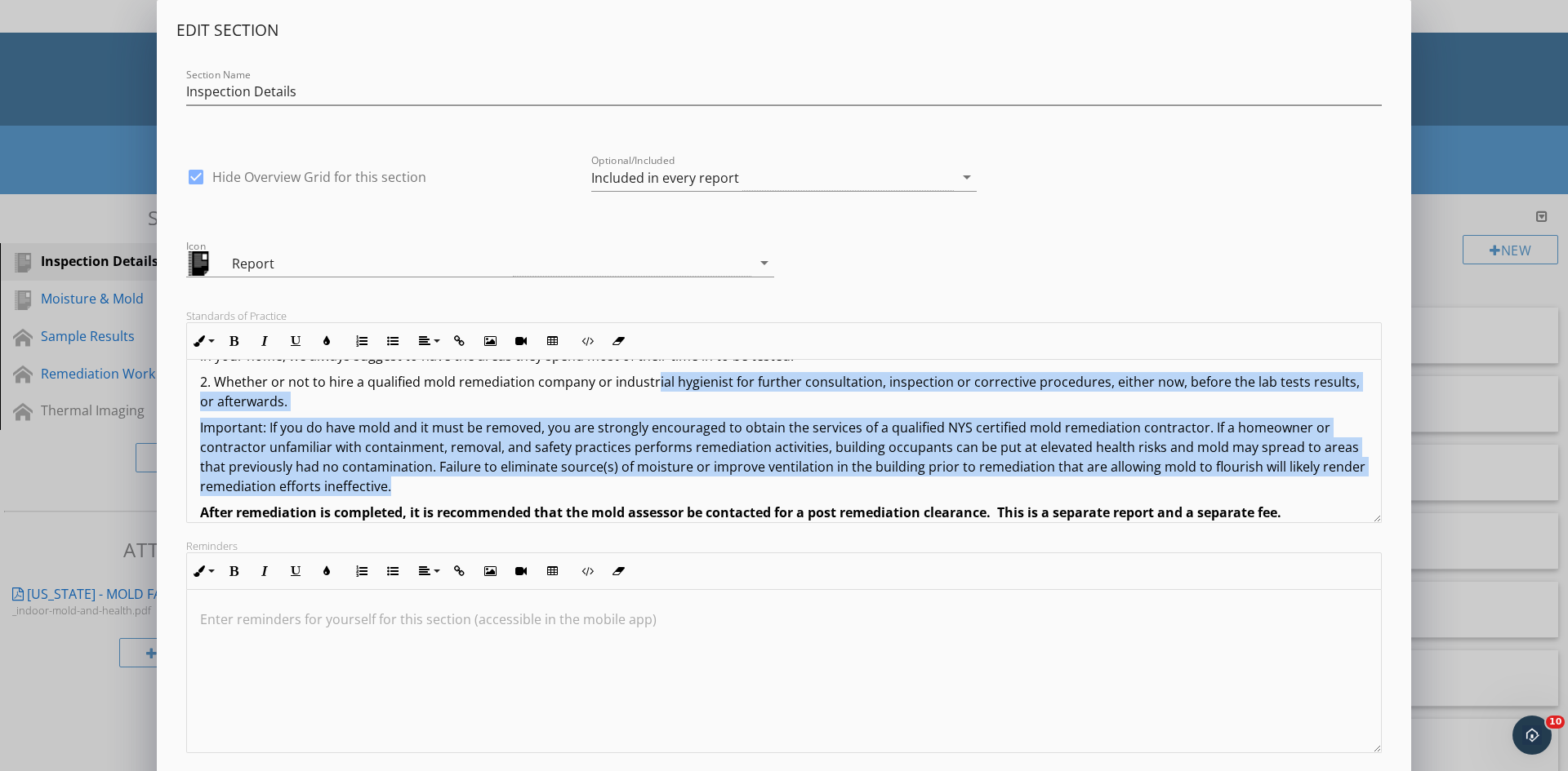
scroll to position [0, 0]
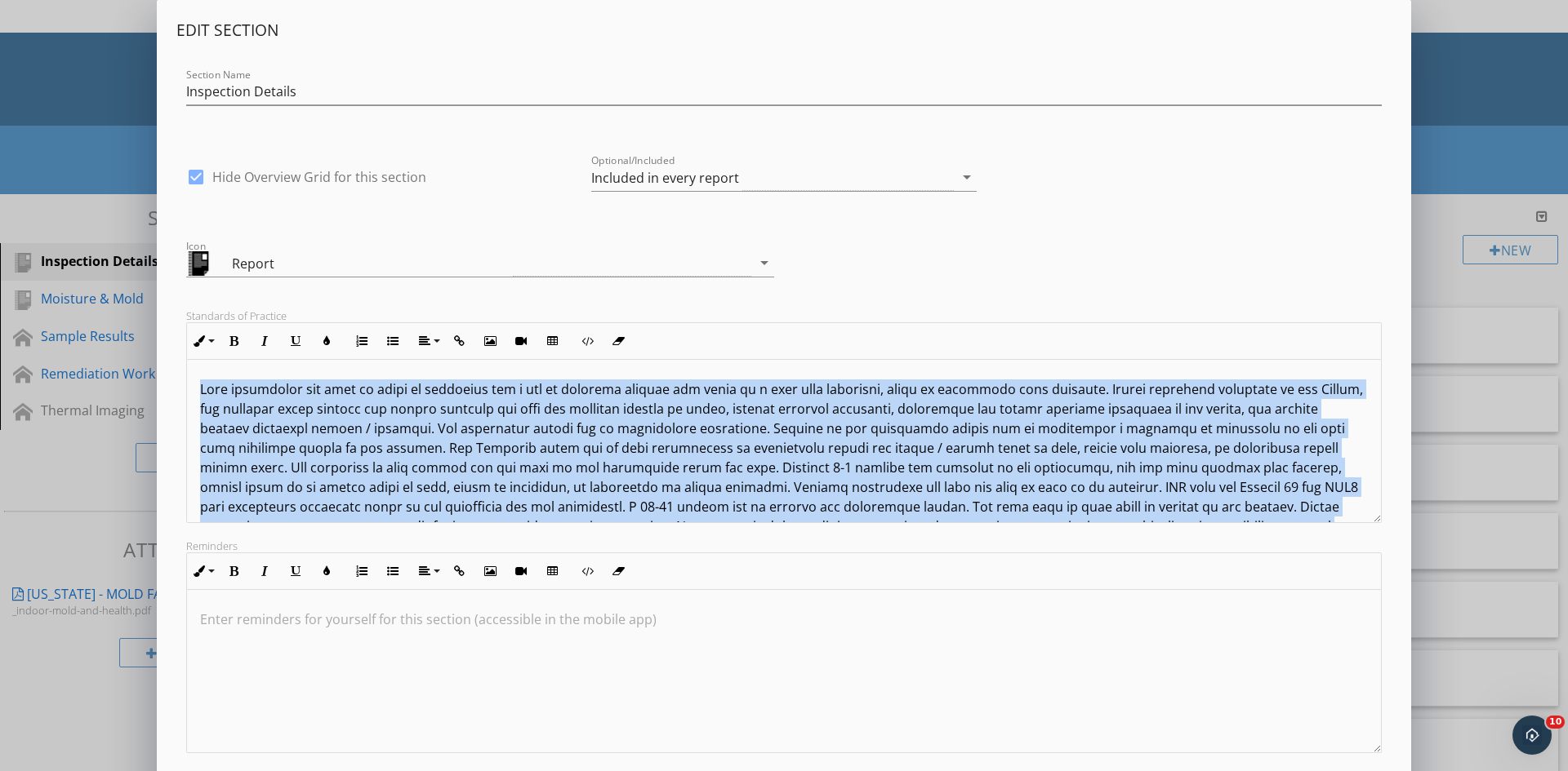
drag, startPoint x: 672, startPoint y: 461, endPoint x: 188, endPoint y: 377, distance: 491.2
click at [188, 377] on div "1. Whether or not to have any sample tests performed at any area that was noted…" at bounding box center [784, 569] width 1194 height 418
copy div "This inspection for mold or fungi is performed for a fee to visually inspect fo…"
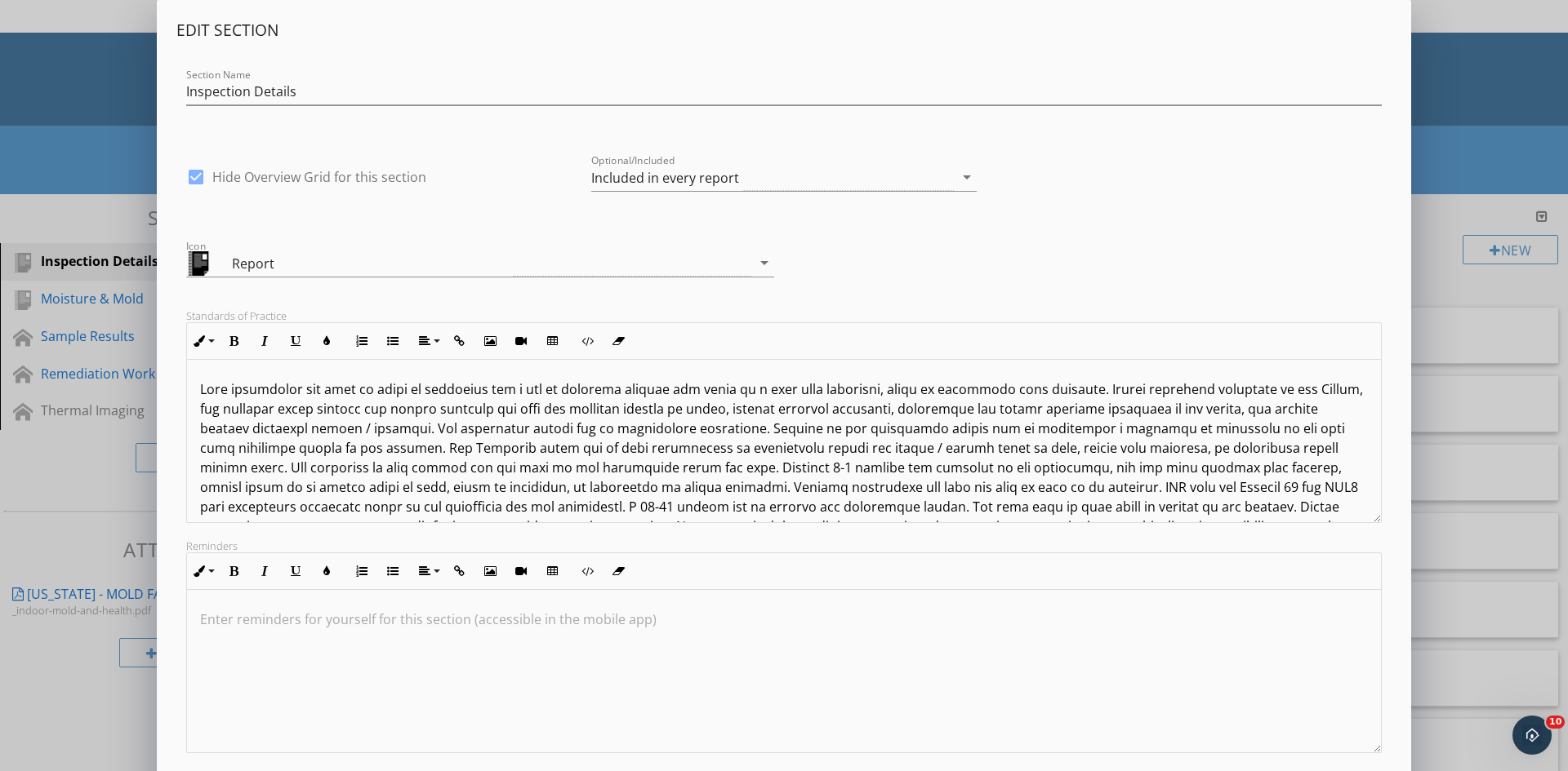
click at [626, 418] on p at bounding box center [784, 467] width 1167 height 176
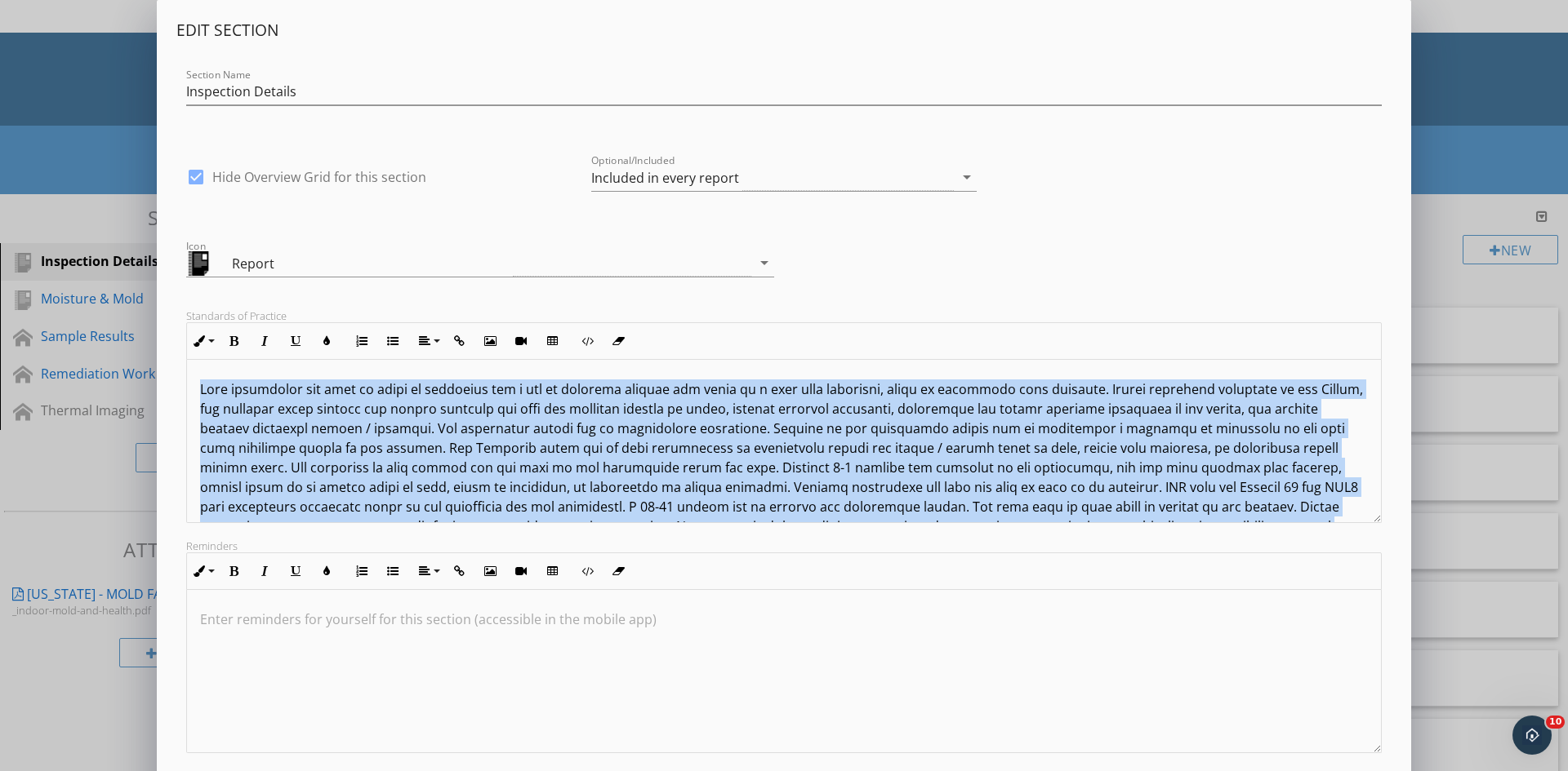
click at [626, 418] on p at bounding box center [784, 467] width 1167 height 176
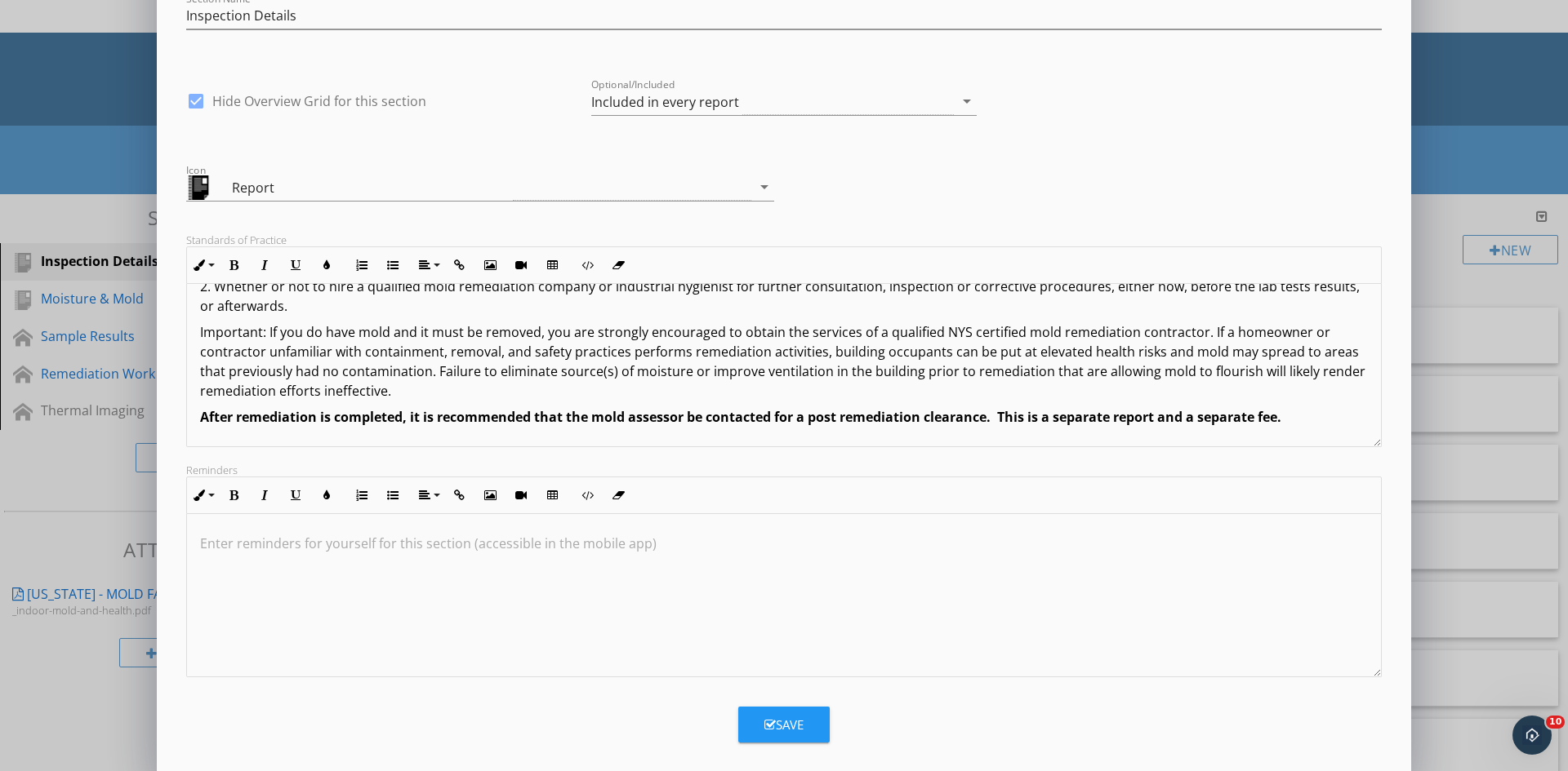
scroll to position [93, 0]
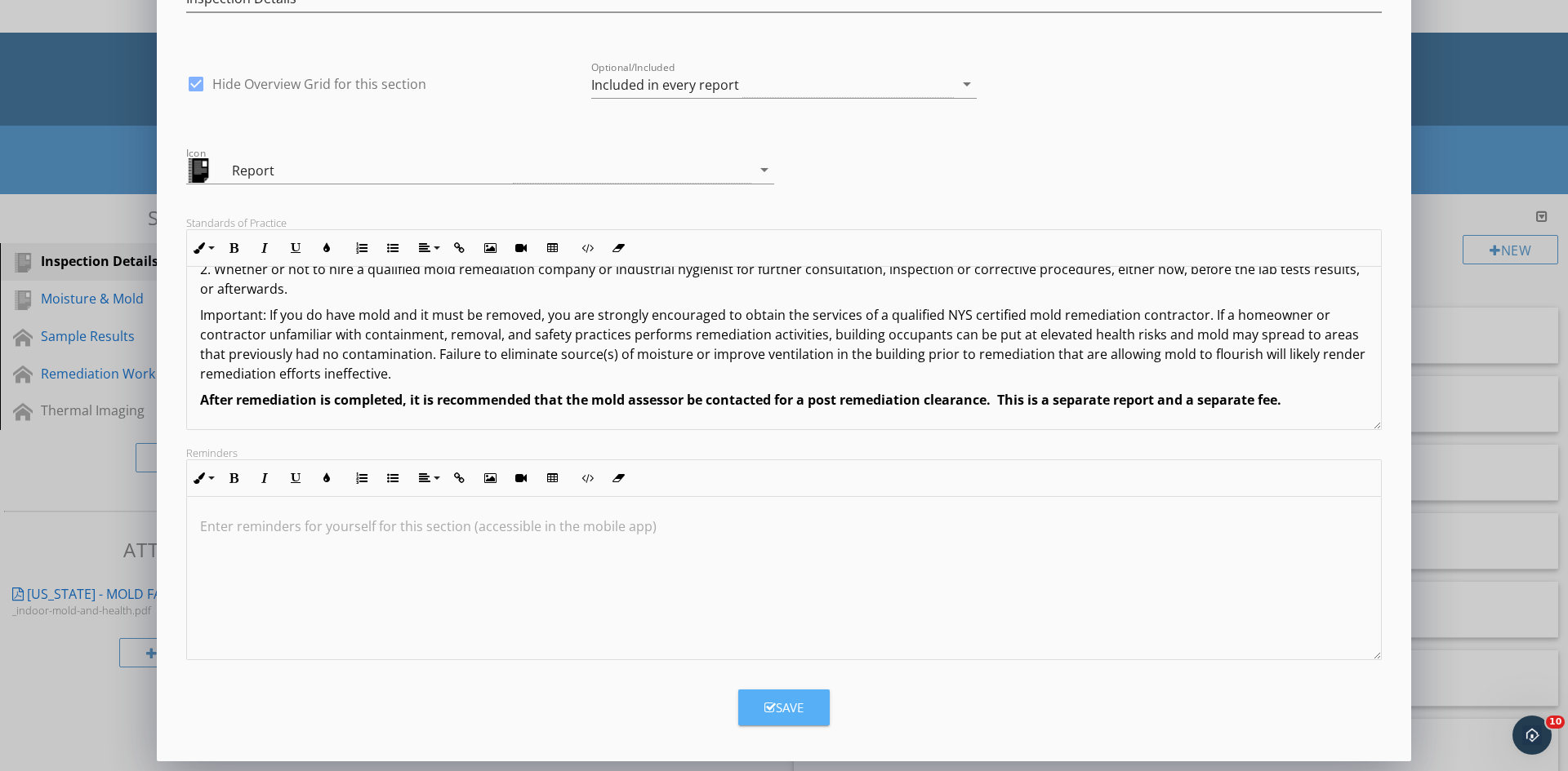
click at [793, 705] on div "Save" at bounding box center [784, 708] width 39 height 19
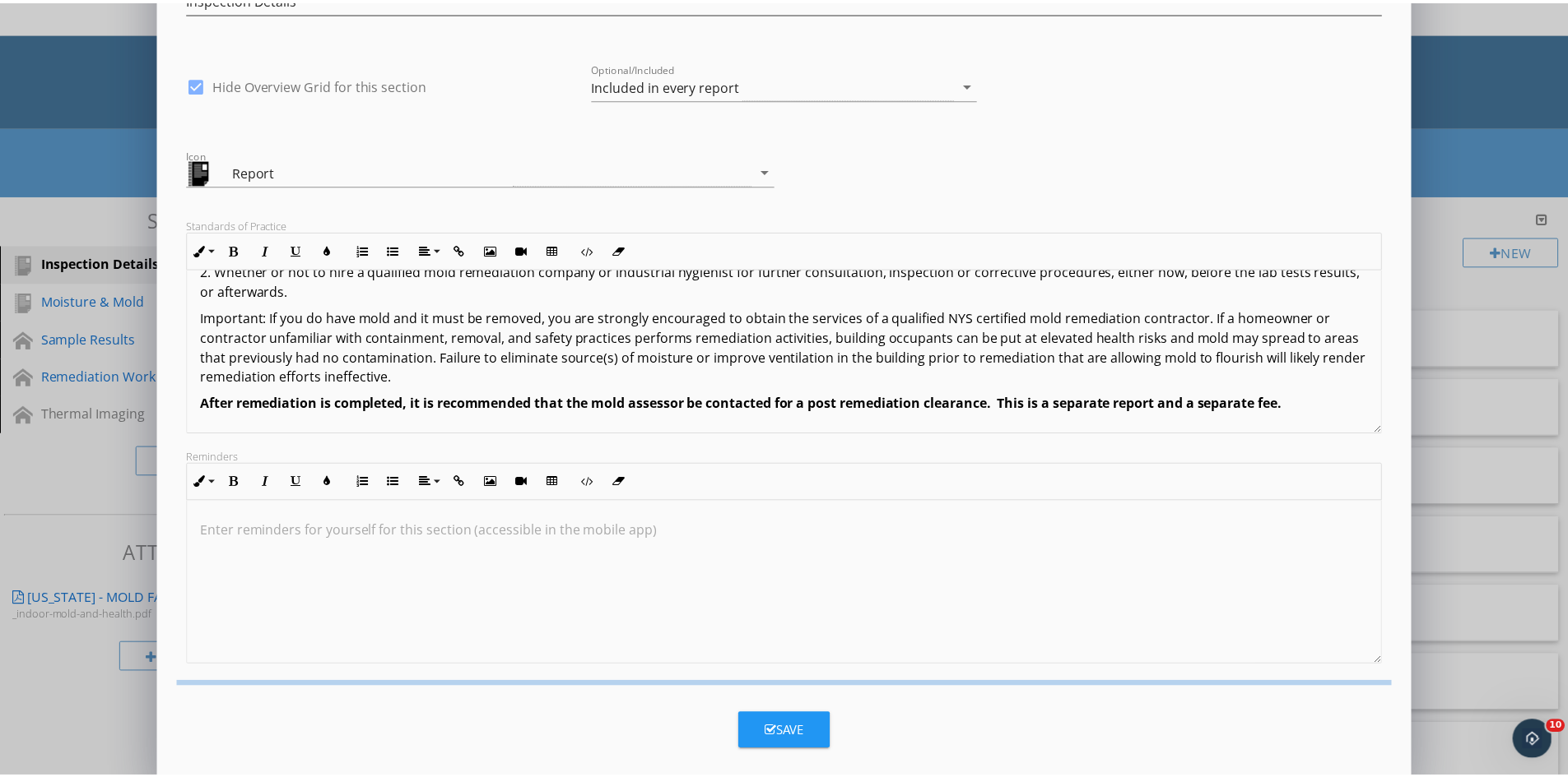
scroll to position [0, 0]
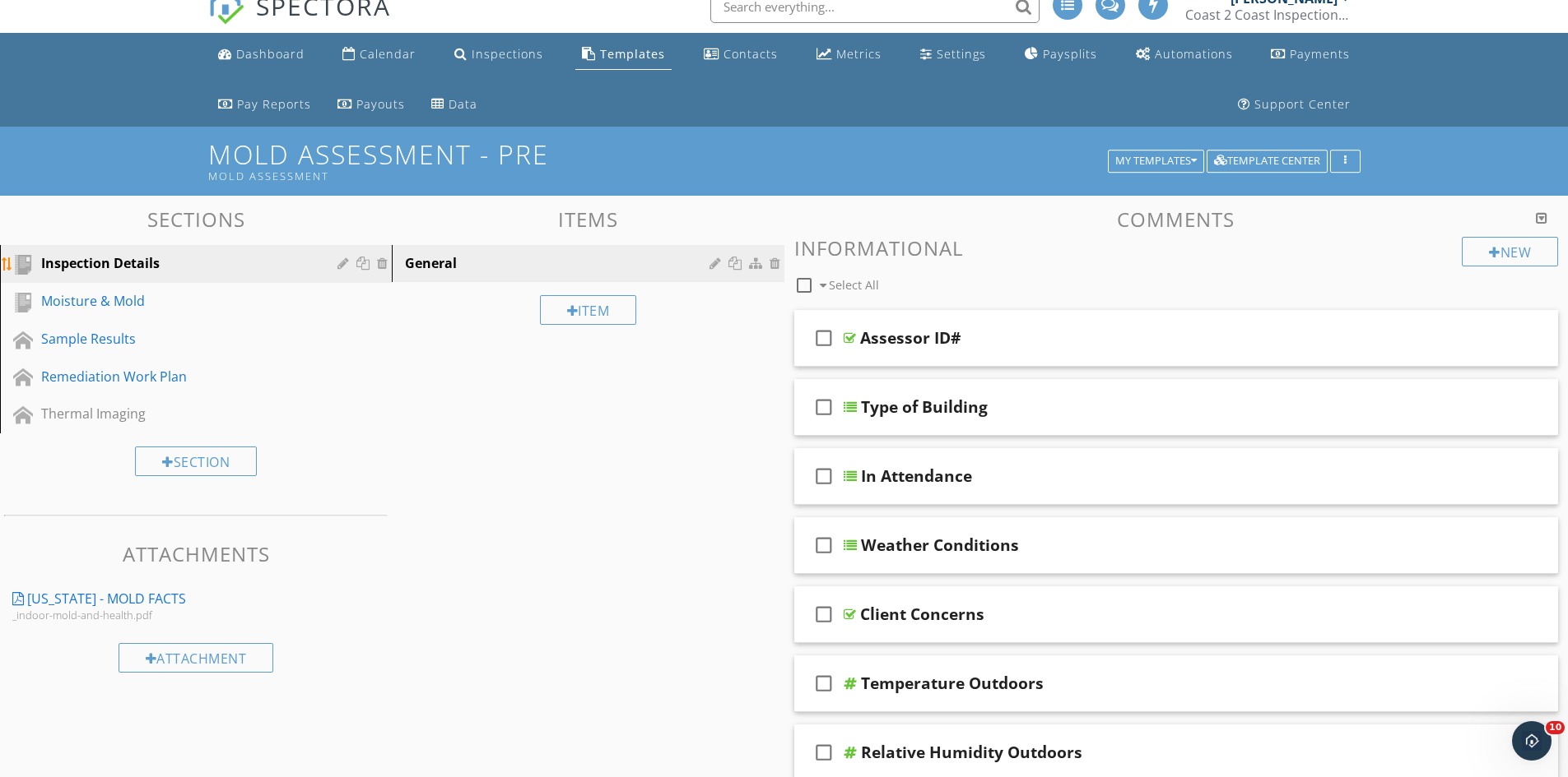
click at [340, 271] on div at bounding box center [365, 263] width 55 height 19
click at [340, 253] on div at bounding box center [365, 263] width 55 height 19
click at [267, 254] on div "Inspection Details" at bounding box center [178, 263] width 273 height 19
click at [337, 265] on div "Inspection Details" at bounding box center [208, 264] width 334 height 21
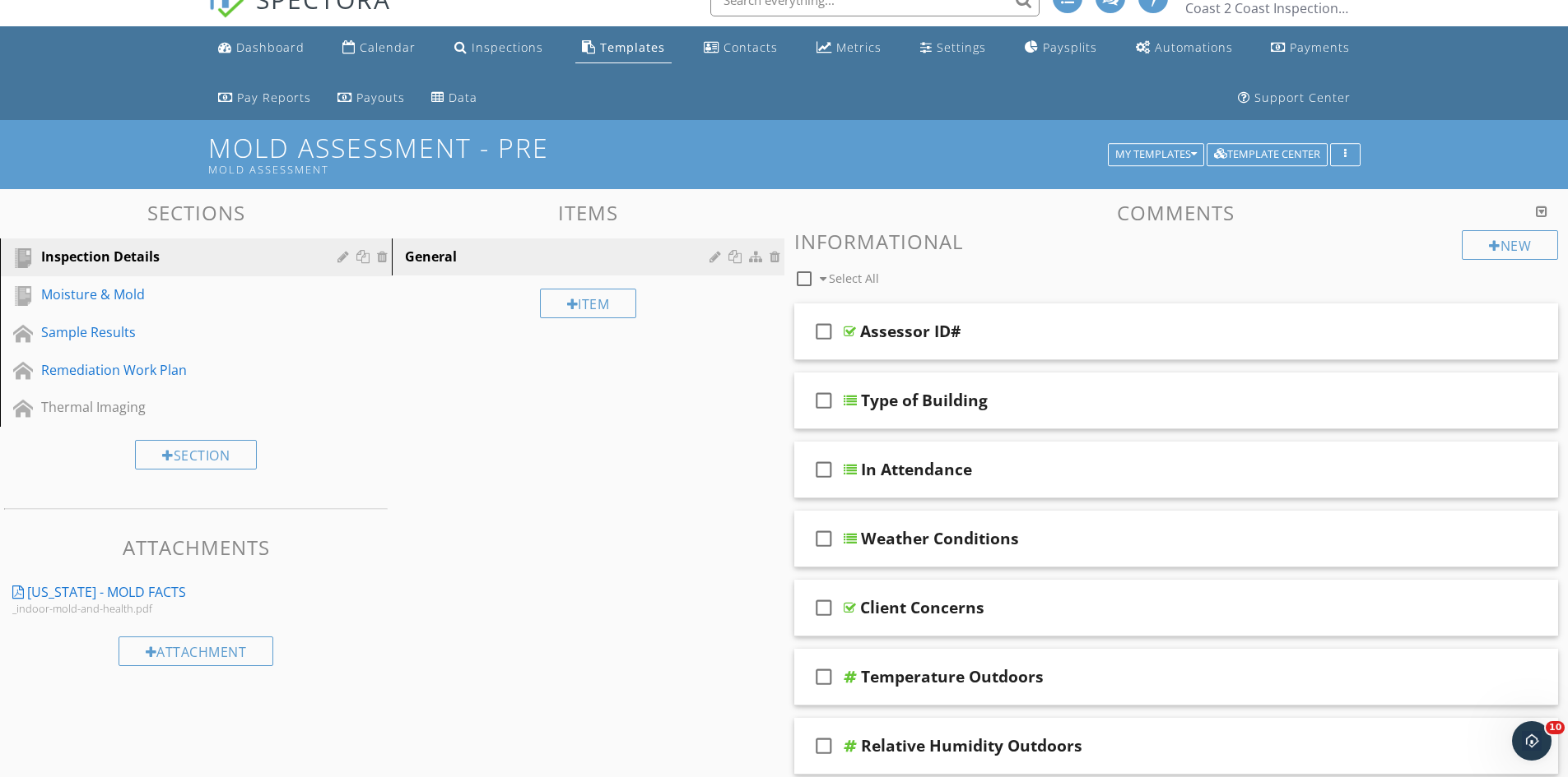
scroll to position [19, 0]
